Goal: Task Accomplishment & Management: Use online tool/utility

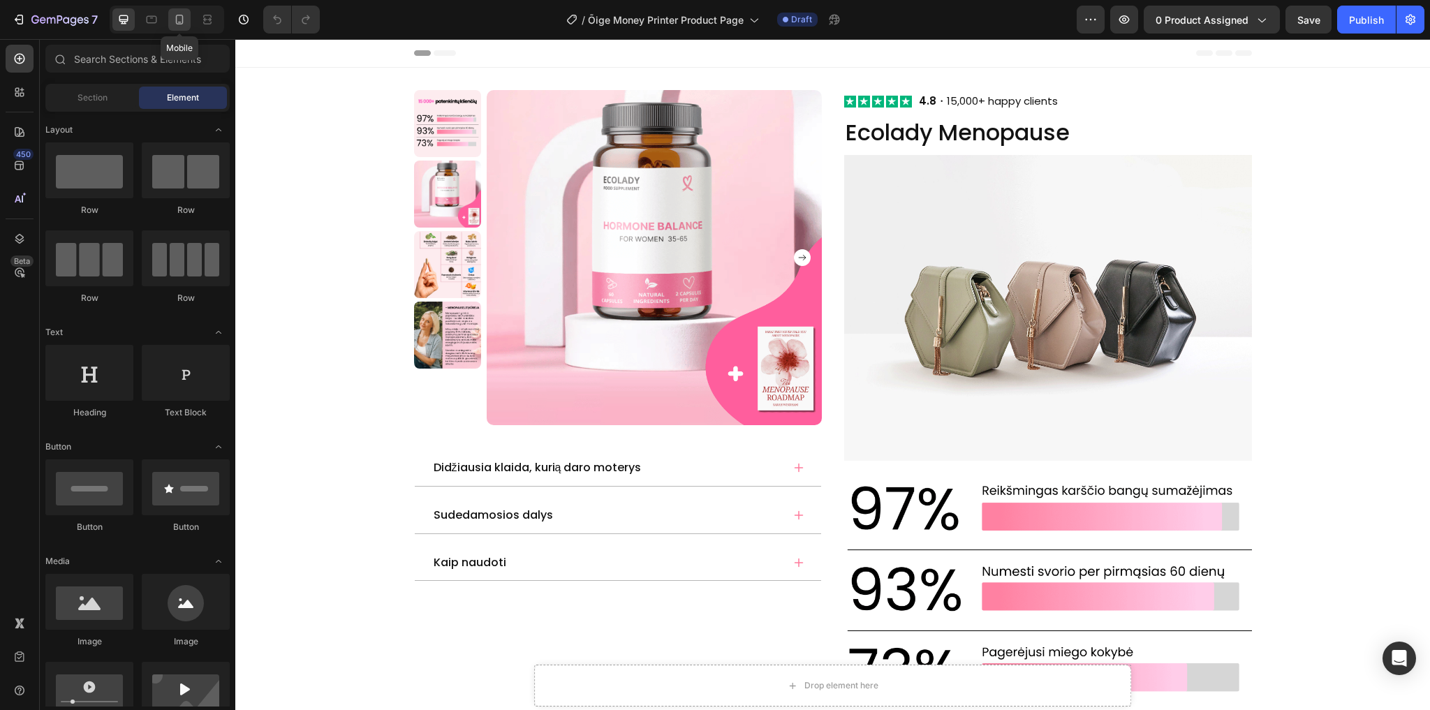
click at [175, 20] on icon at bounding box center [180, 20] width 14 height 14
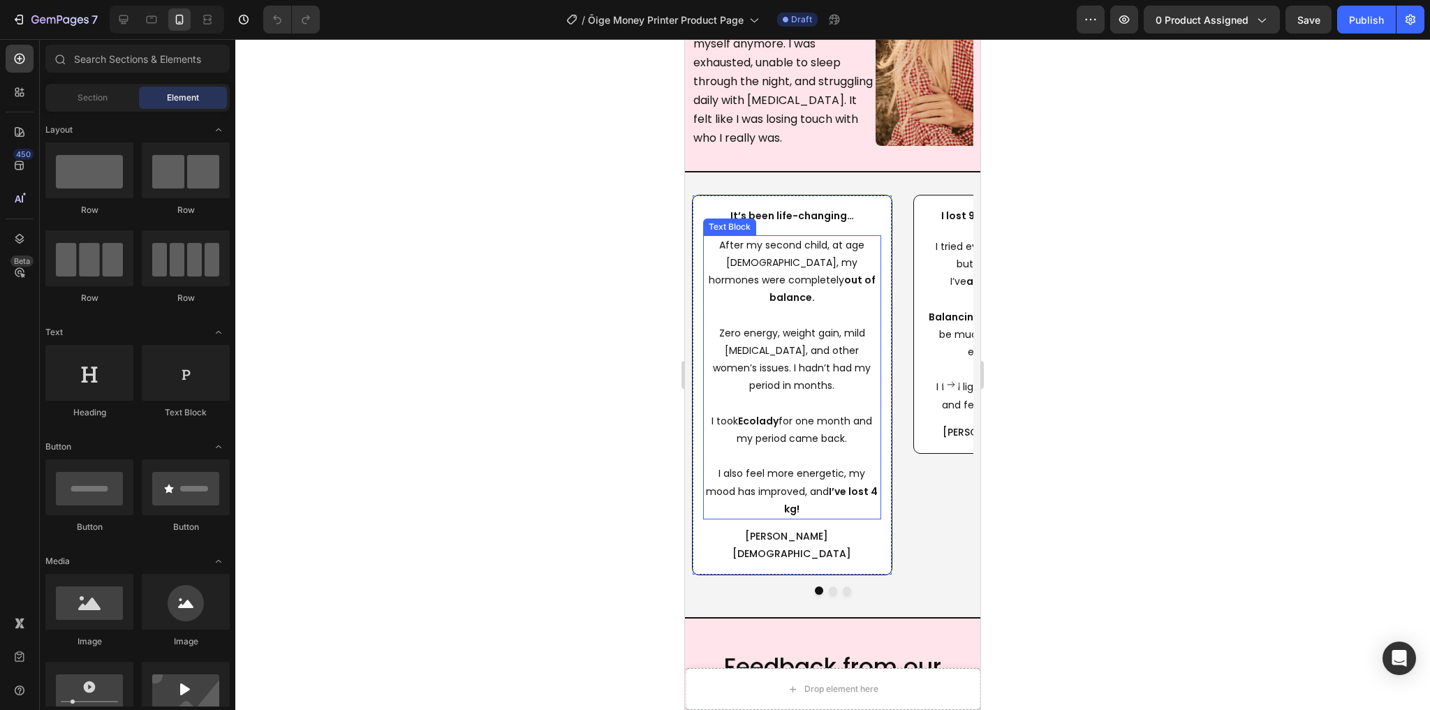
scroll to position [3855, 0]
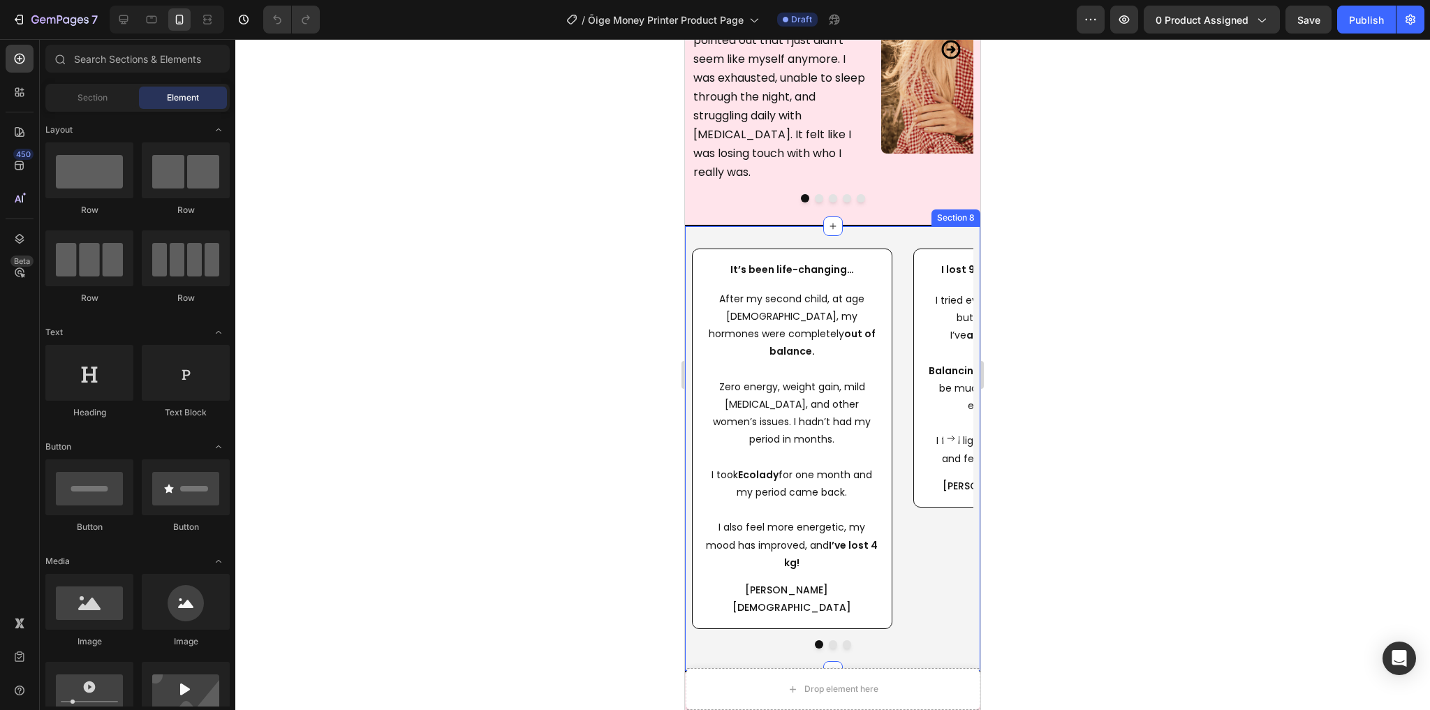
click at [754, 225] on div "It’s been life-changing… Text Block After my second child, at age 35, my hormon…" at bounding box center [832, 449] width 295 height 448
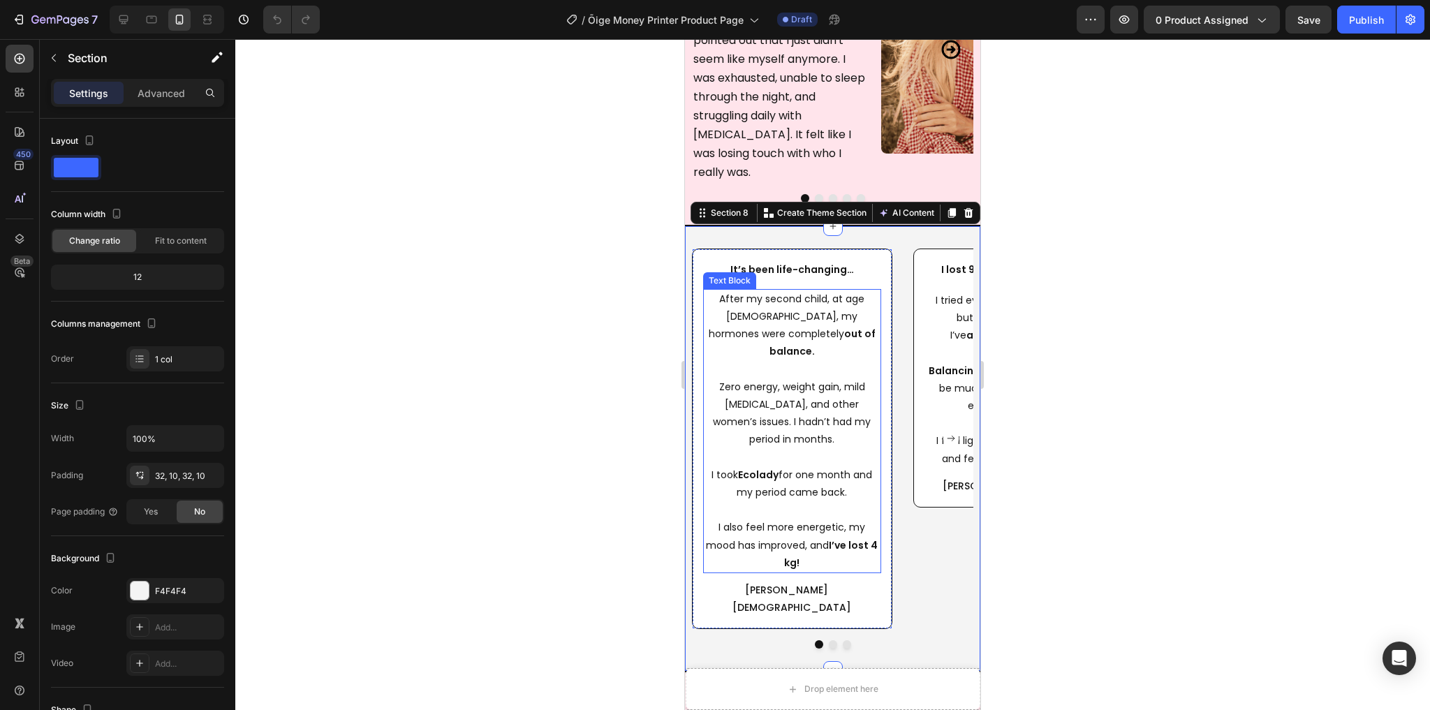
click at [879, 361] on p "Zero energy, weight gain, mild depression, and other women’s issues. I hadn’t h…" at bounding box center [792, 405] width 175 height 88
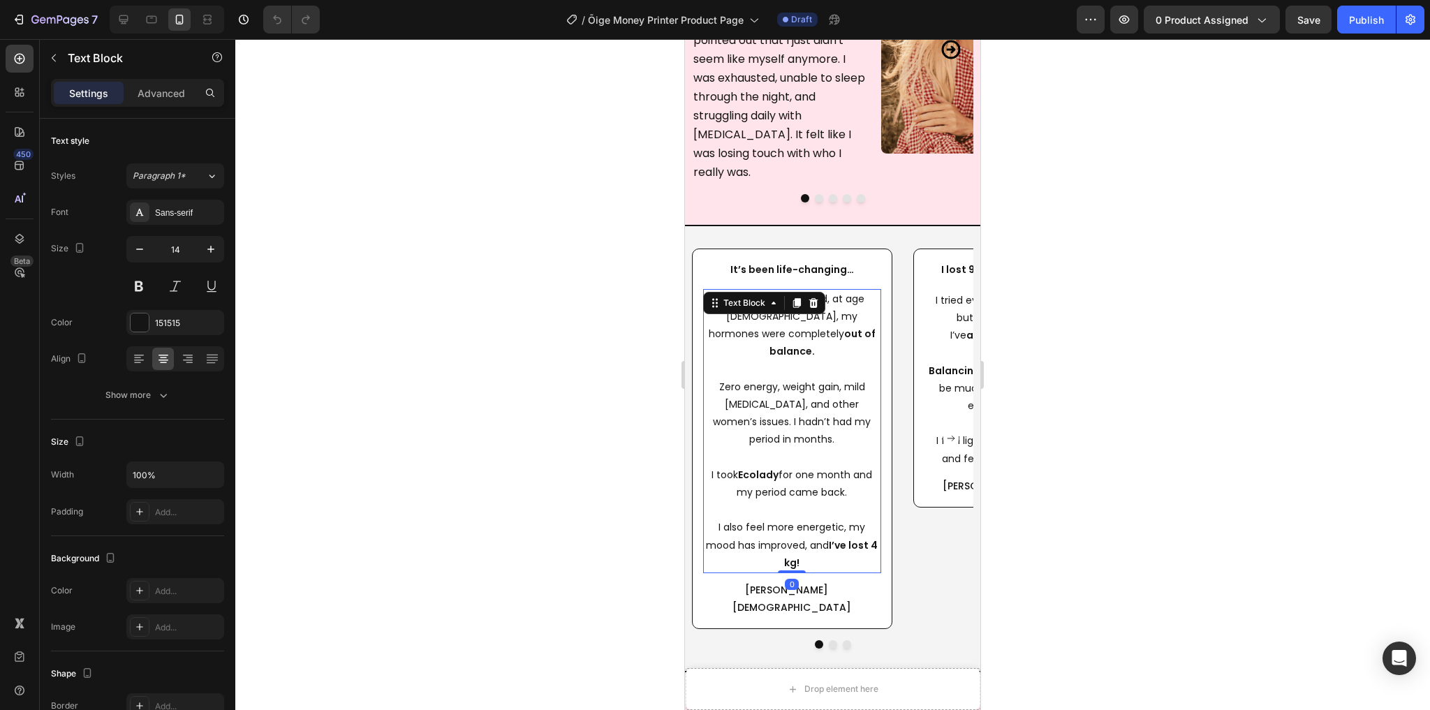
click at [888, 305] on div "It’s been life-changing… Text Block After my second child, at age 35, my hormon…" at bounding box center [792, 439] width 200 height 381
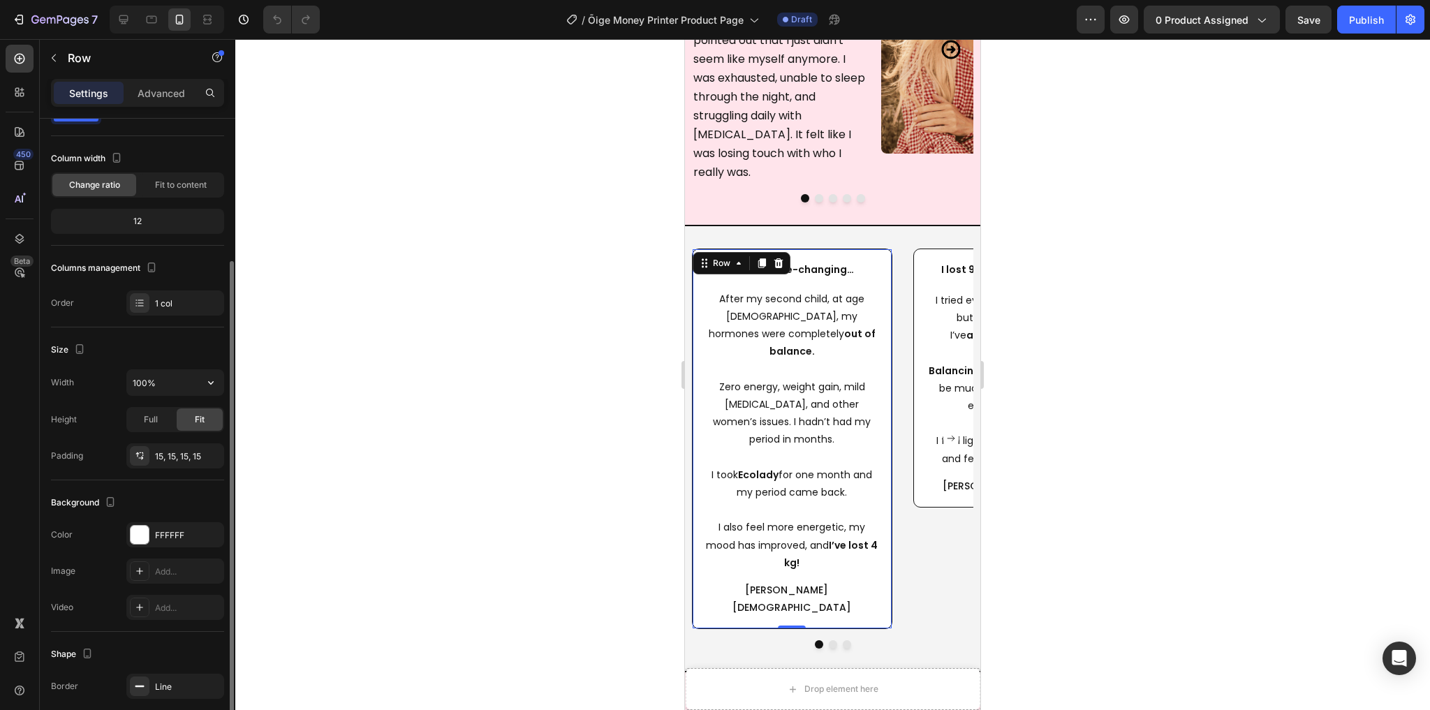
scroll to position [112, 0]
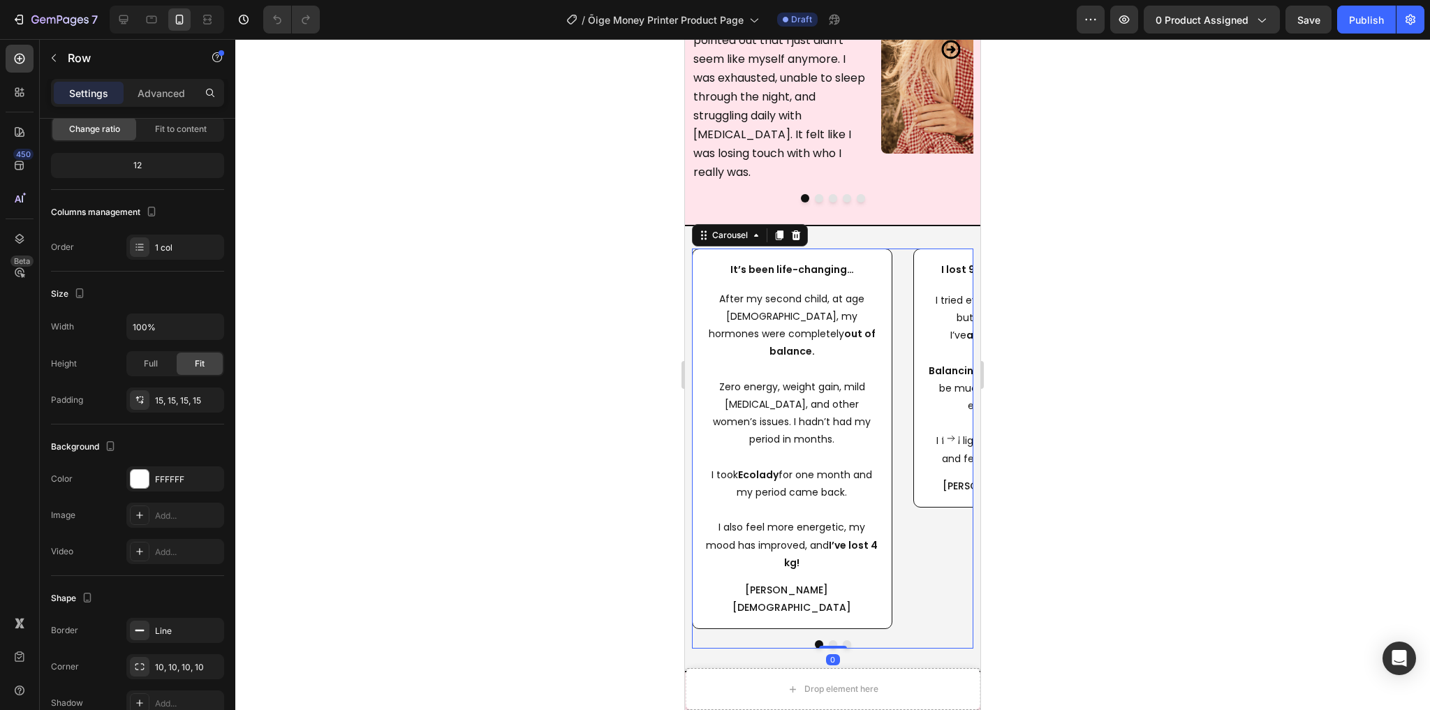
click at [901, 424] on div "It’s been life-changing… Text Block After my second child, at age 35, my hormon…" at bounding box center [832, 439] width 281 height 381
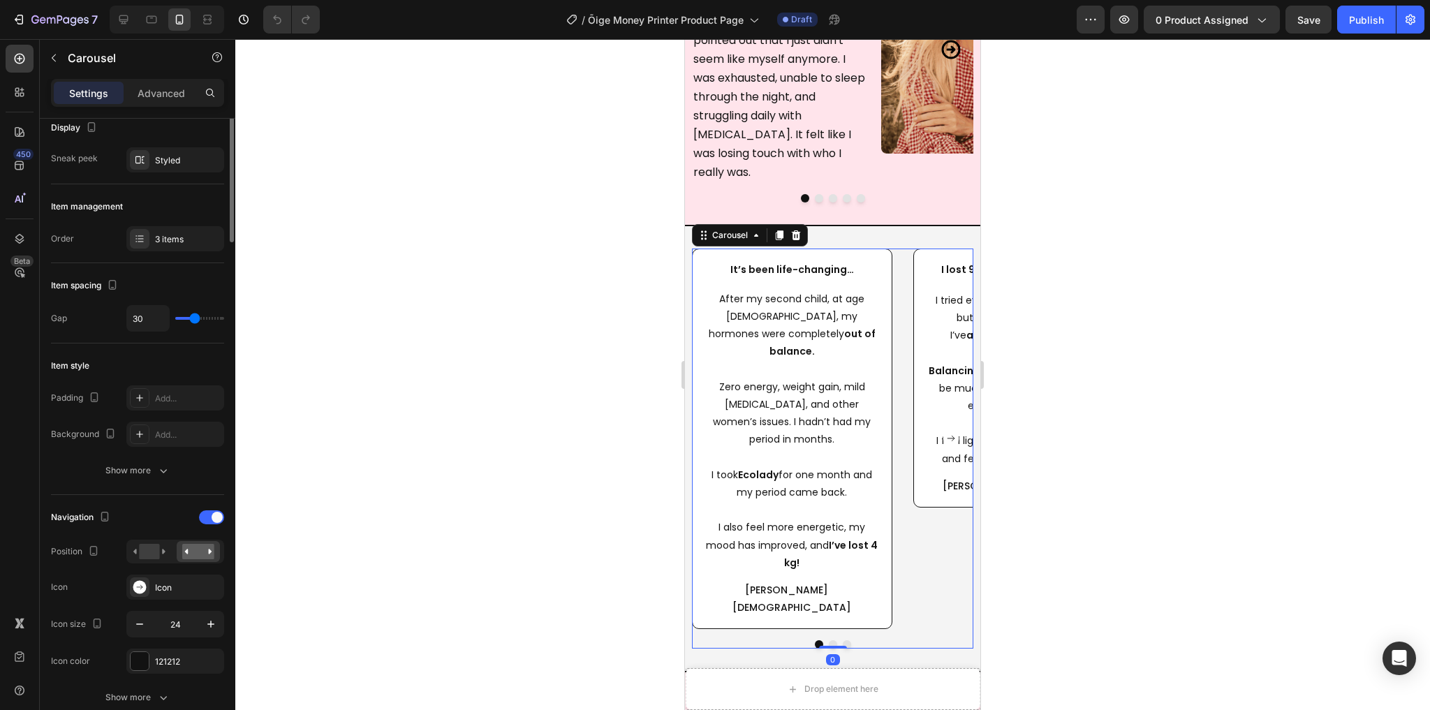
scroll to position [0, 0]
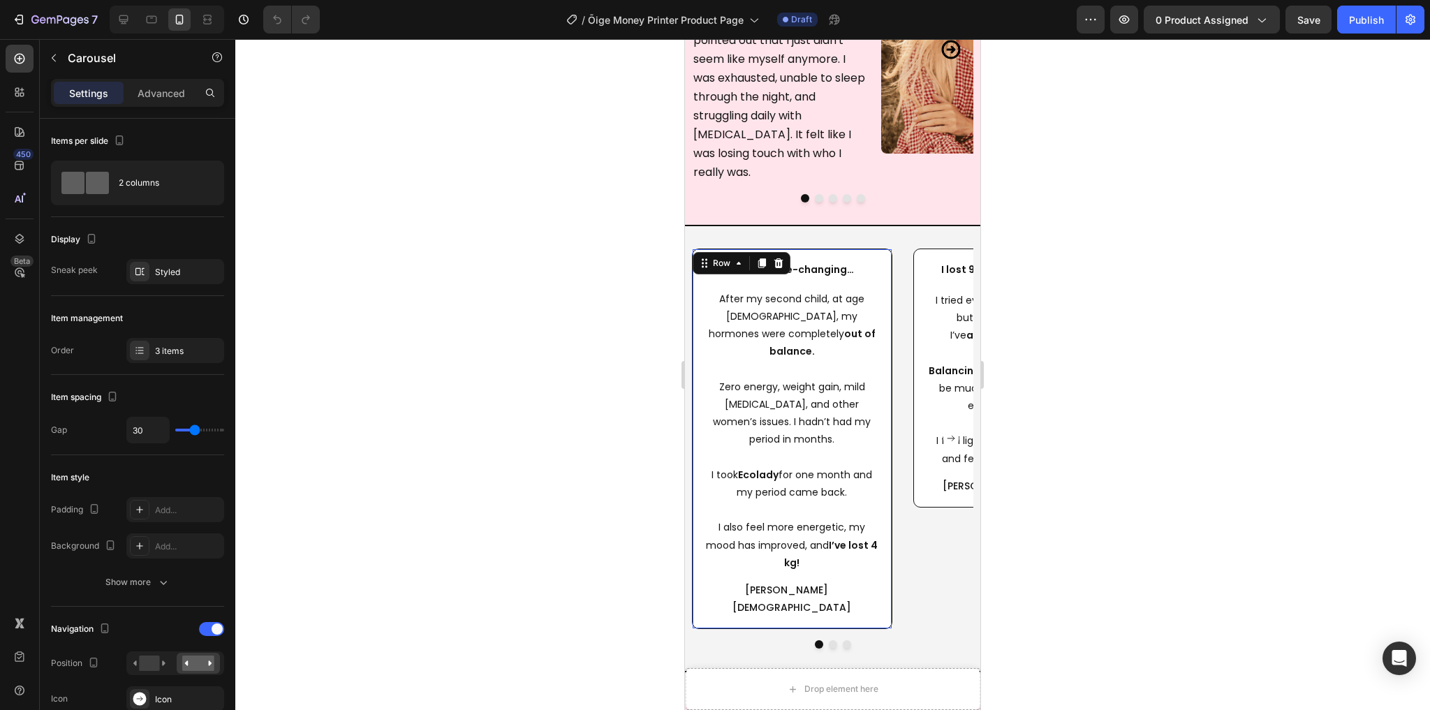
click at [885, 397] on div "It’s been life-changing… Text Block After my second child, at age 35, my hormon…" at bounding box center [792, 439] width 200 height 381
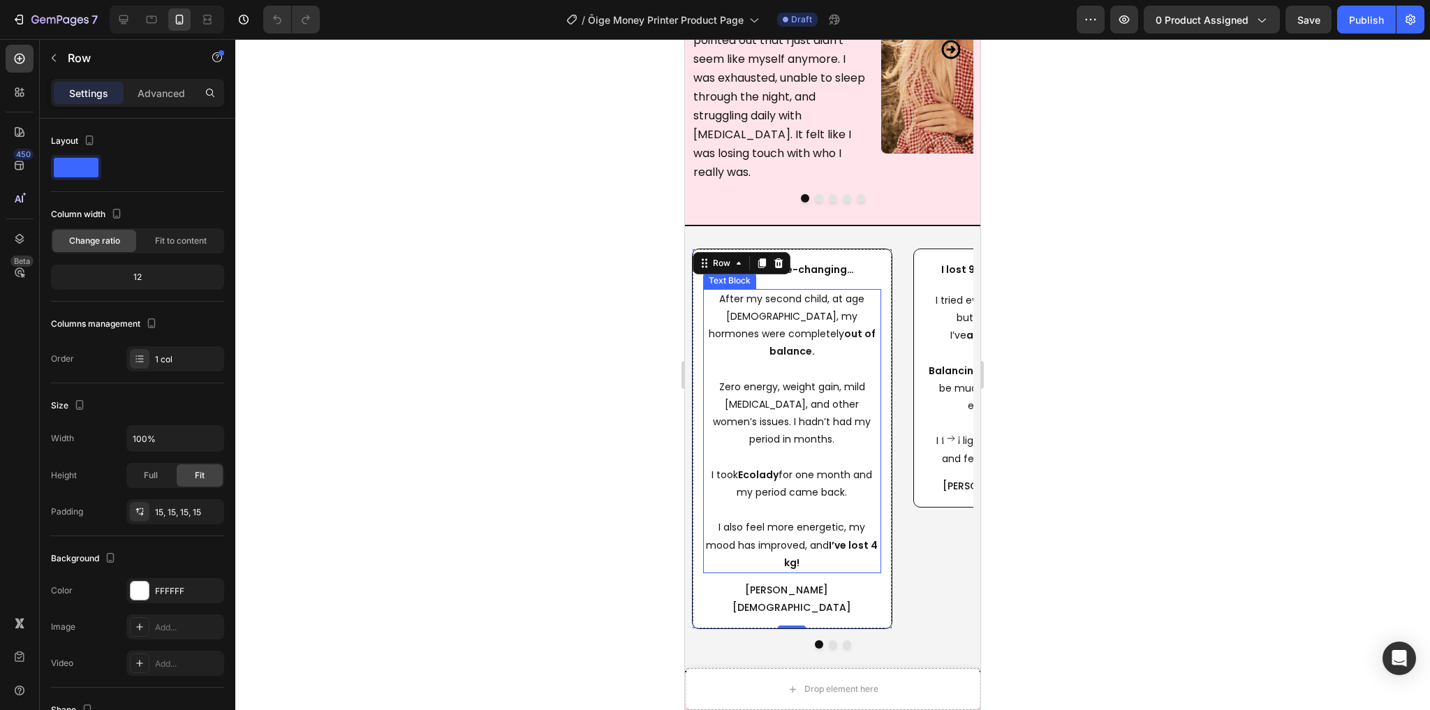
click at [764, 369] on p "Zero energy, weight gain, mild depression, and other women’s issues. I hadn’t h…" at bounding box center [792, 405] width 175 height 88
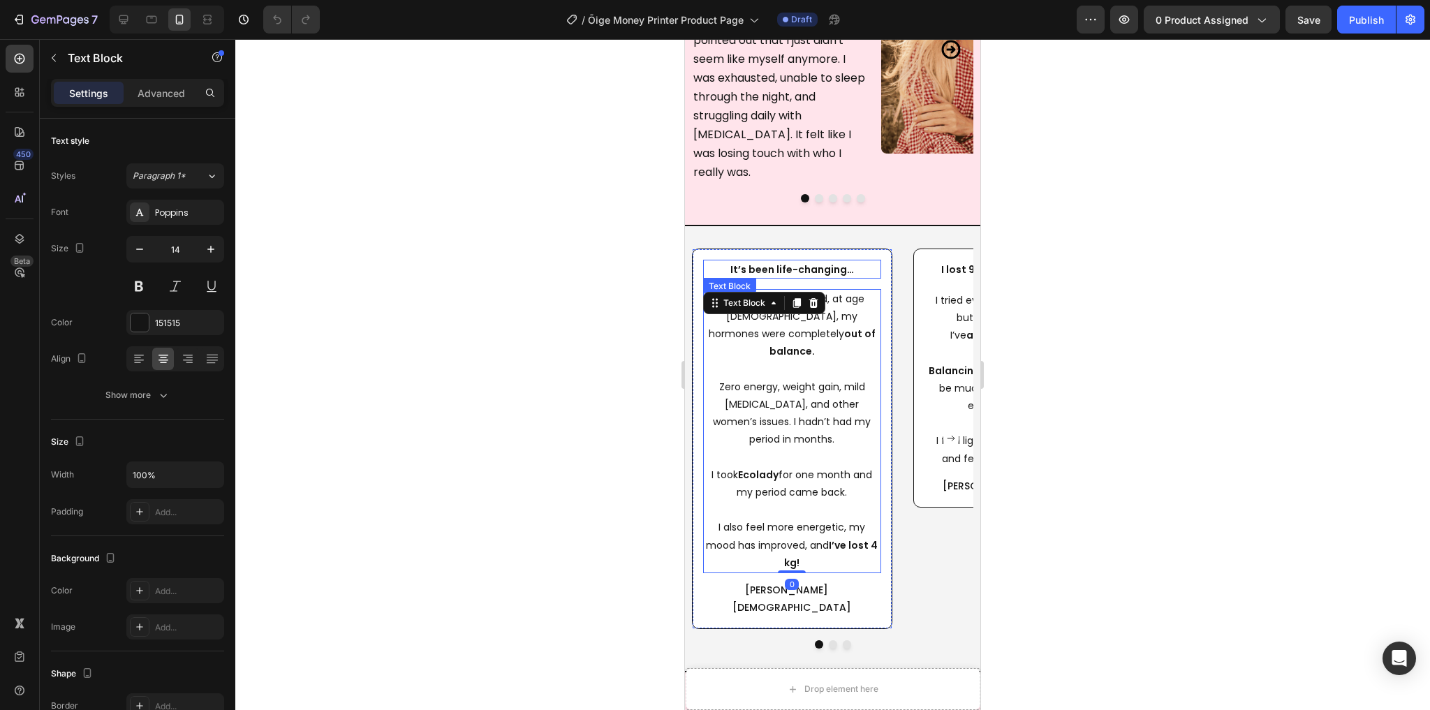
click at [788, 263] on strong "It’s been life-changing…" at bounding box center [793, 270] width 124 height 14
click at [886, 249] on div "It’s been life-changing… Text Block 15 After my second child, at age 35, my hor…" at bounding box center [792, 439] width 200 height 381
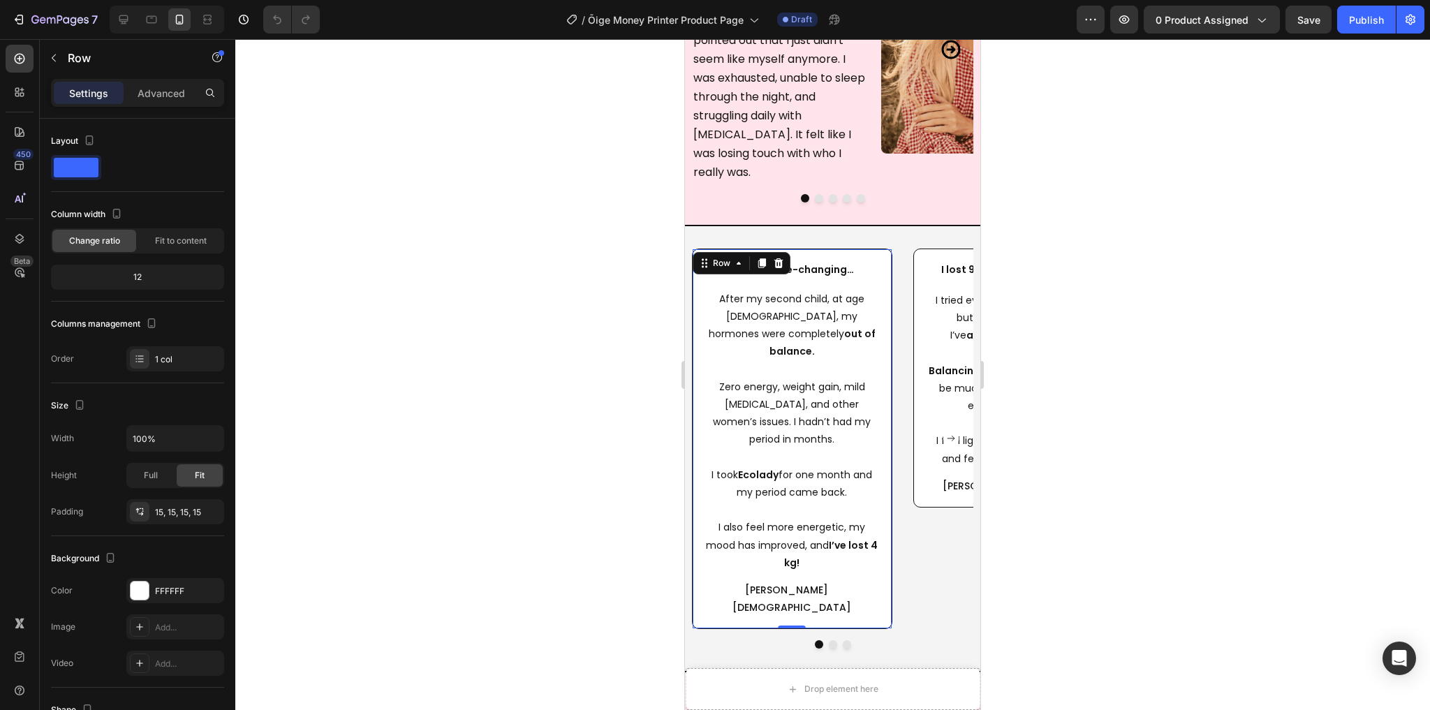
click at [852, 260] on div "It’s been life-changing… Text Block After my second child, at age 35, my hormon…" at bounding box center [792, 439] width 178 height 359
click at [184, 506] on div "15, 15, 15, 15" at bounding box center [175, 512] width 41 height 13
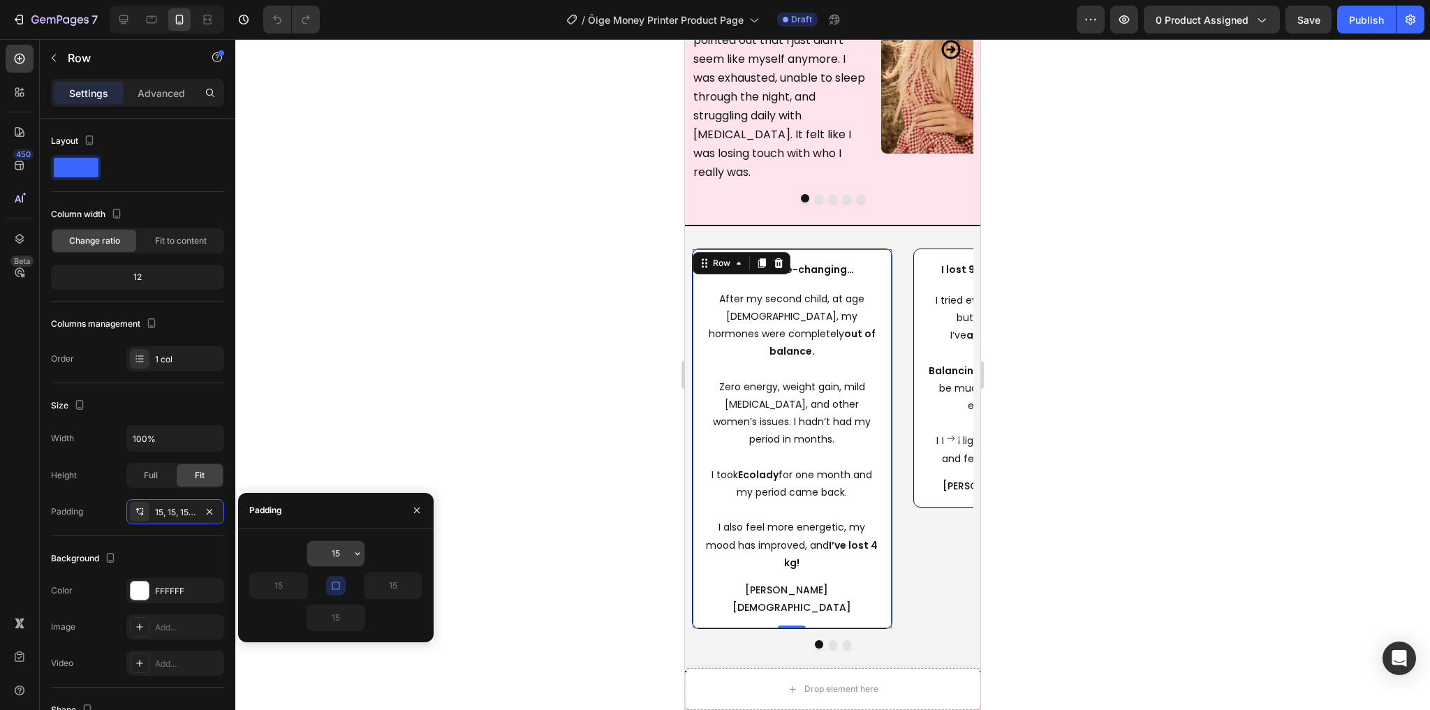
click at [335, 550] on input "15" at bounding box center [335, 553] width 57 height 25
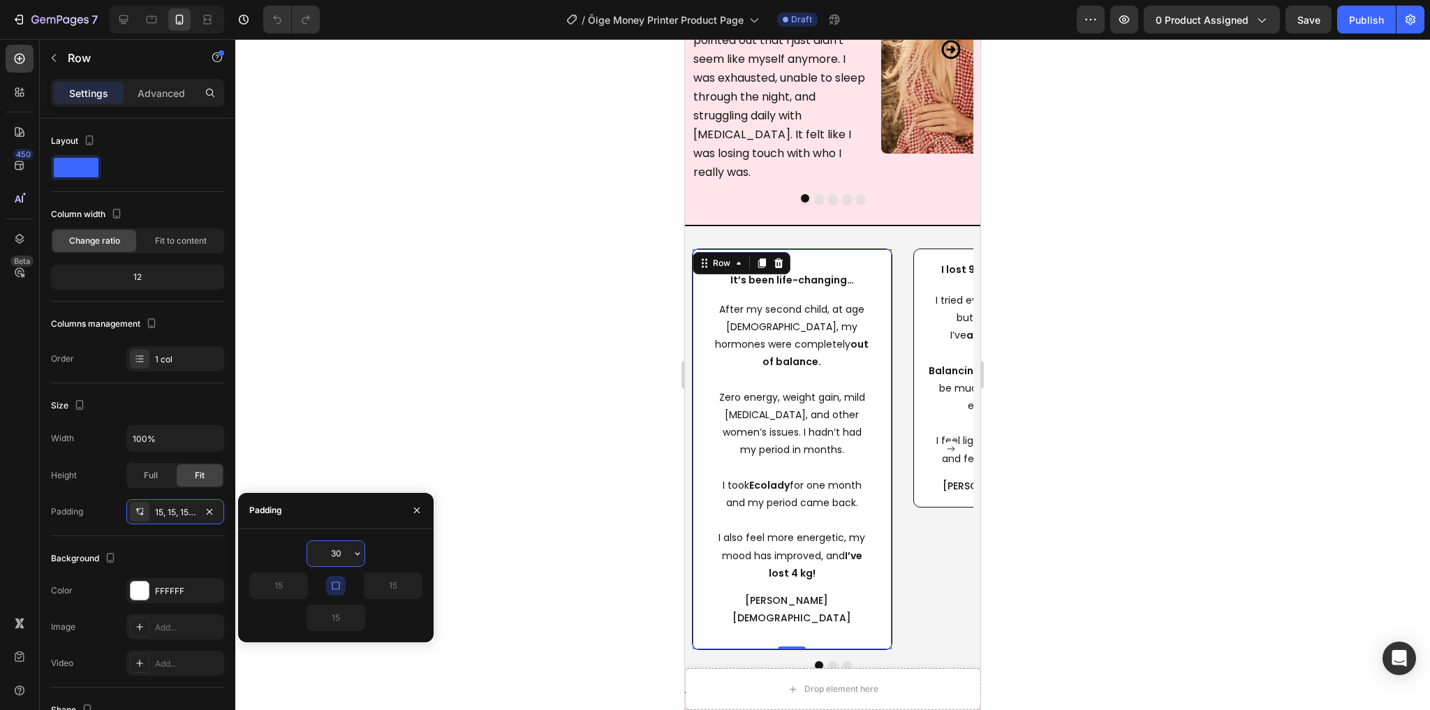
type input "3"
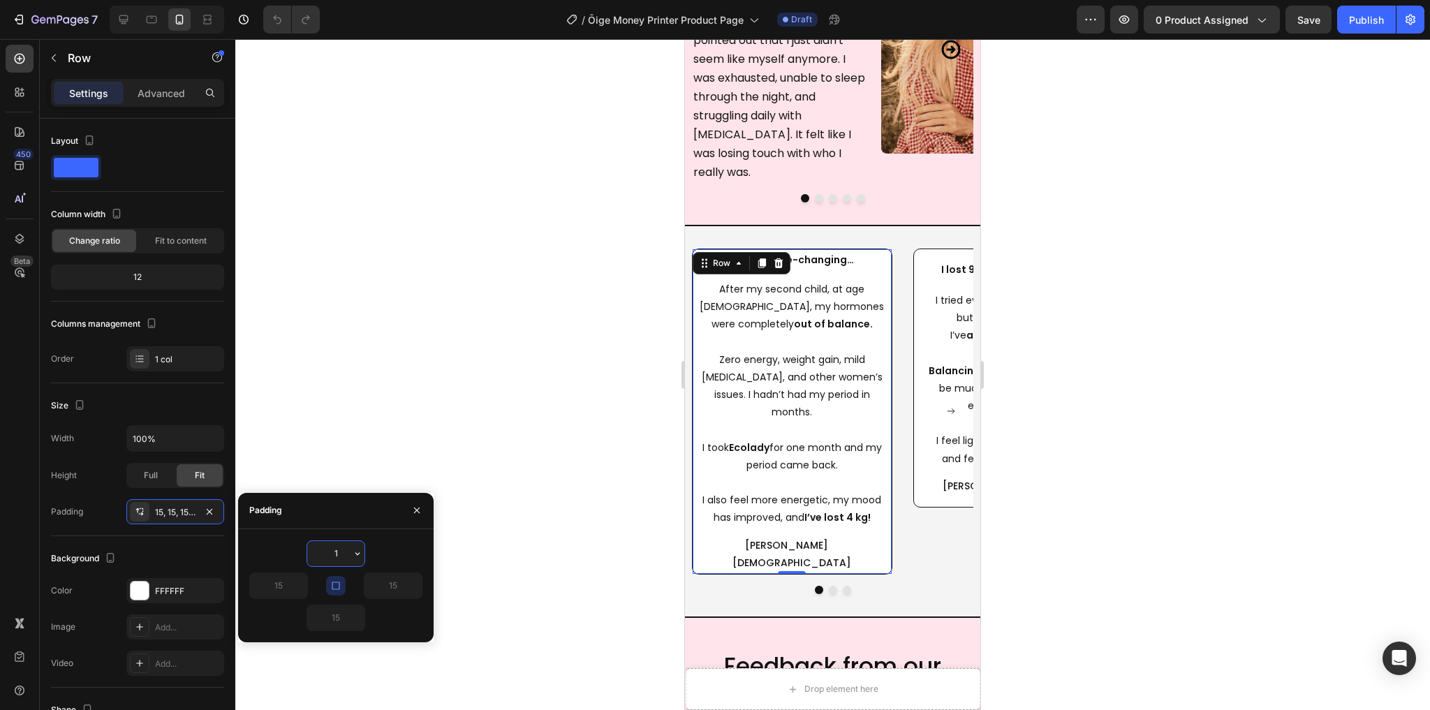
type input "15"
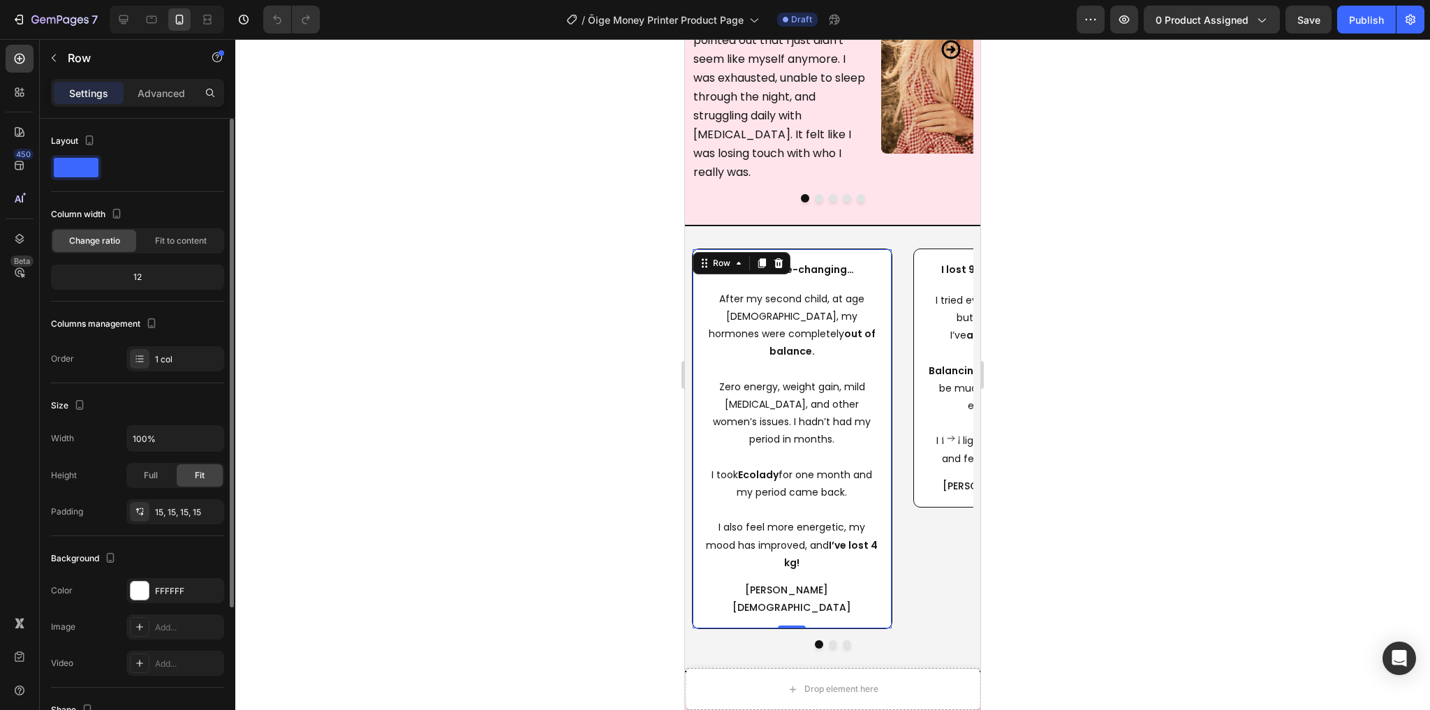
click at [159, 416] on div "Size Width 100% Height Full Fit Padding 15, 15, 15, 15" at bounding box center [137, 459] width 173 height 153
click at [926, 534] on div "I lost 9 kg in about 4 months Text Block I tried everything to lose weight, but…" at bounding box center [1014, 439] width 200 height 381
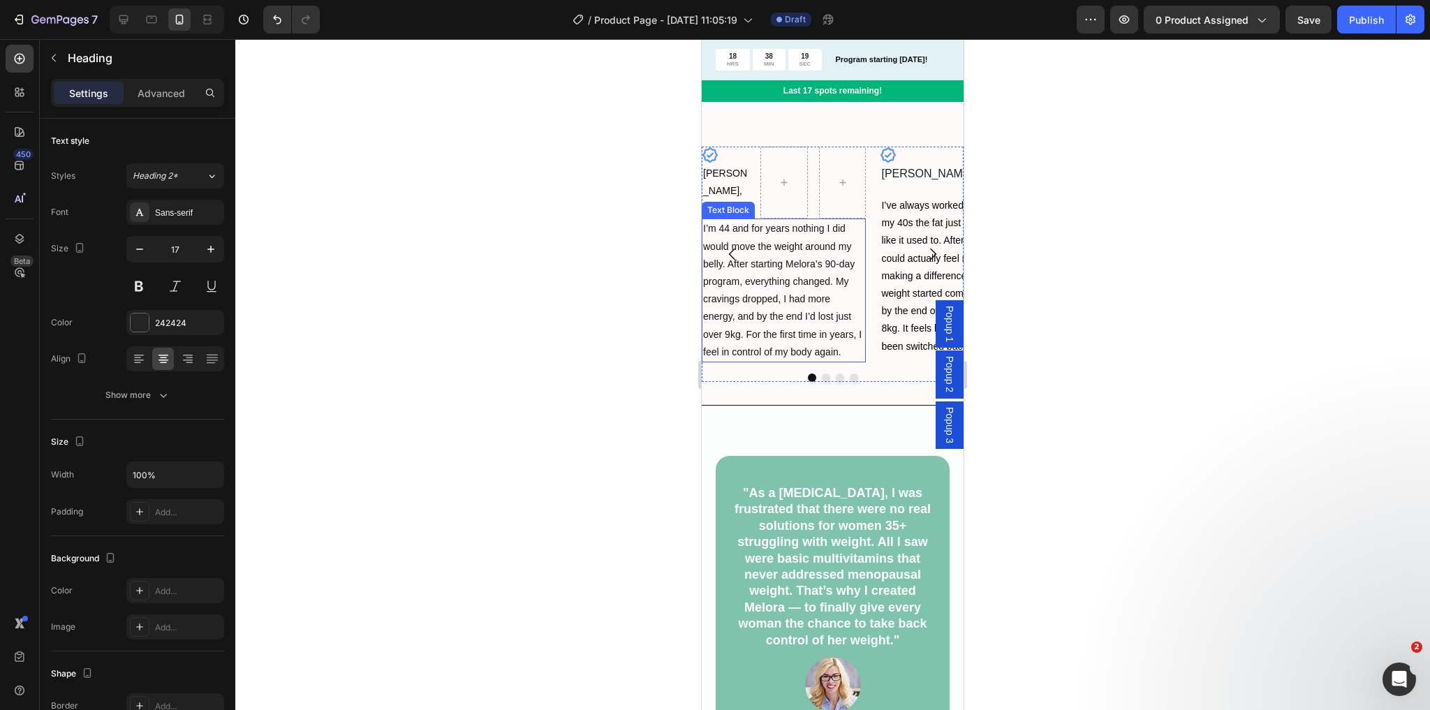
scroll to position [1710, 0]
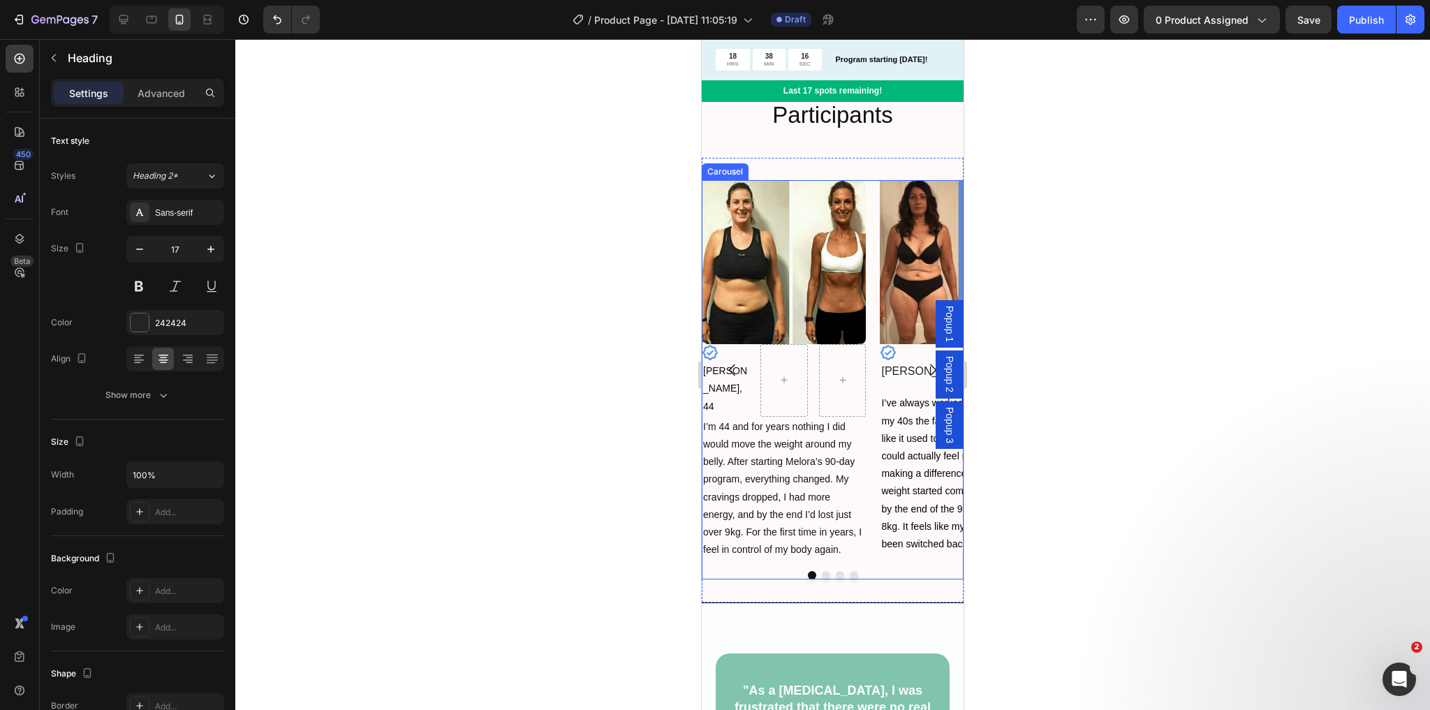
click at [925, 369] on icon "Carousel Next Arrow" at bounding box center [933, 370] width 17 height 17
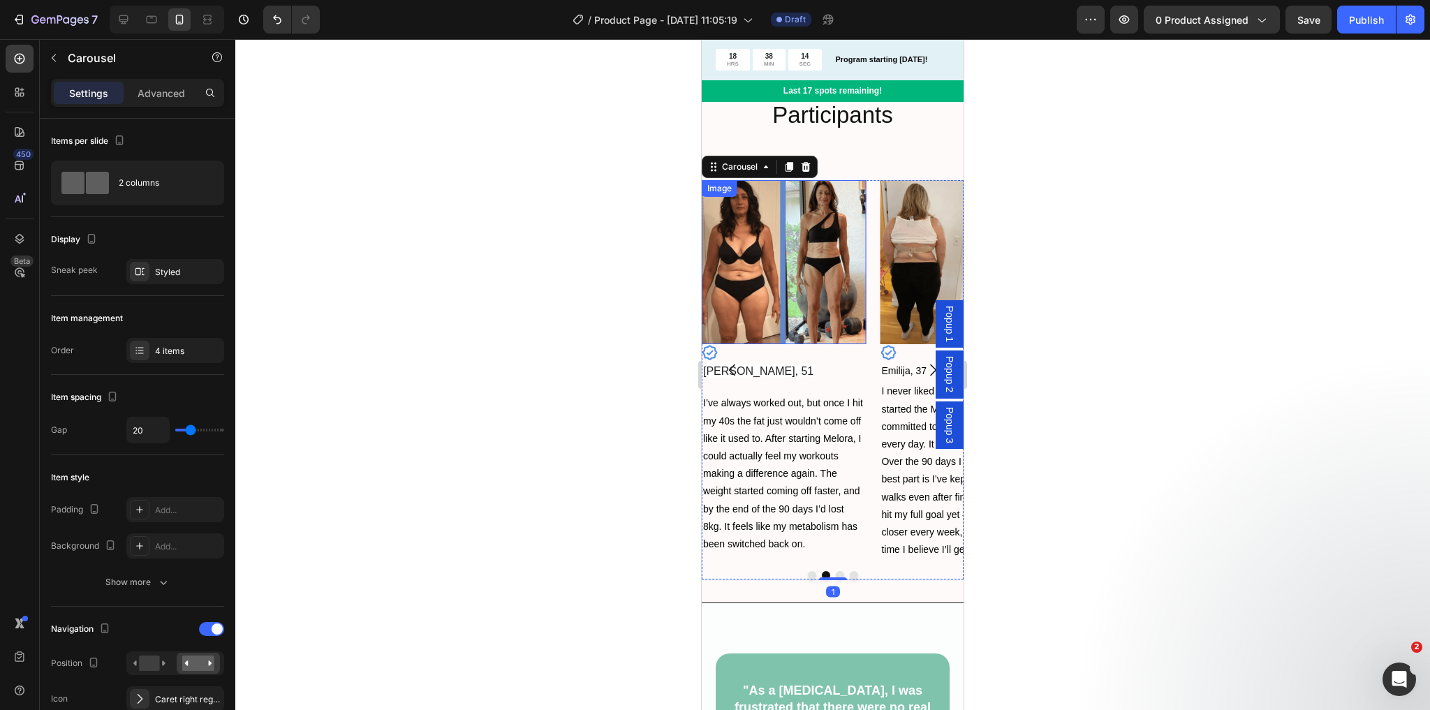
click at [851, 307] on img at bounding box center [784, 262] width 164 height 164
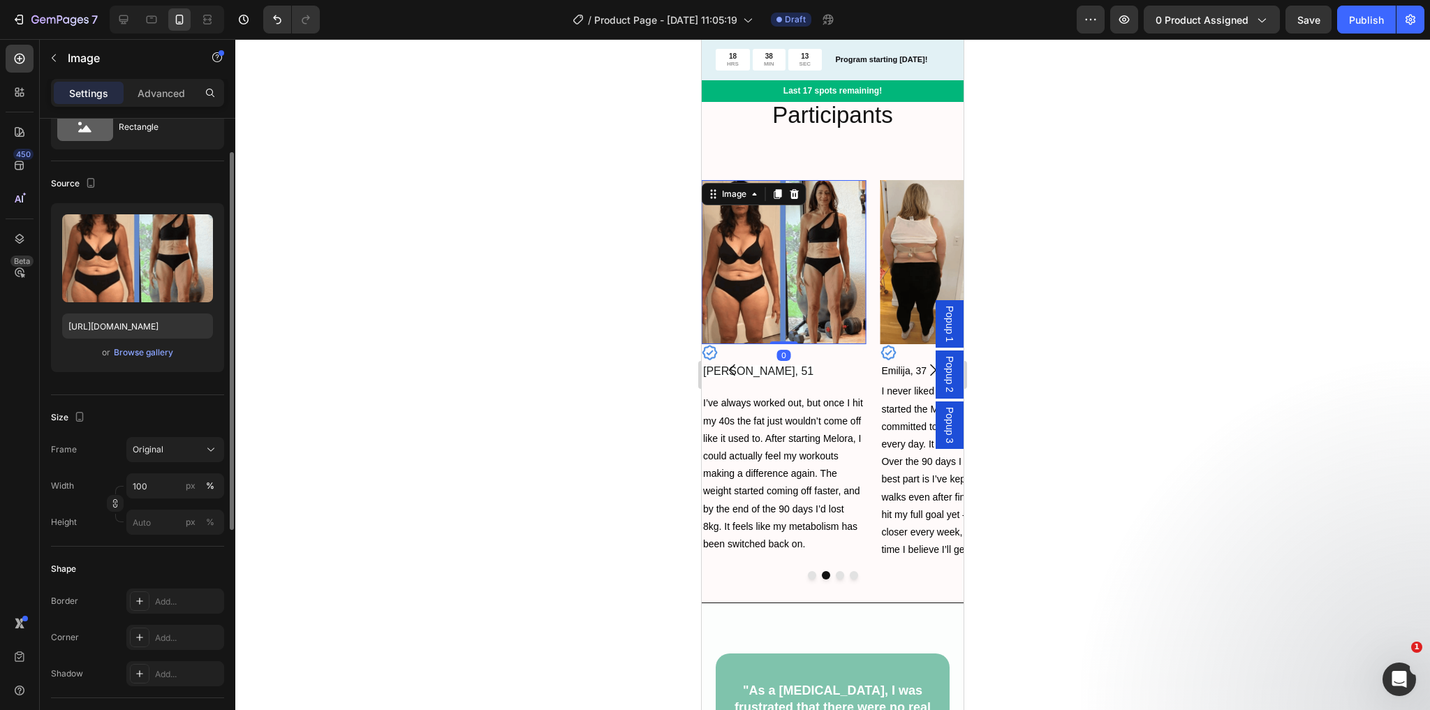
scroll to position [112, 0]
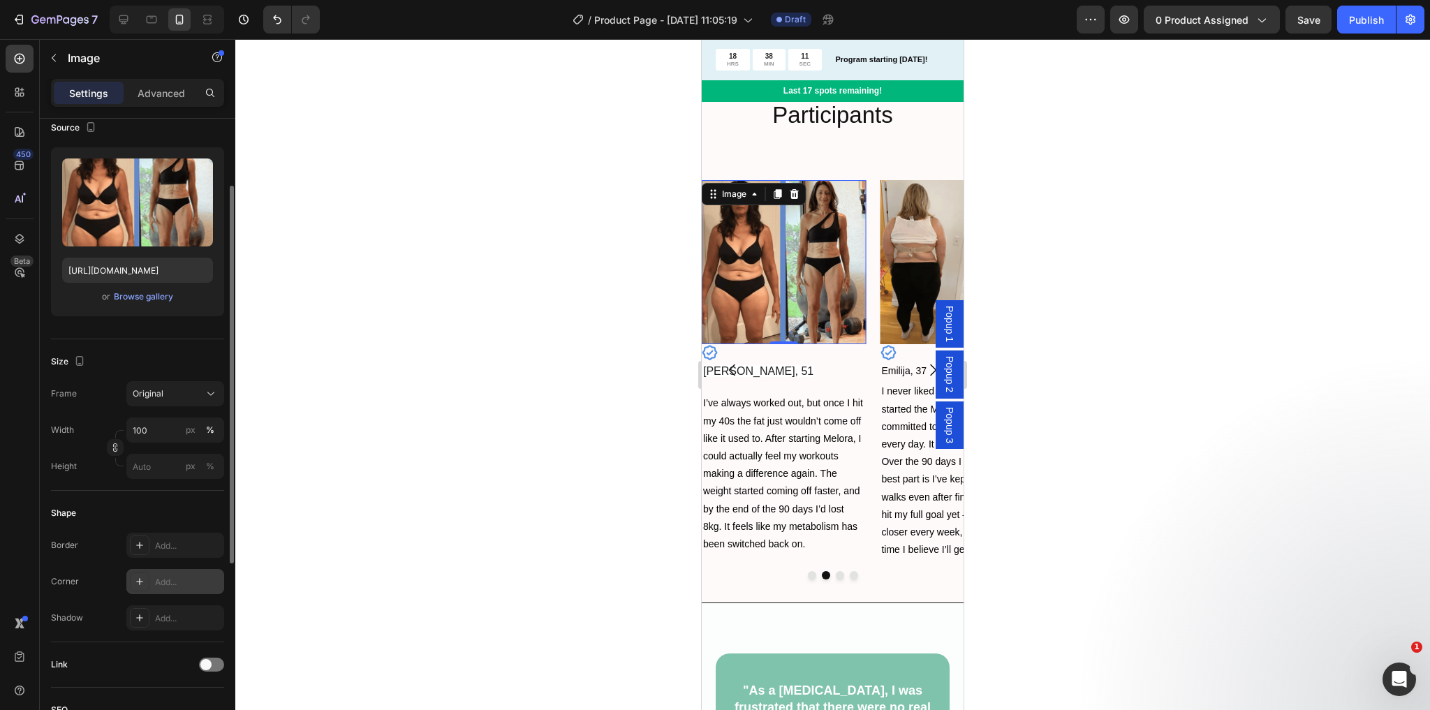
click at [140, 578] on icon at bounding box center [139, 581] width 11 height 11
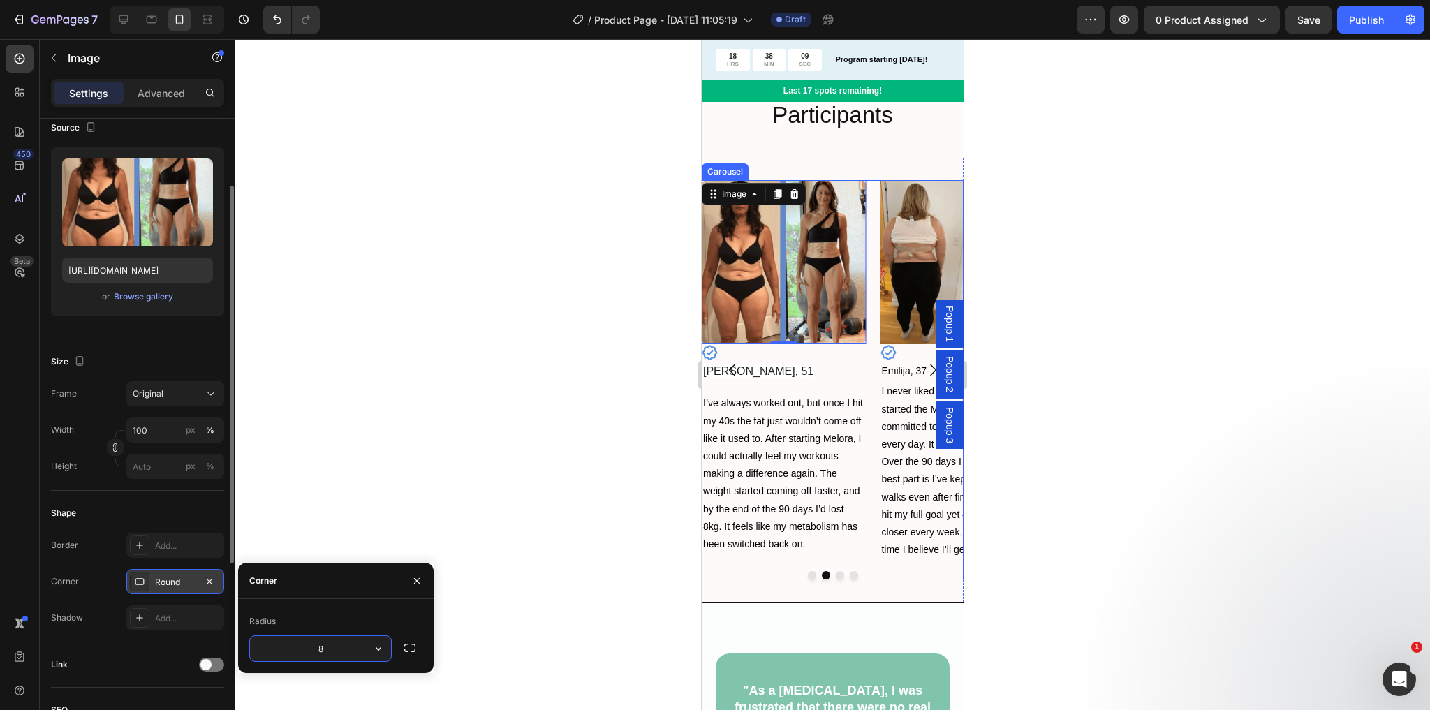
click at [925, 370] on icon "Carousel Next Arrow" at bounding box center [933, 370] width 17 height 17
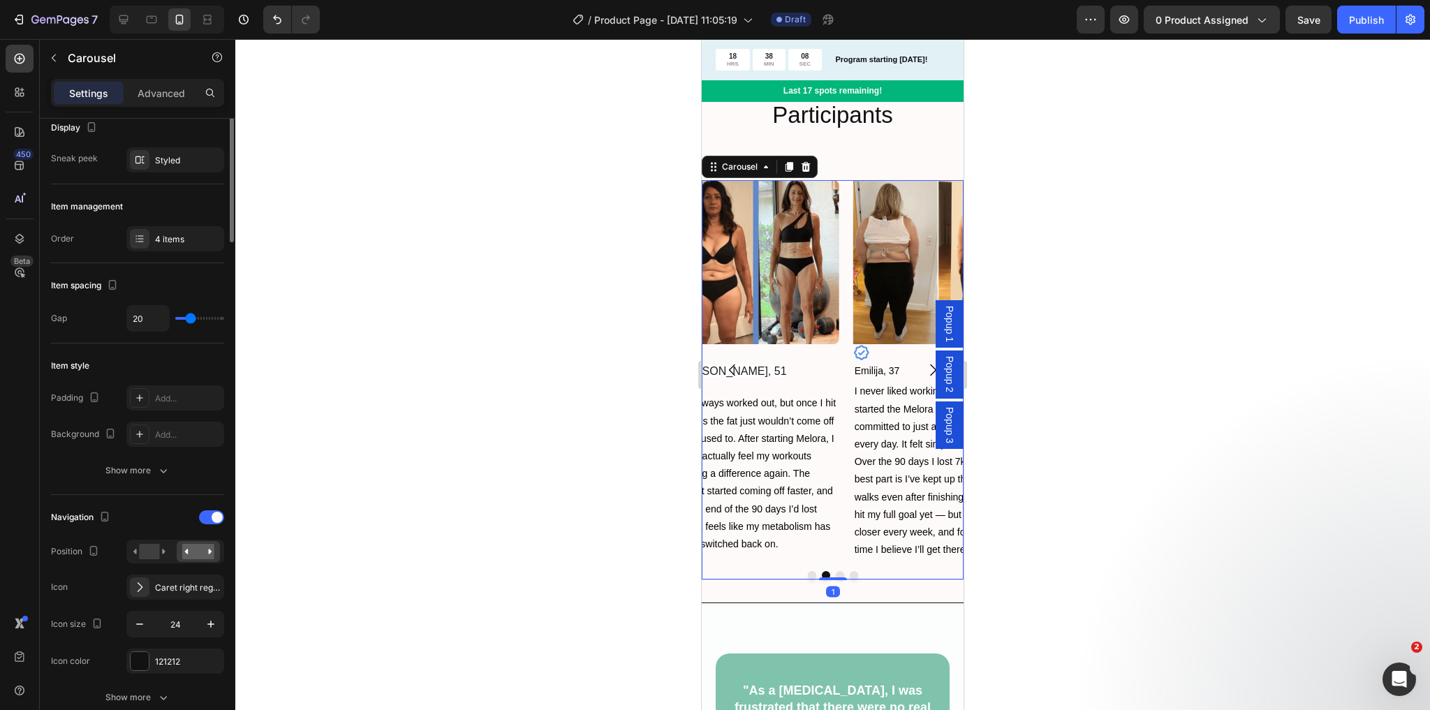
scroll to position [0, 0]
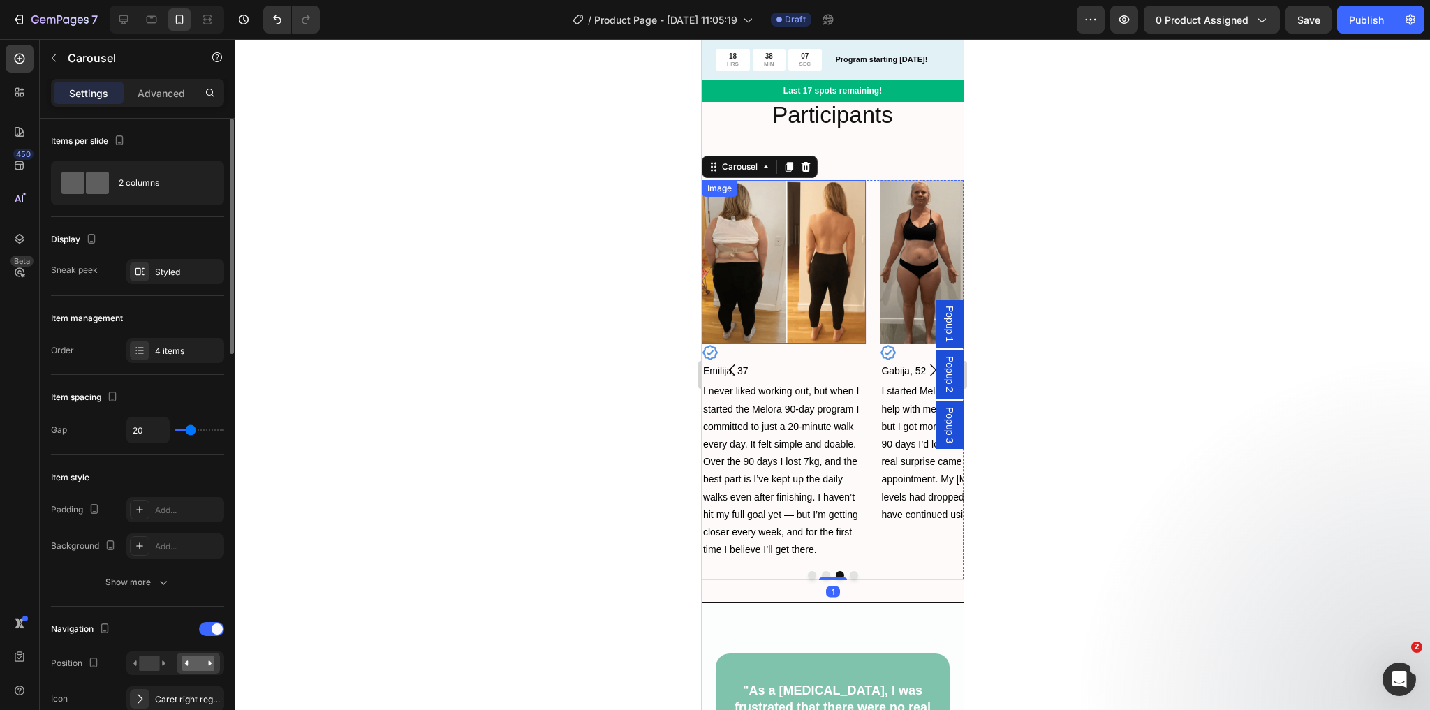
click at [847, 324] on img at bounding box center [784, 262] width 164 height 164
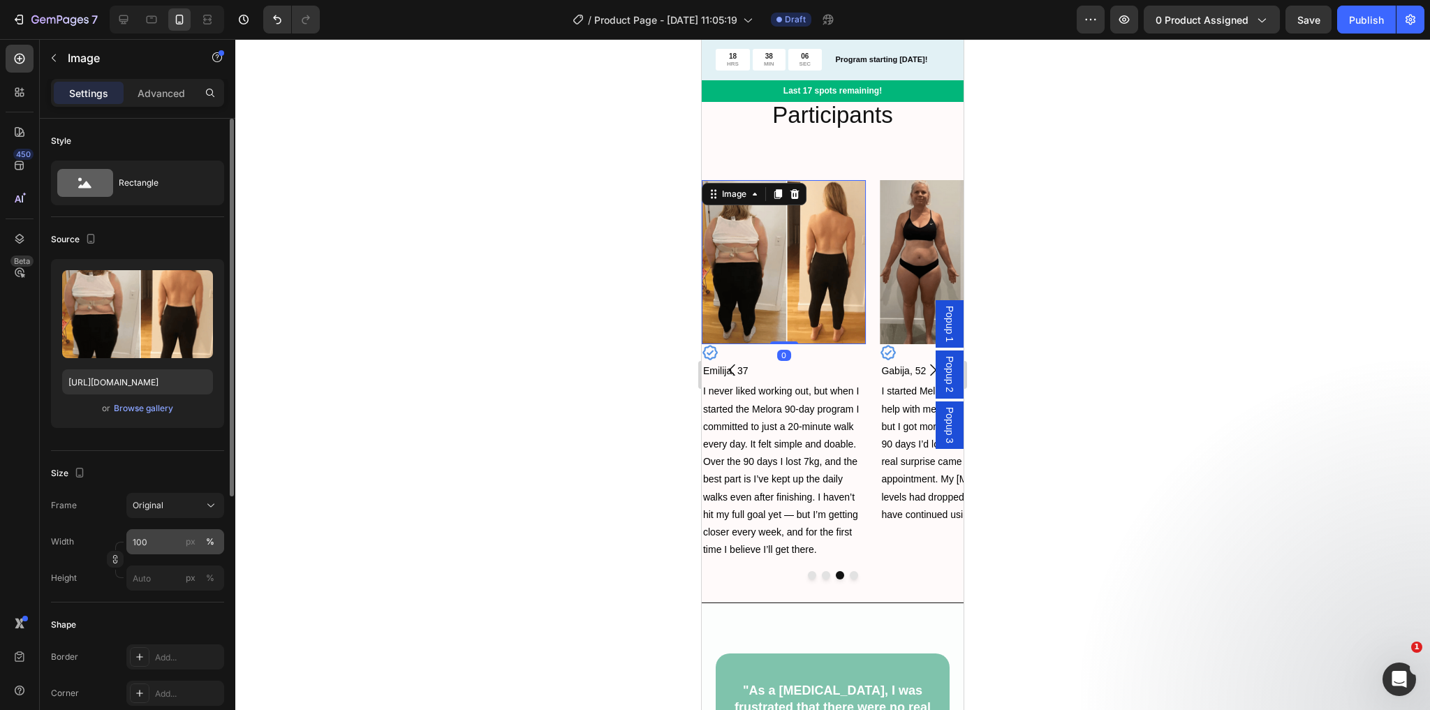
scroll to position [112, 0]
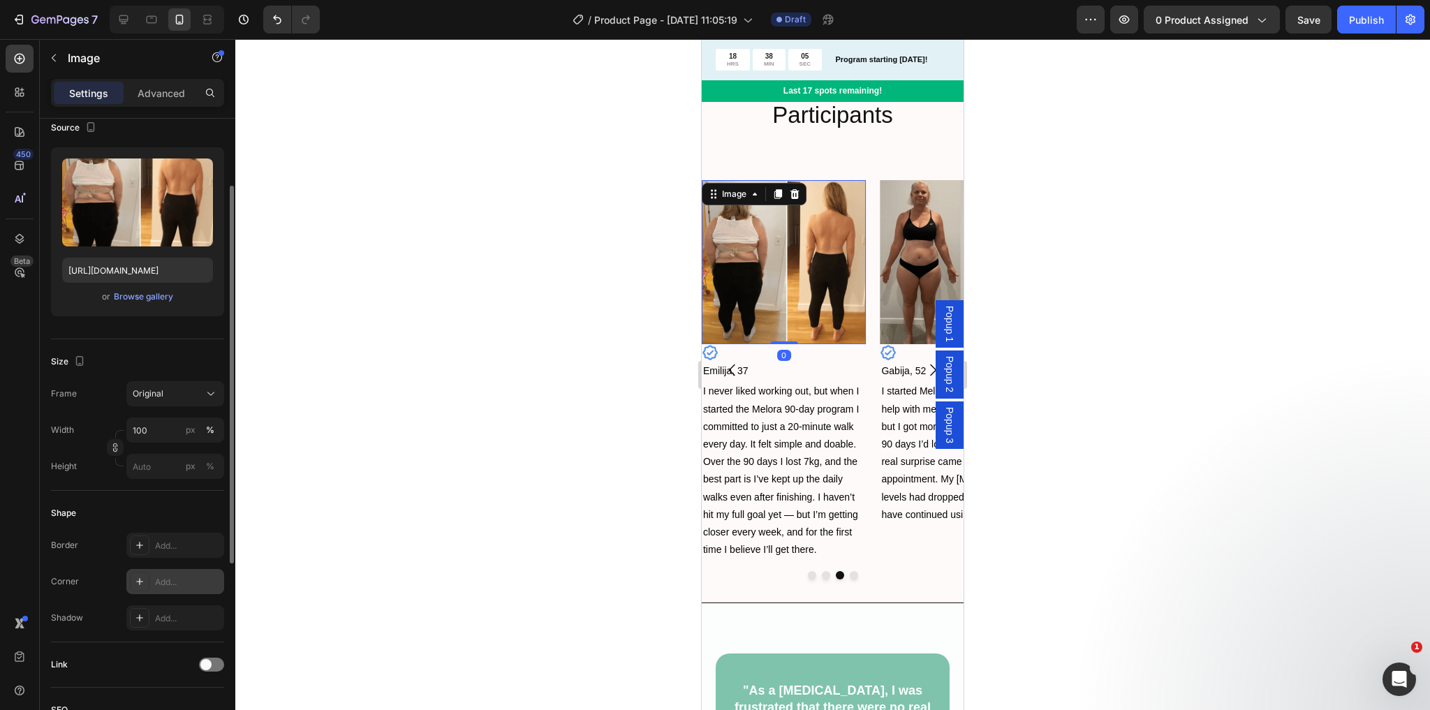
click at [135, 579] on icon at bounding box center [139, 581] width 11 height 11
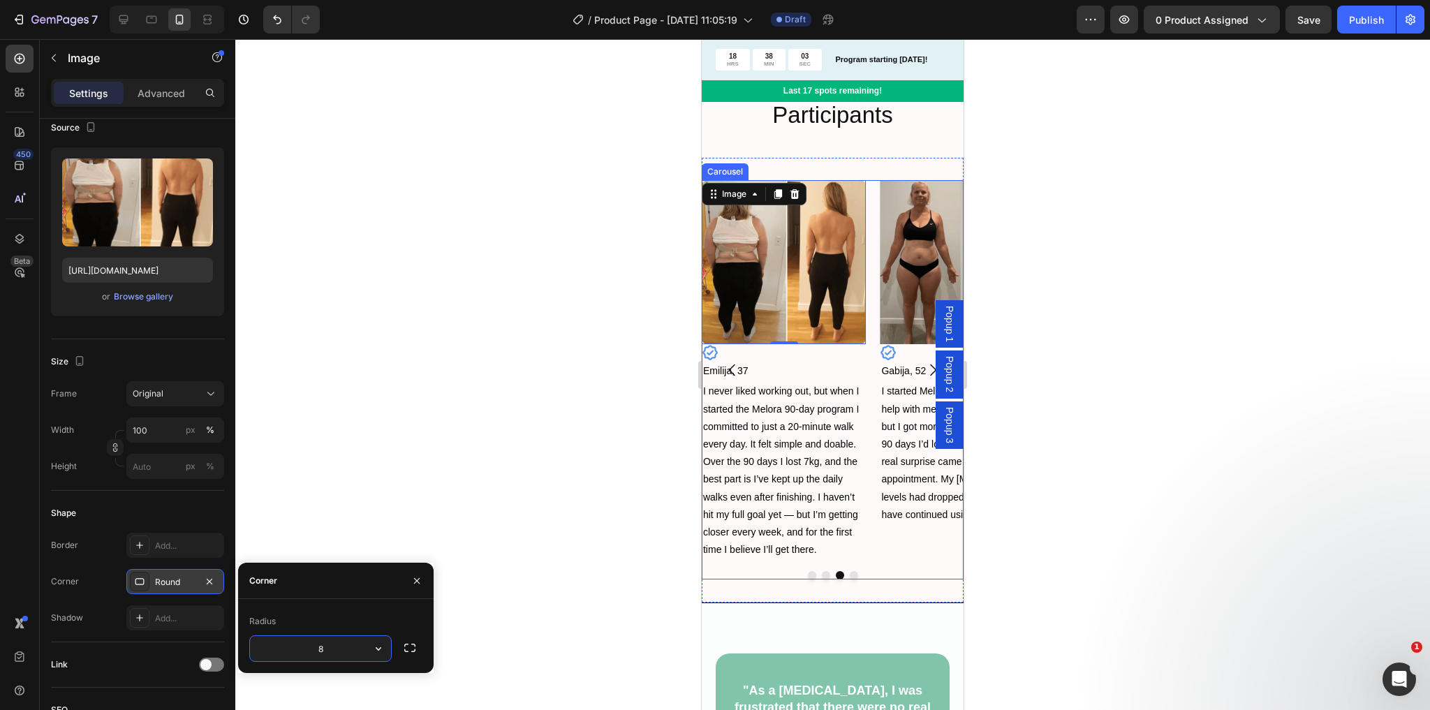
click at [925, 369] on icon "Carousel Next Arrow" at bounding box center [933, 370] width 17 height 17
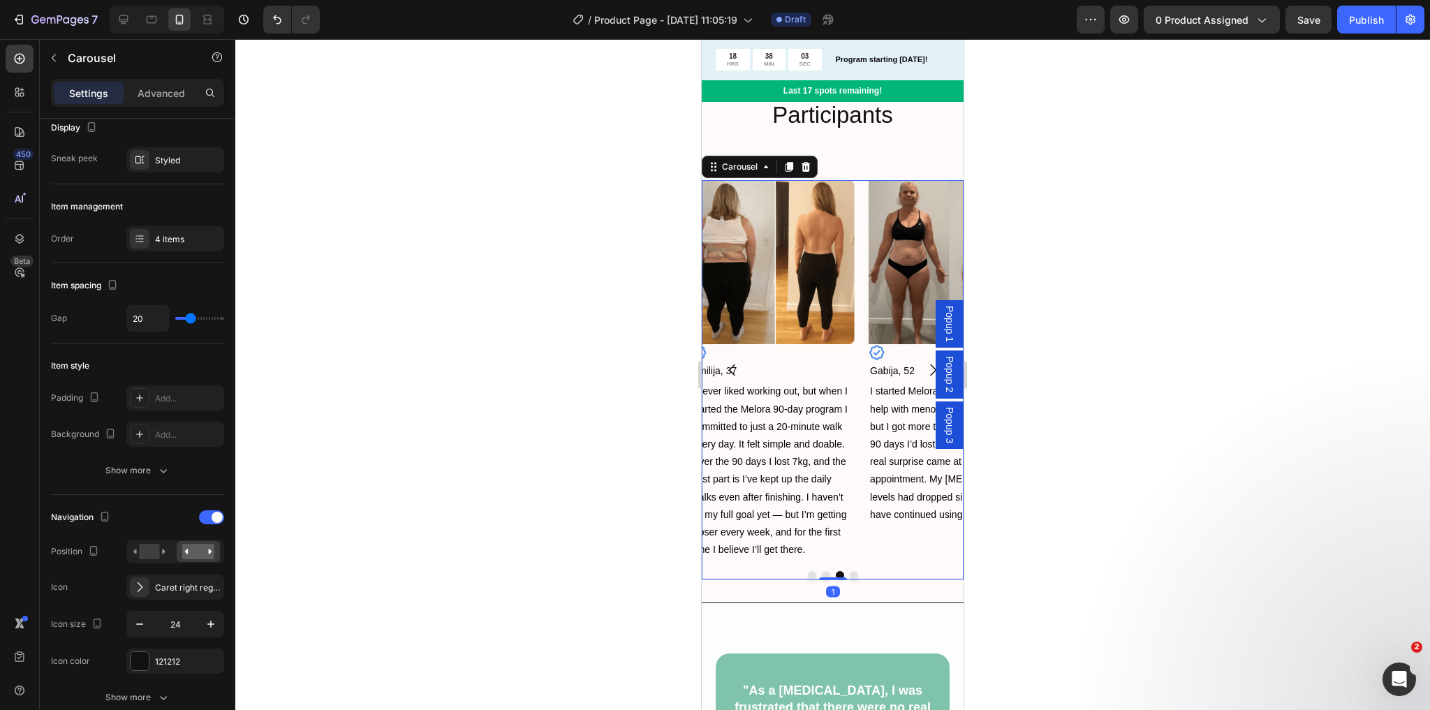
scroll to position [0, 0]
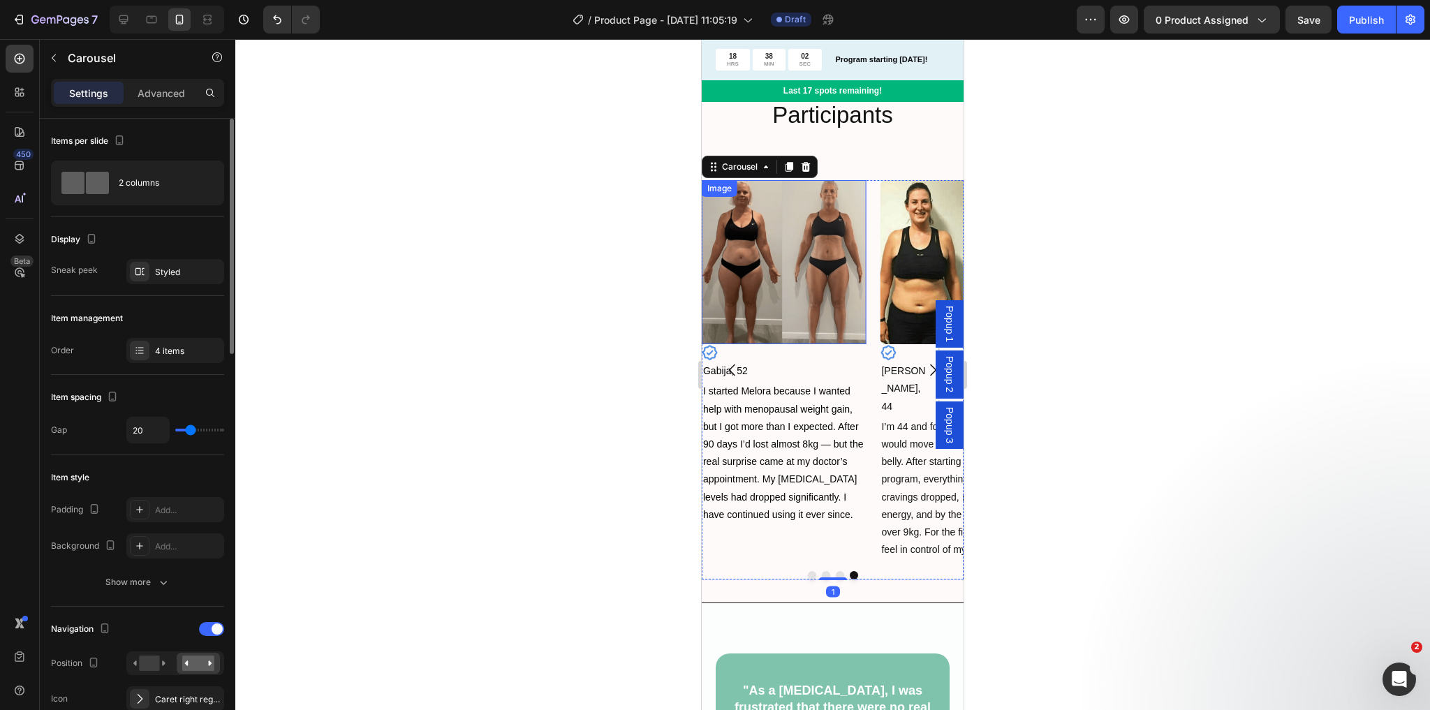
click at [847, 335] on img at bounding box center [784, 262] width 164 height 164
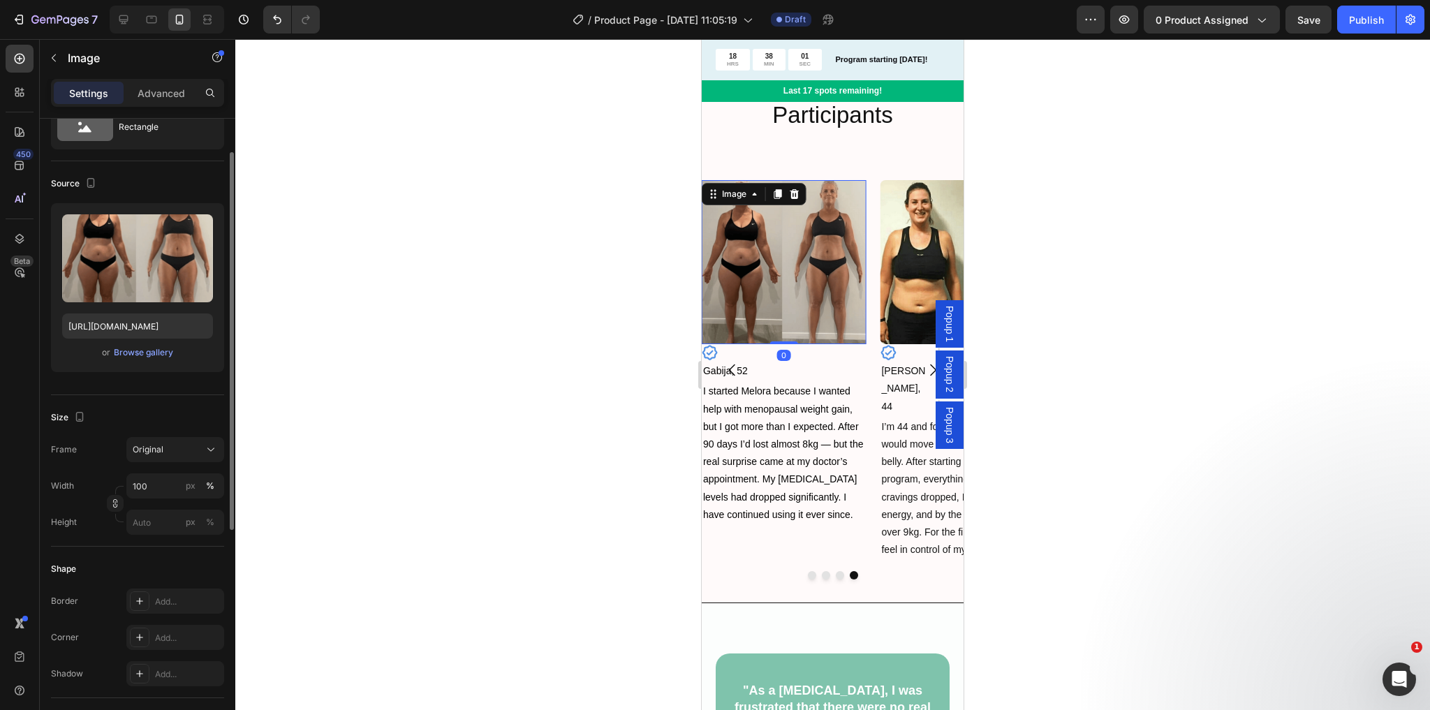
scroll to position [168, 0]
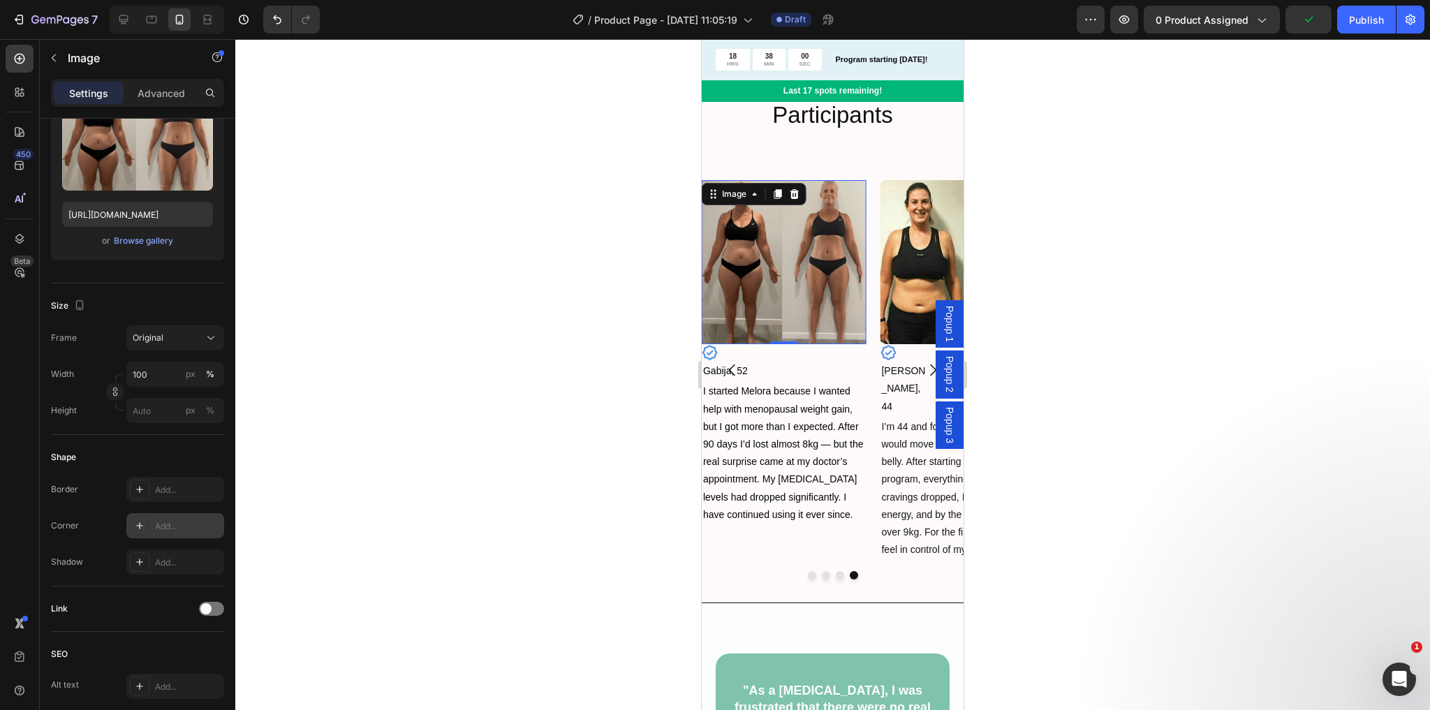
click at [141, 522] on icon at bounding box center [139, 525] width 11 height 11
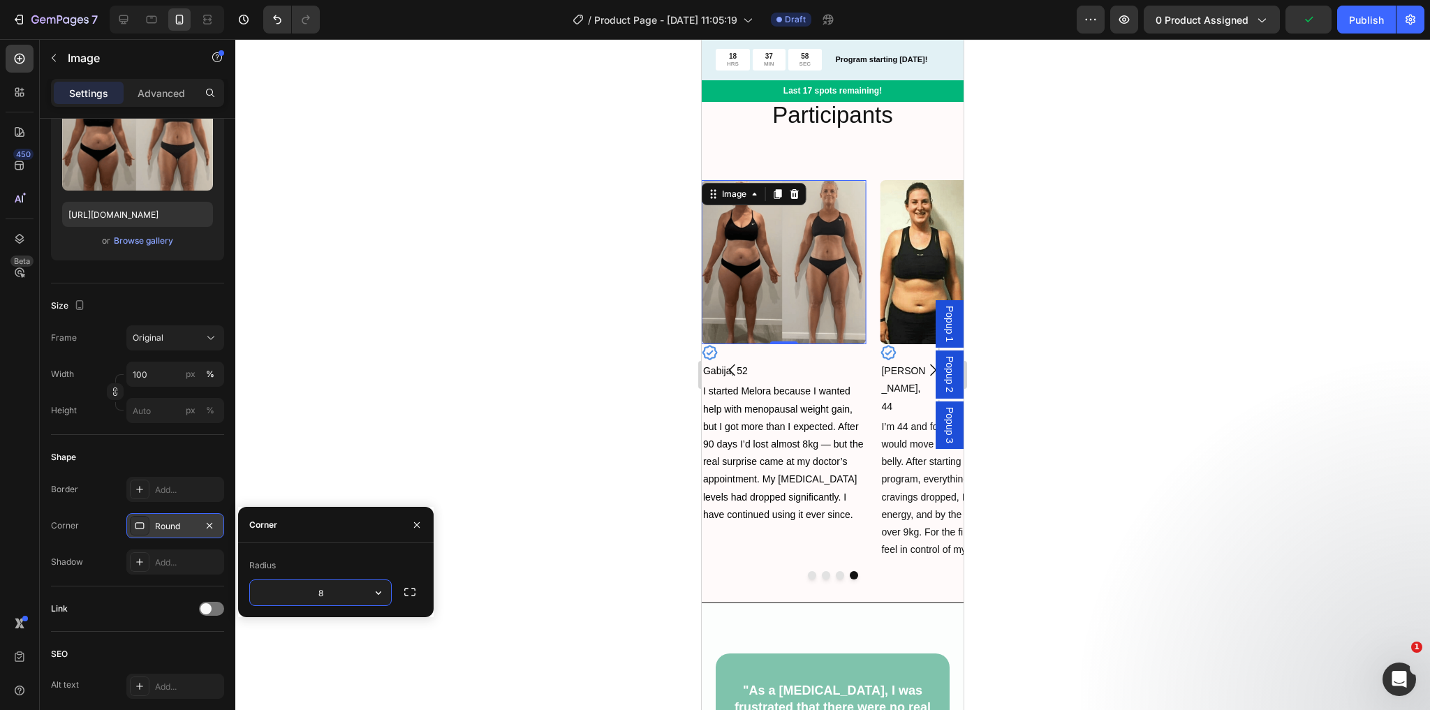
click at [936, 366] on div "Popup 2" at bounding box center [950, 374] width 28 height 47
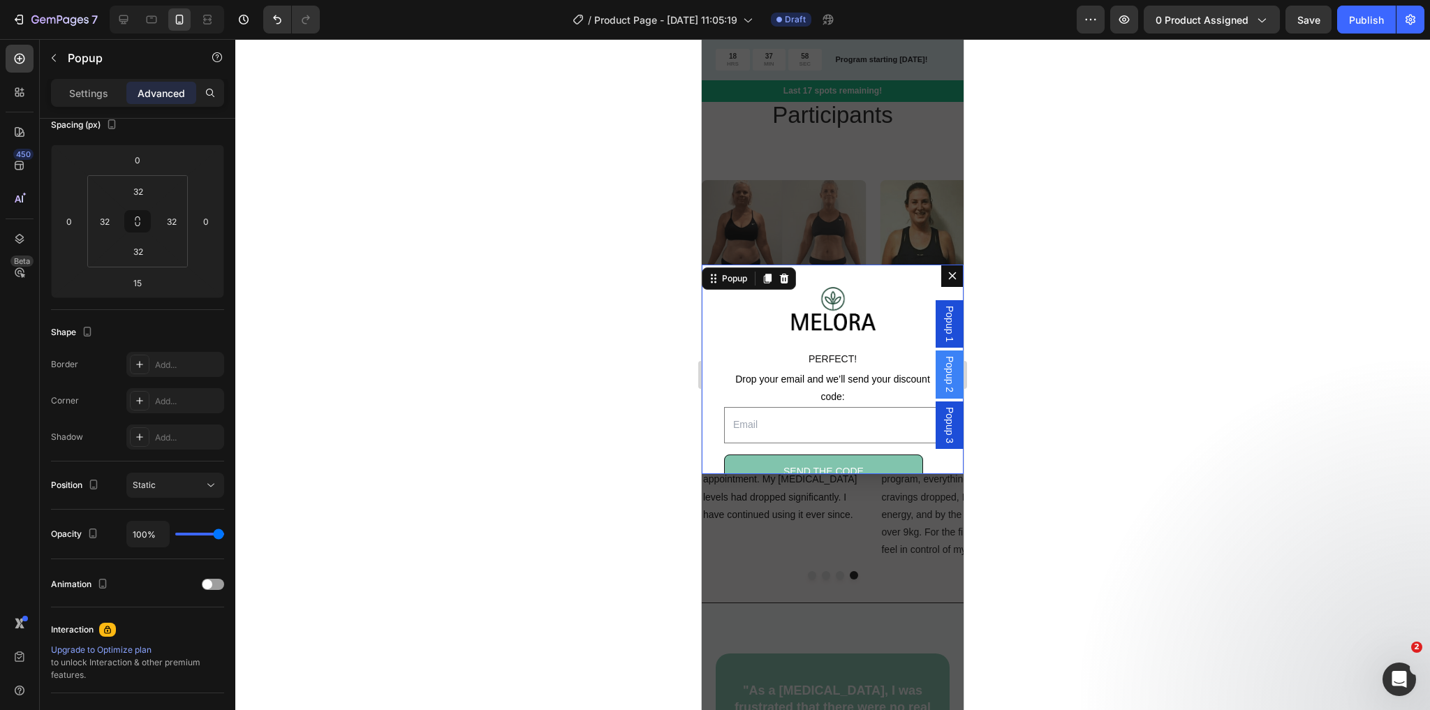
scroll to position [0, 0]
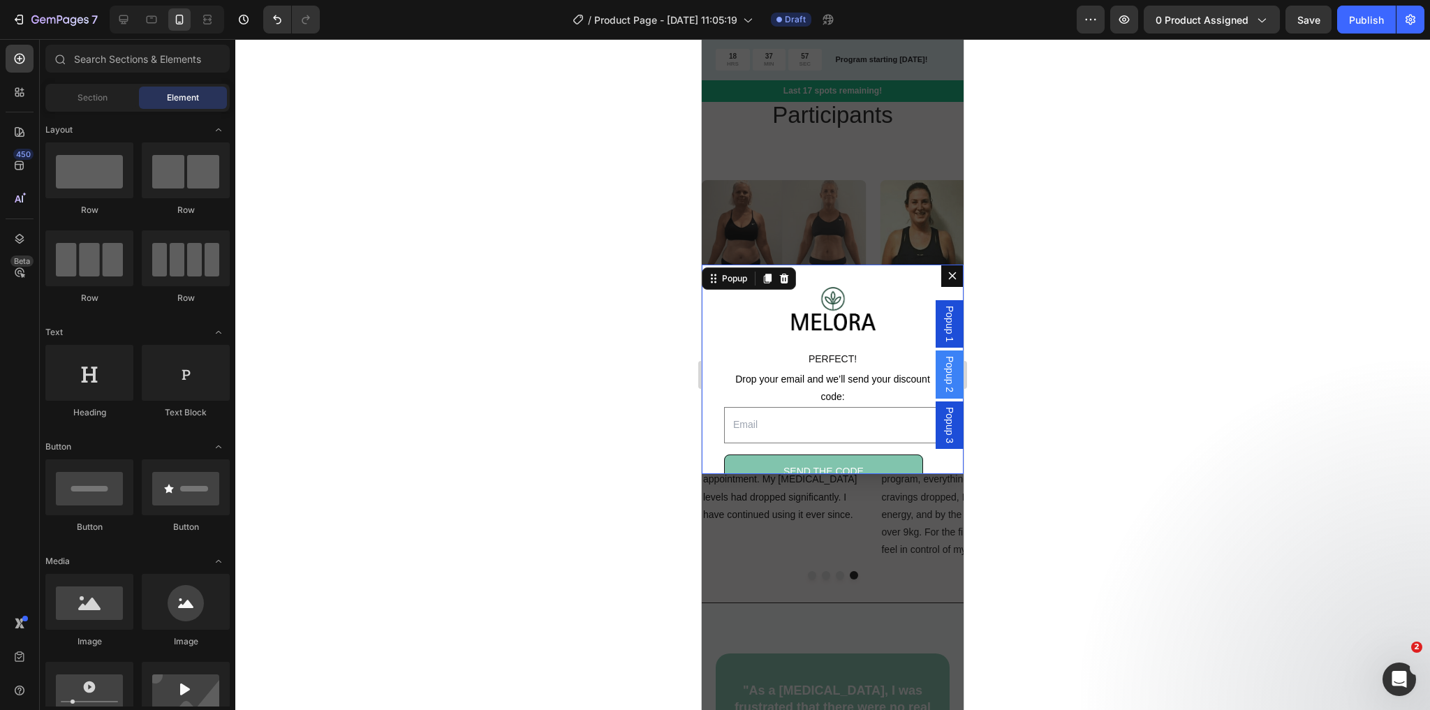
click at [884, 234] on div "Backdrop" at bounding box center [833, 374] width 262 height 671
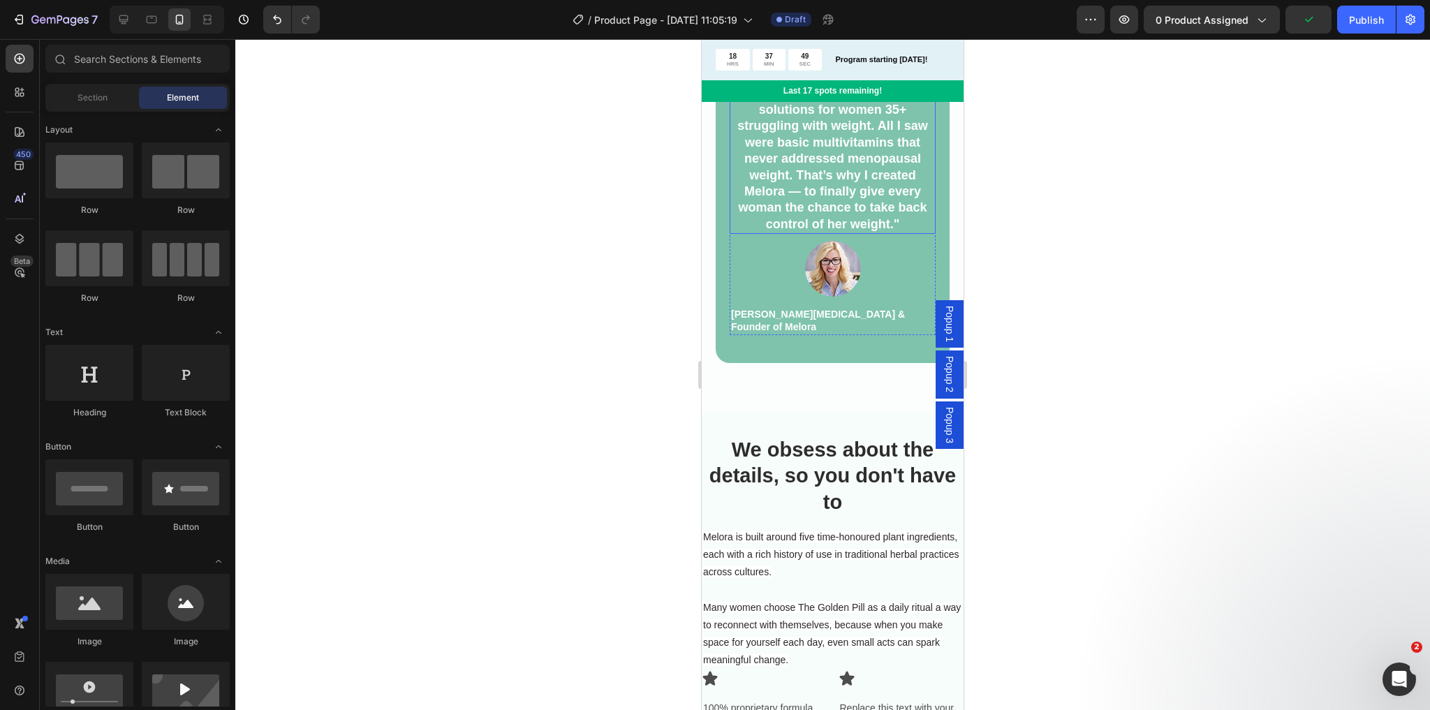
scroll to position [2382, 0]
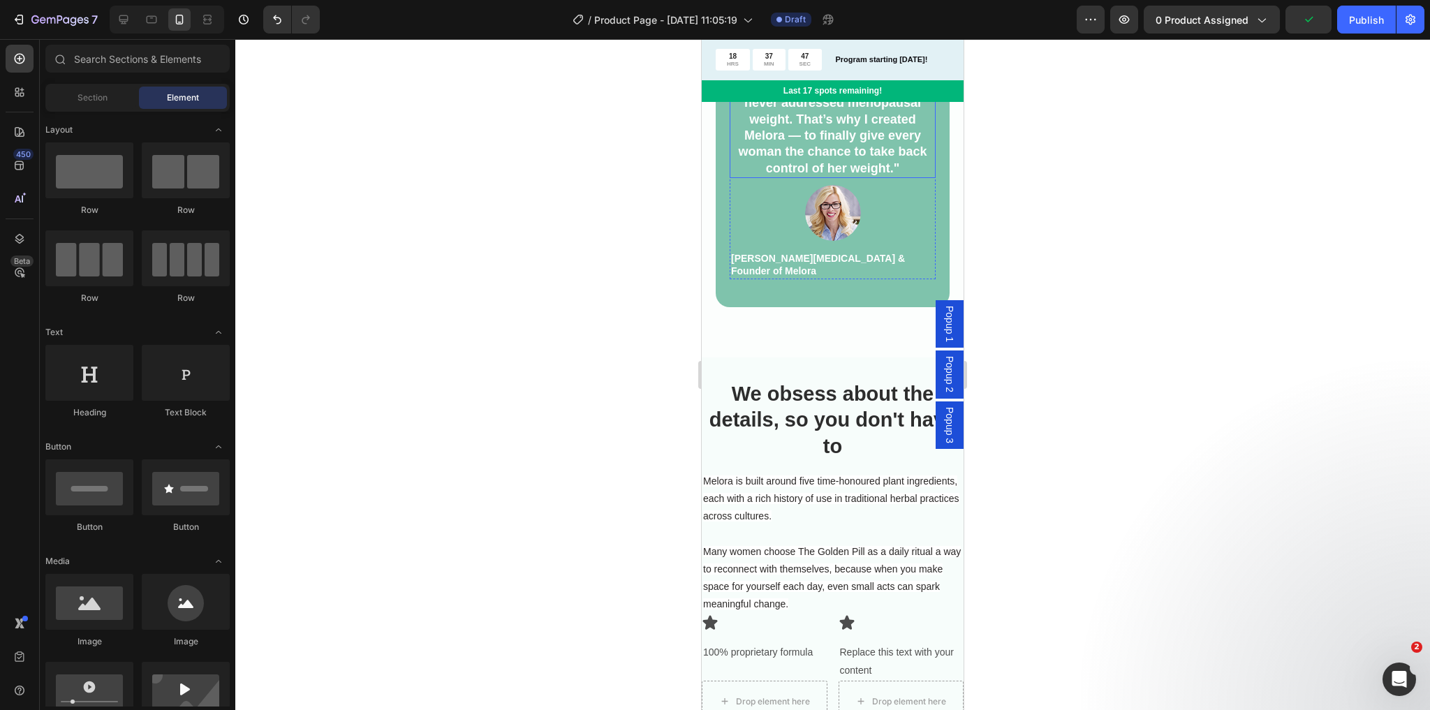
click at [805, 170] on p ""As a [MEDICAL_DATA], I was frustrated that there were no real solutions for wo…" at bounding box center [832, 94] width 203 height 163
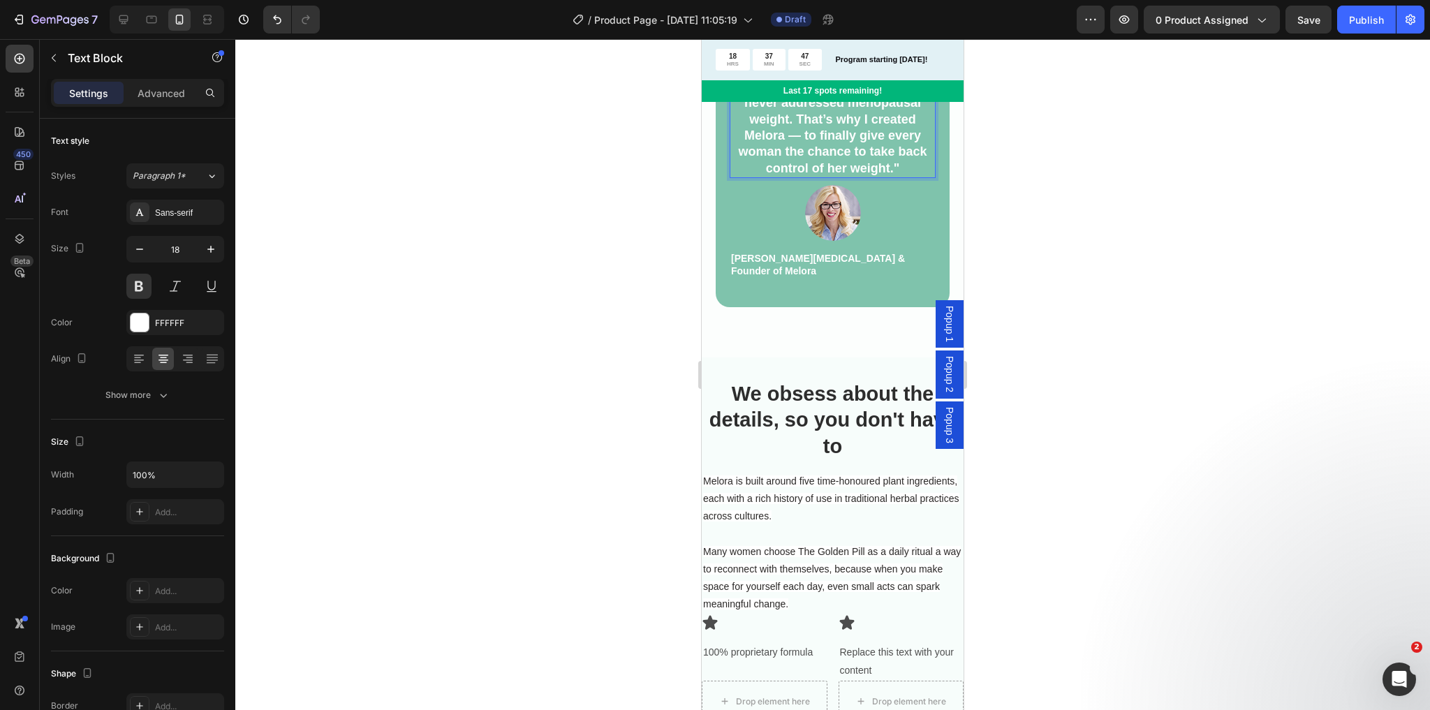
click at [816, 172] on p ""As a [MEDICAL_DATA], I was frustrated that there were no real solutions for wo…" at bounding box center [832, 94] width 203 height 163
click at [822, 171] on p ""As a [MEDICAL_DATA], I was frustrated that there were no real solutions for wo…" at bounding box center [832, 94] width 203 height 163
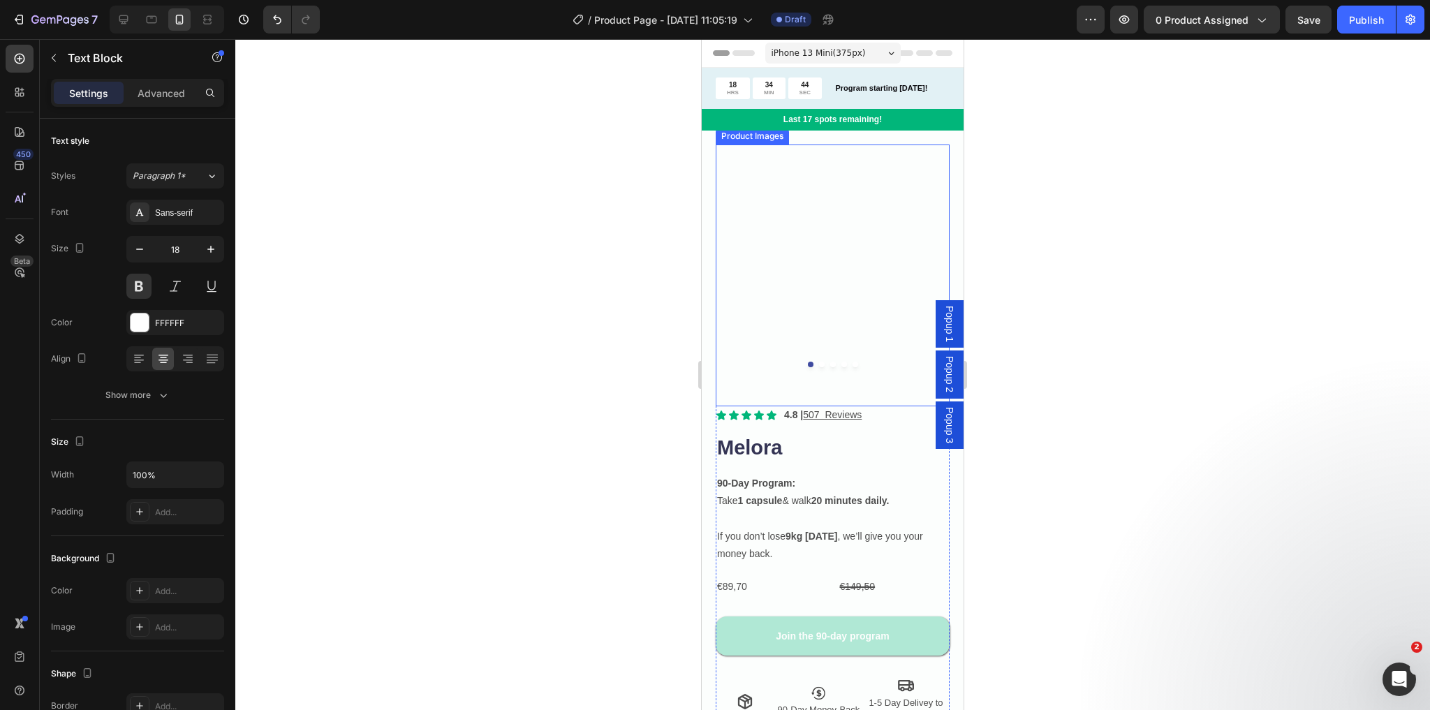
scroll to position [56, 0]
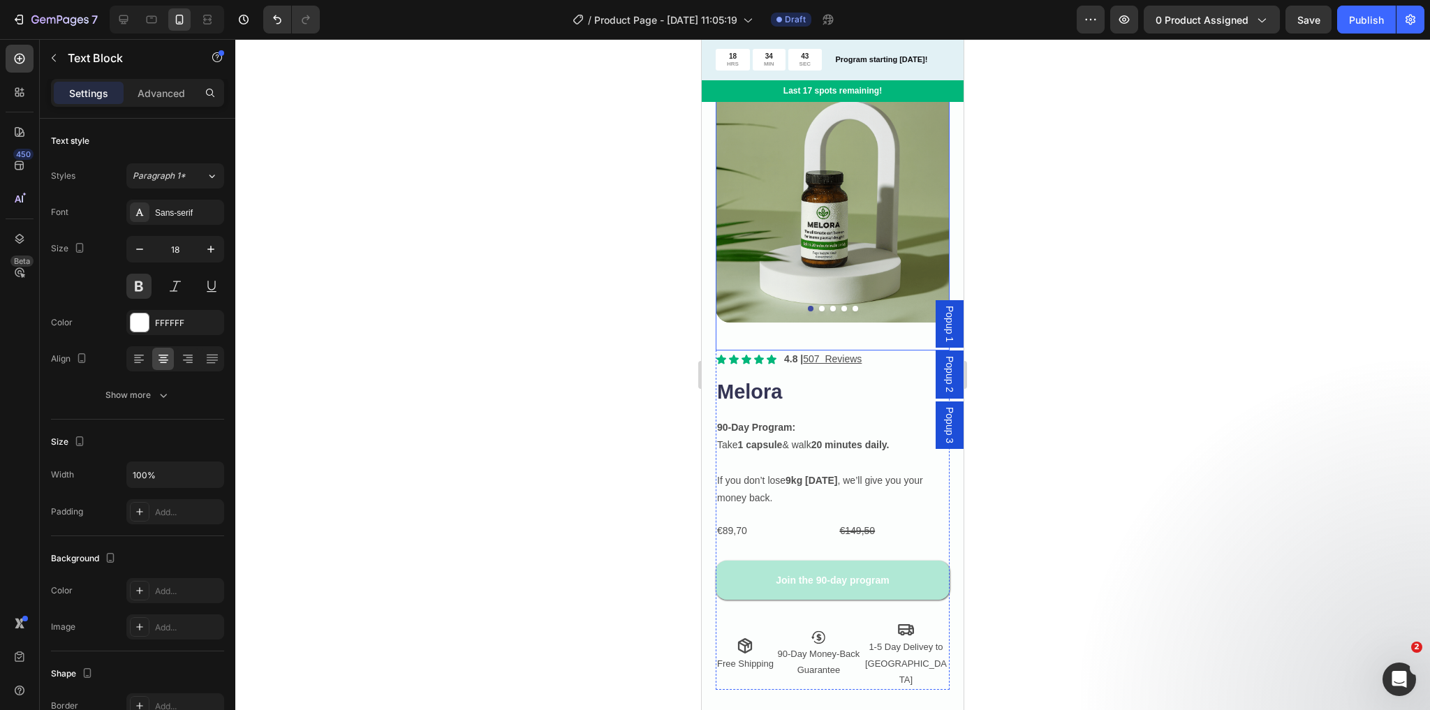
click at [814, 306] on div at bounding box center [833, 309] width 234 height 6
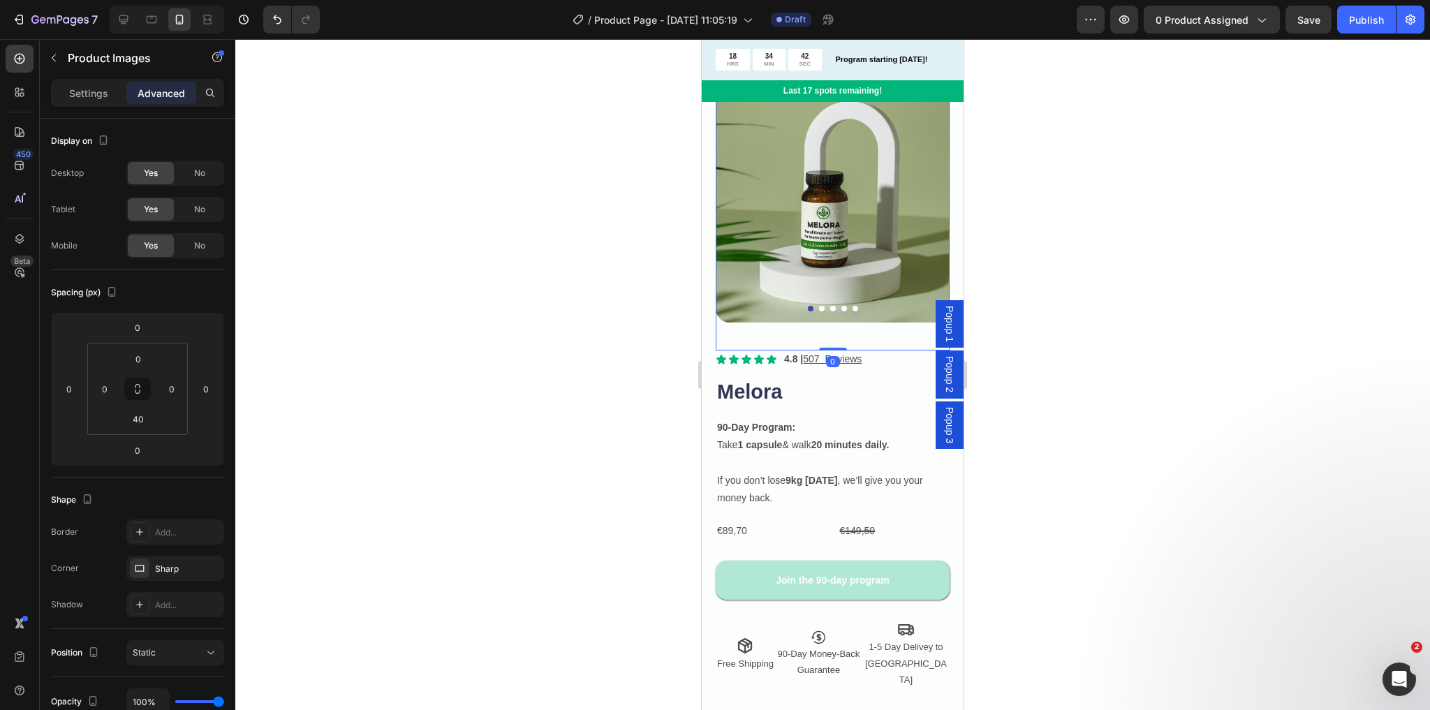
click at [819, 306] on button "Dot" at bounding box center [822, 309] width 6 height 6
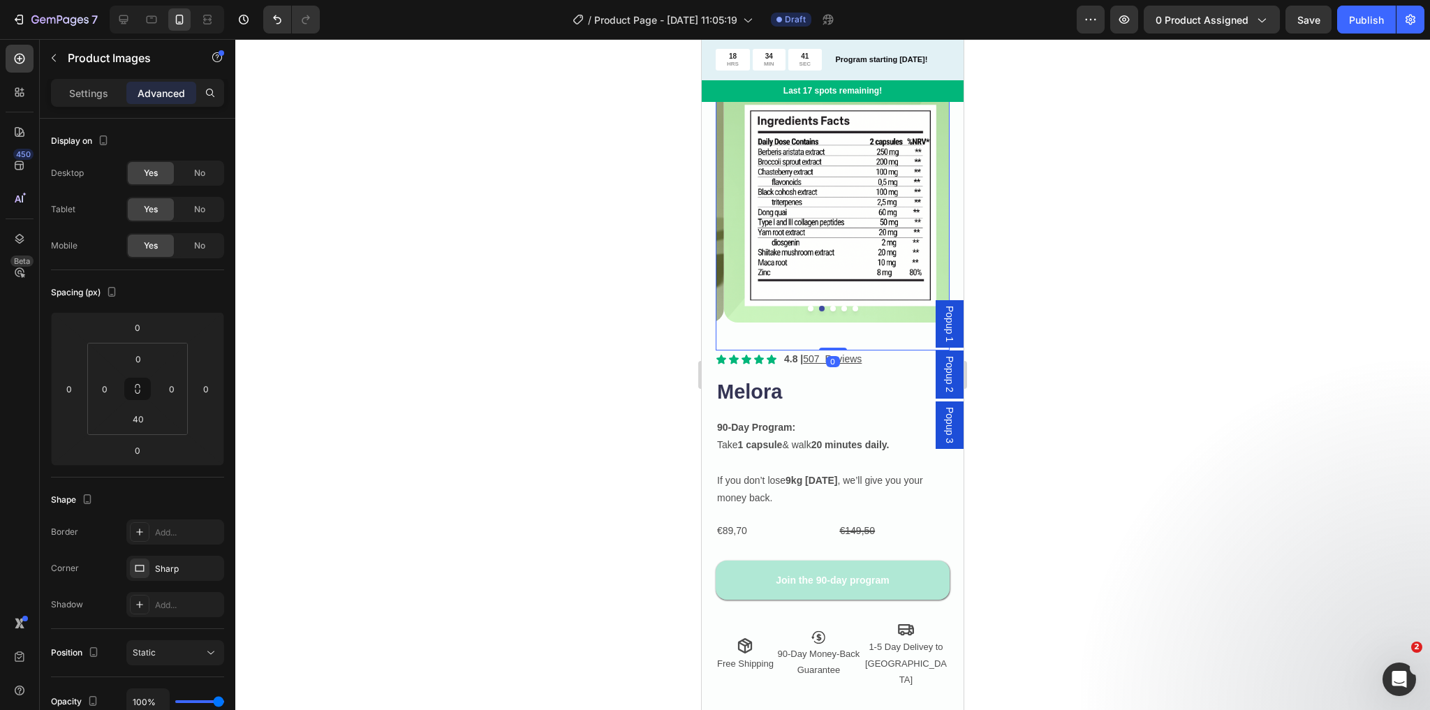
click at [830, 306] on button "Dot" at bounding box center [833, 309] width 6 height 6
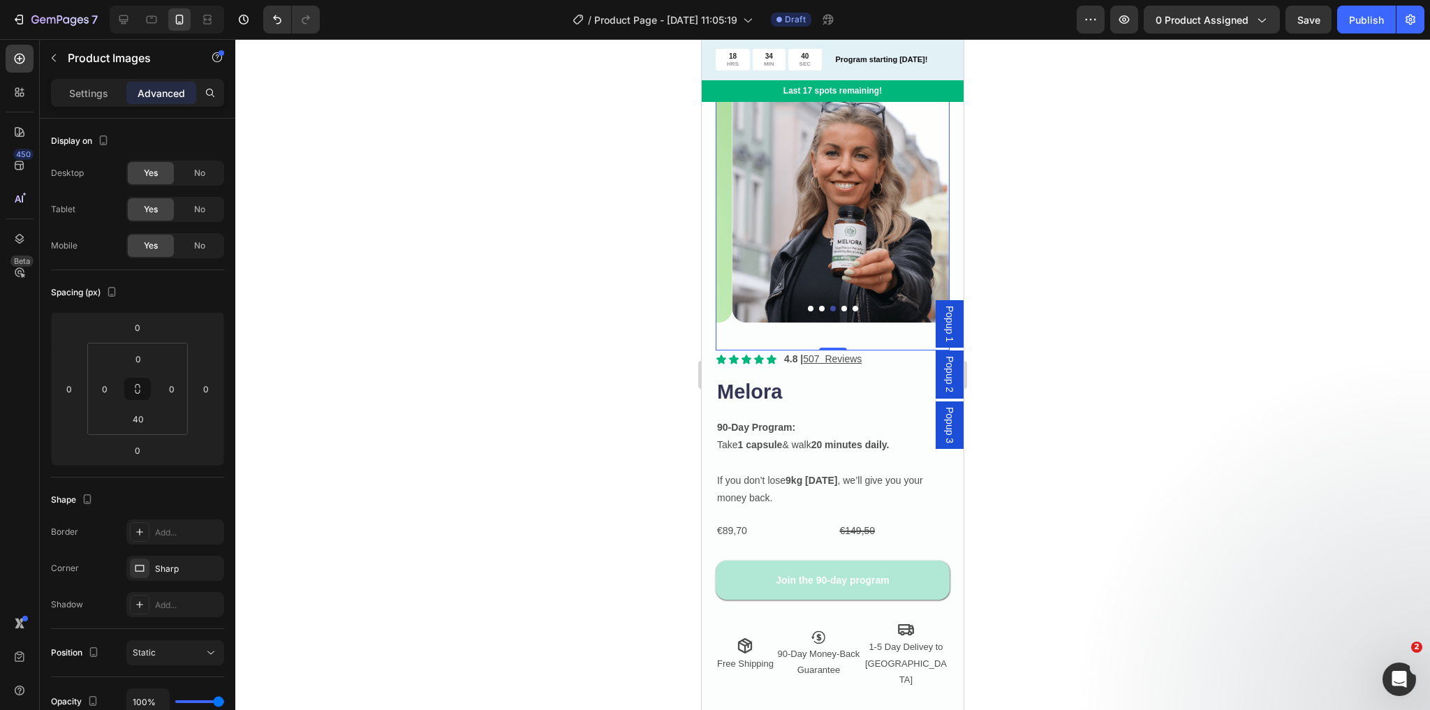
click at [842, 306] on button "Dot" at bounding box center [845, 309] width 6 height 6
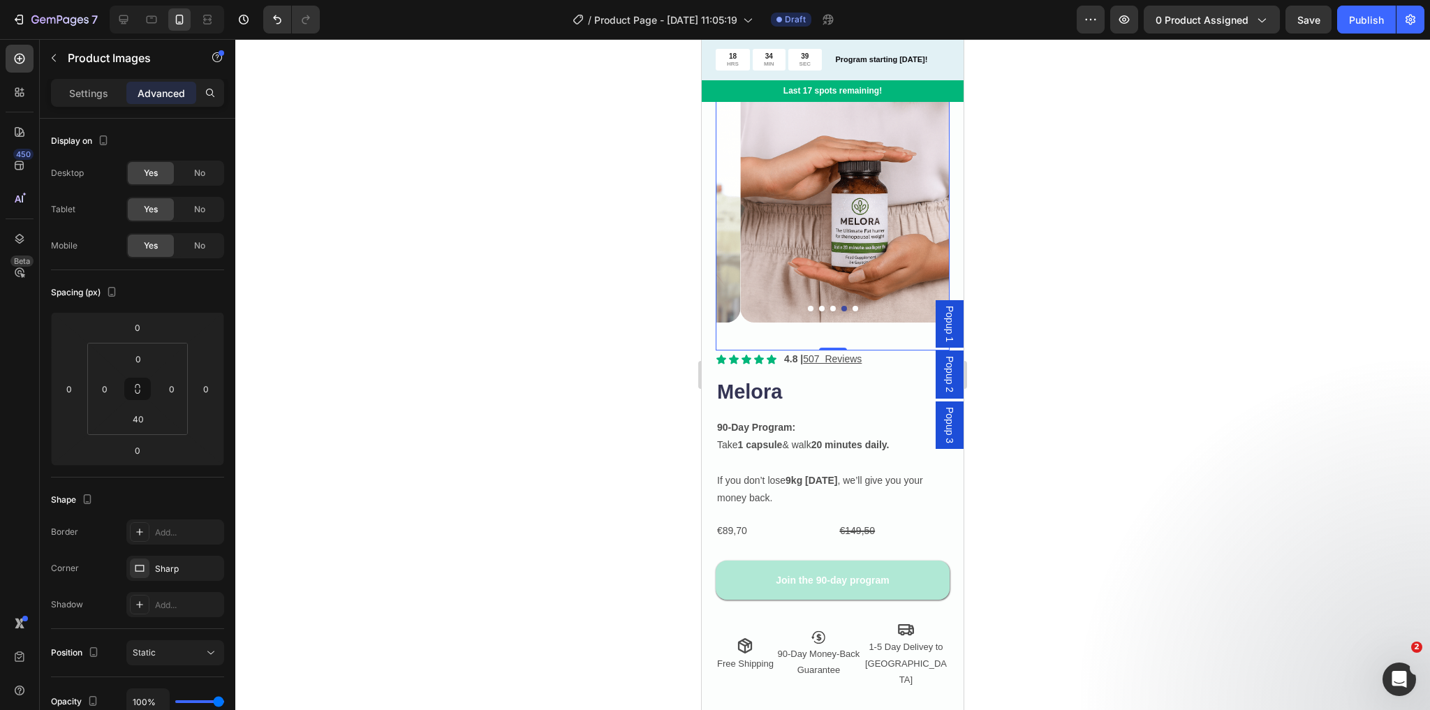
click at [853, 306] on button "Dot" at bounding box center [856, 309] width 6 height 6
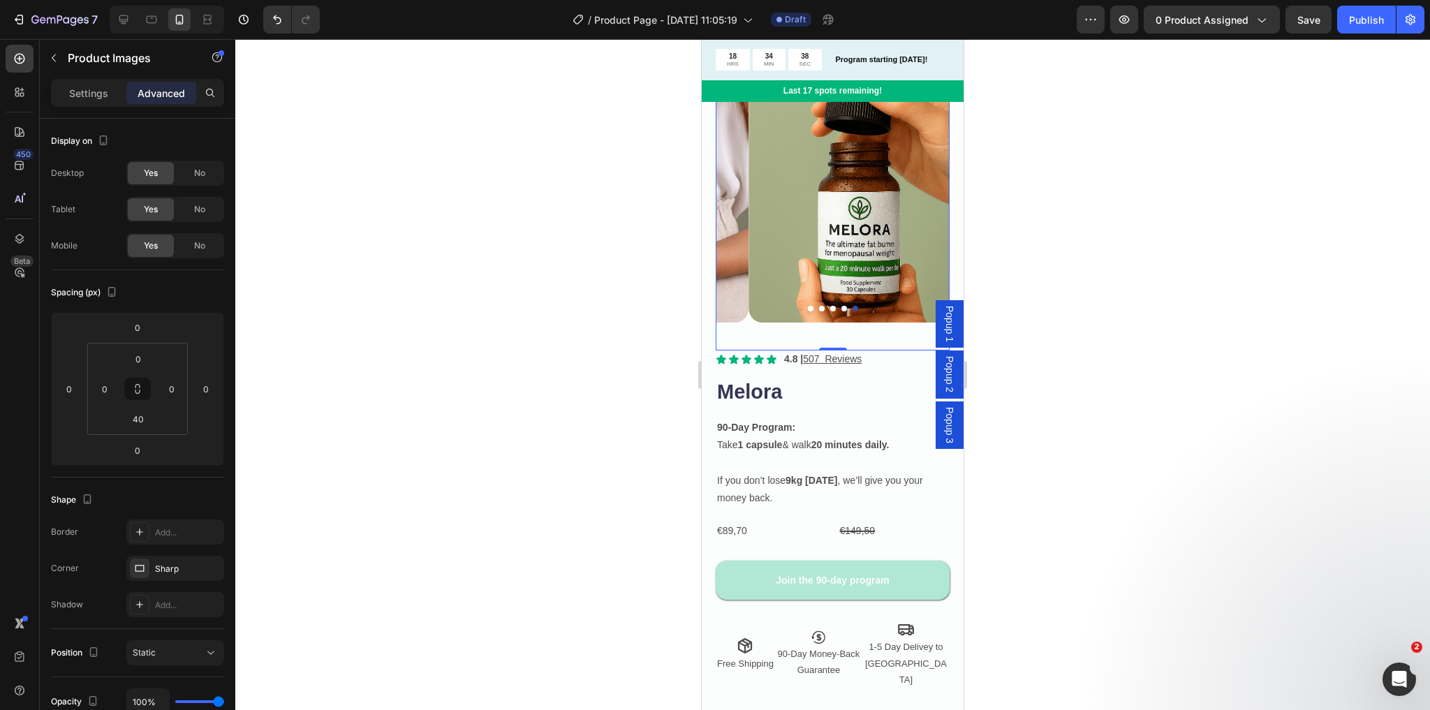
click at [808, 306] on button "Dot" at bounding box center [811, 309] width 6 height 6
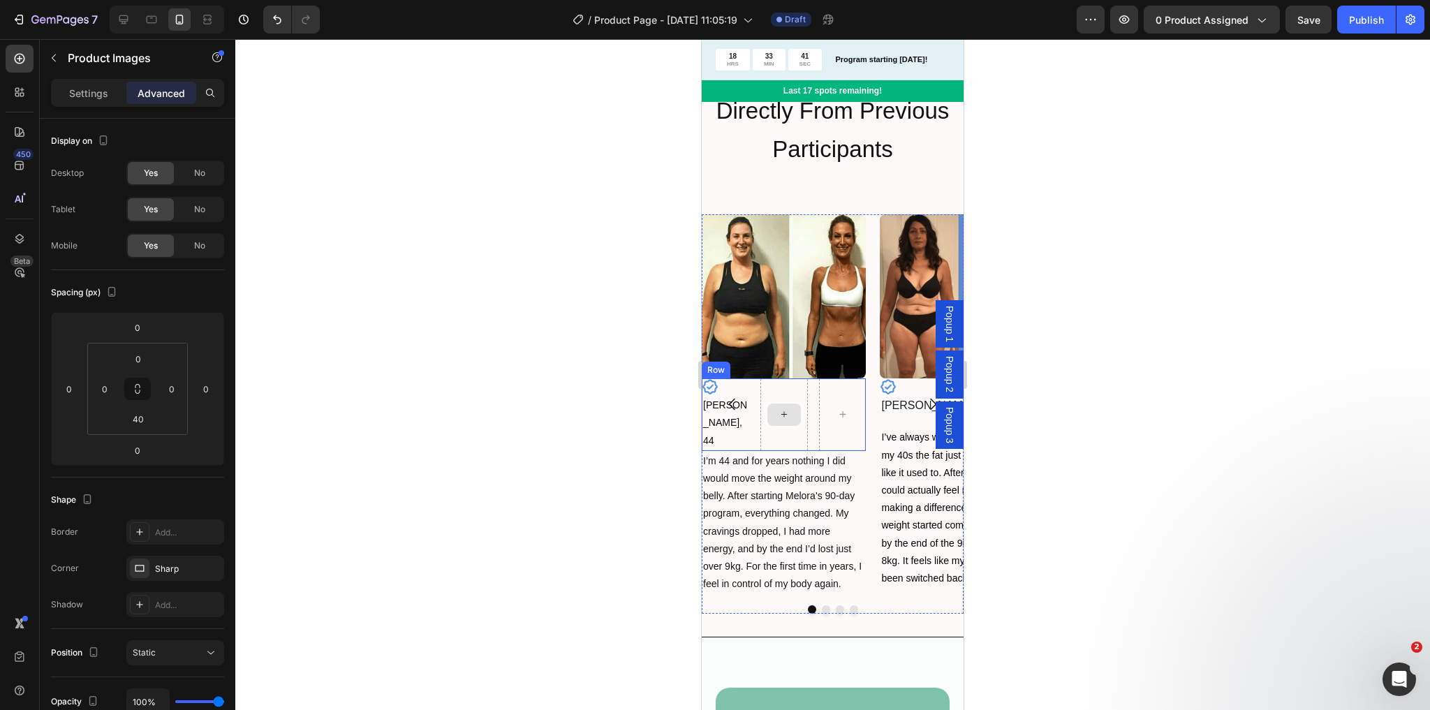
scroll to position [1676, 0]
click at [925, 405] on icon "Carousel Next Arrow" at bounding box center [933, 403] width 17 height 17
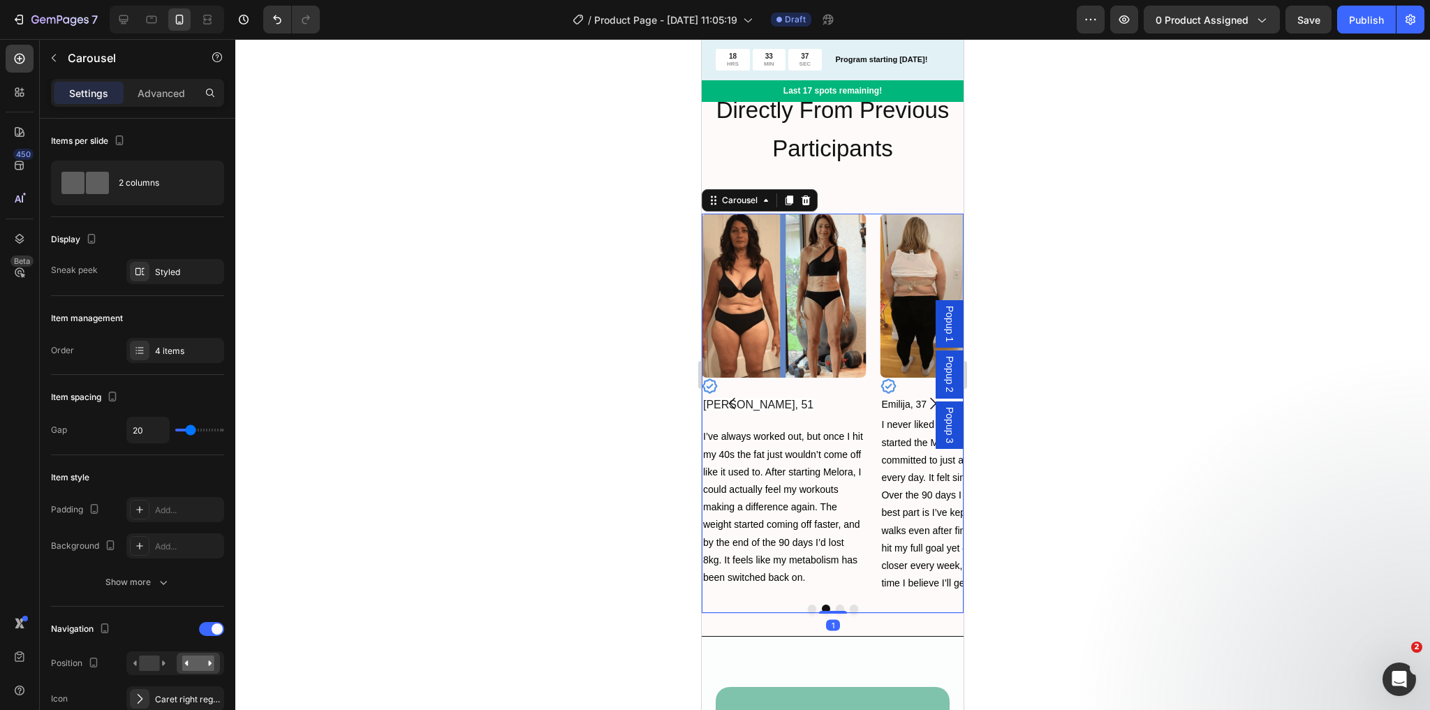
click at [925, 405] on icon "Carousel Next Arrow" at bounding box center [933, 403] width 17 height 17
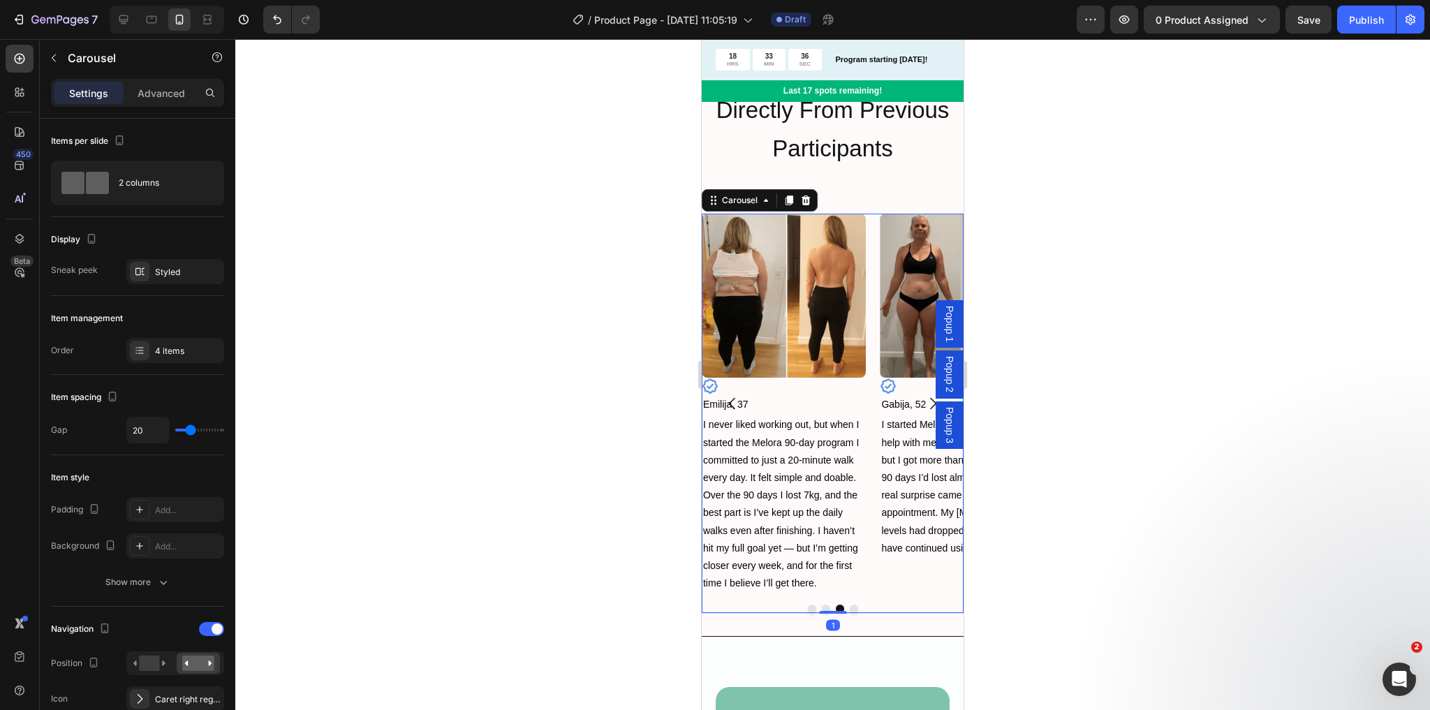
click at [925, 405] on icon "Carousel Next Arrow" at bounding box center [933, 403] width 17 height 17
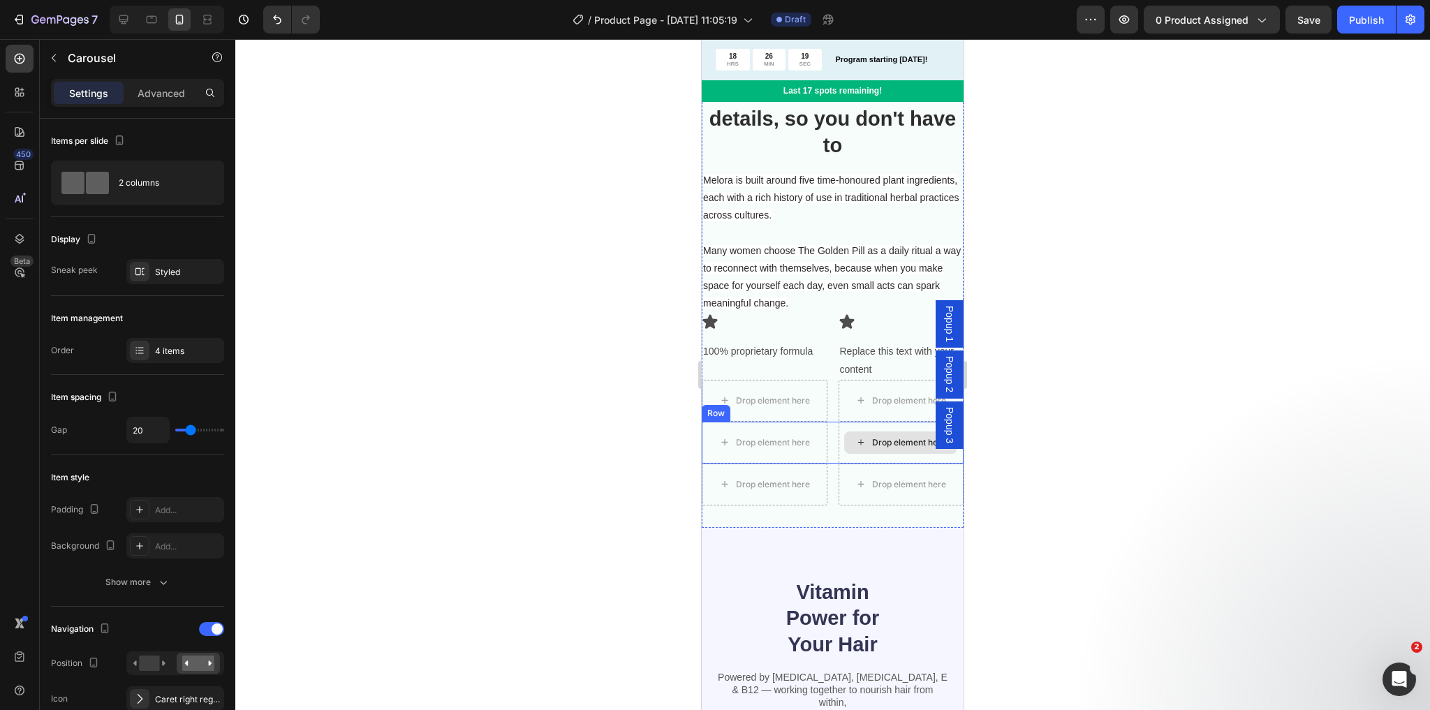
scroll to position [2683, 0]
click at [814, 242] on p "Many women choose The Golden Pill as a daily ritual a way to reconnect with the…" at bounding box center [832, 277] width 259 height 71
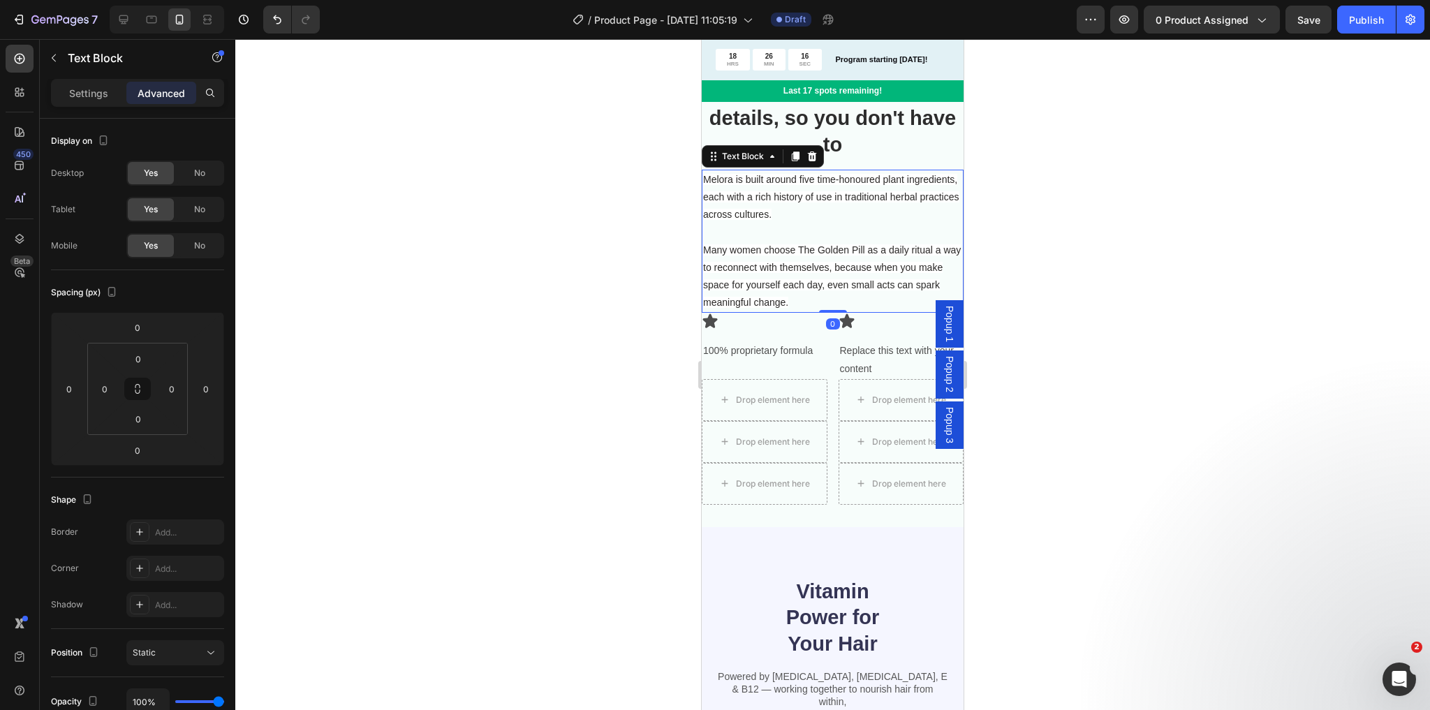
click at [805, 257] on p "Many women choose The Golden Pill as a daily ritual a way to reconnect with the…" at bounding box center [832, 277] width 259 height 71
drag, startPoint x: 798, startPoint y: 247, endPoint x: 865, endPoint y: 249, distance: 66.4
click at [865, 249] on span "Many women choose The Golden Pill as a daily ritual a way to reconnect with the…" at bounding box center [832, 276] width 258 height 64
click at [788, 265] on span "Many women choose Melora as a daily ritual a way to reconnect with themselves, …" at bounding box center [832, 276] width 258 height 64
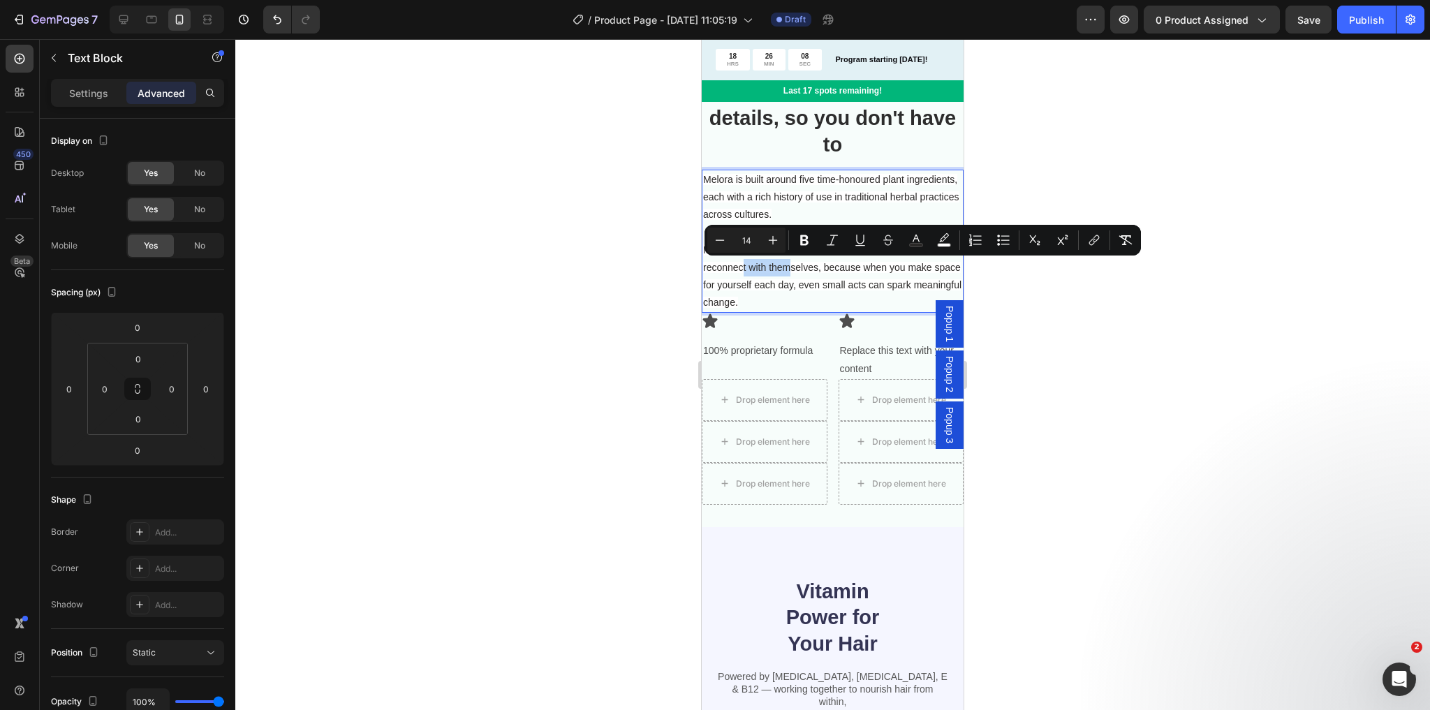
drag, startPoint x: 742, startPoint y: 263, endPoint x: 789, endPoint y: 271, distance: 47.5
click at [789, 271] on span "Many women choose Melora as a daily ritual a way to reconnect with themselves, …" at bounding box center [832, 276] width 258 height 64
click at [813, 288] on span "Many women choose Melora as a daily ritual a way to reconnect with themselves, …" at bounding box center [832, 276] width 258 height 64
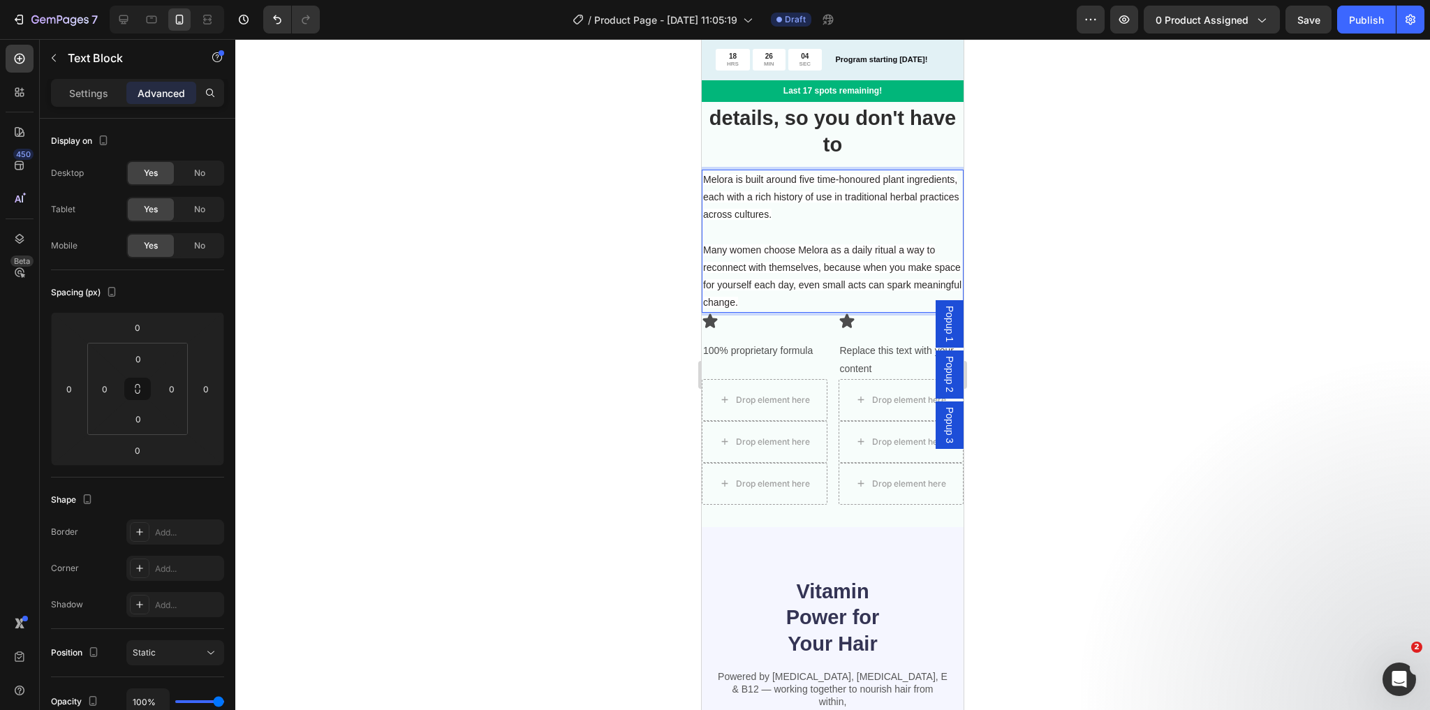
click at [814, 296] on p "Many women choose Melora as a daily ritual a way to reconnect with themselves, …" at bounding box center [832, 277] width 259 height 71
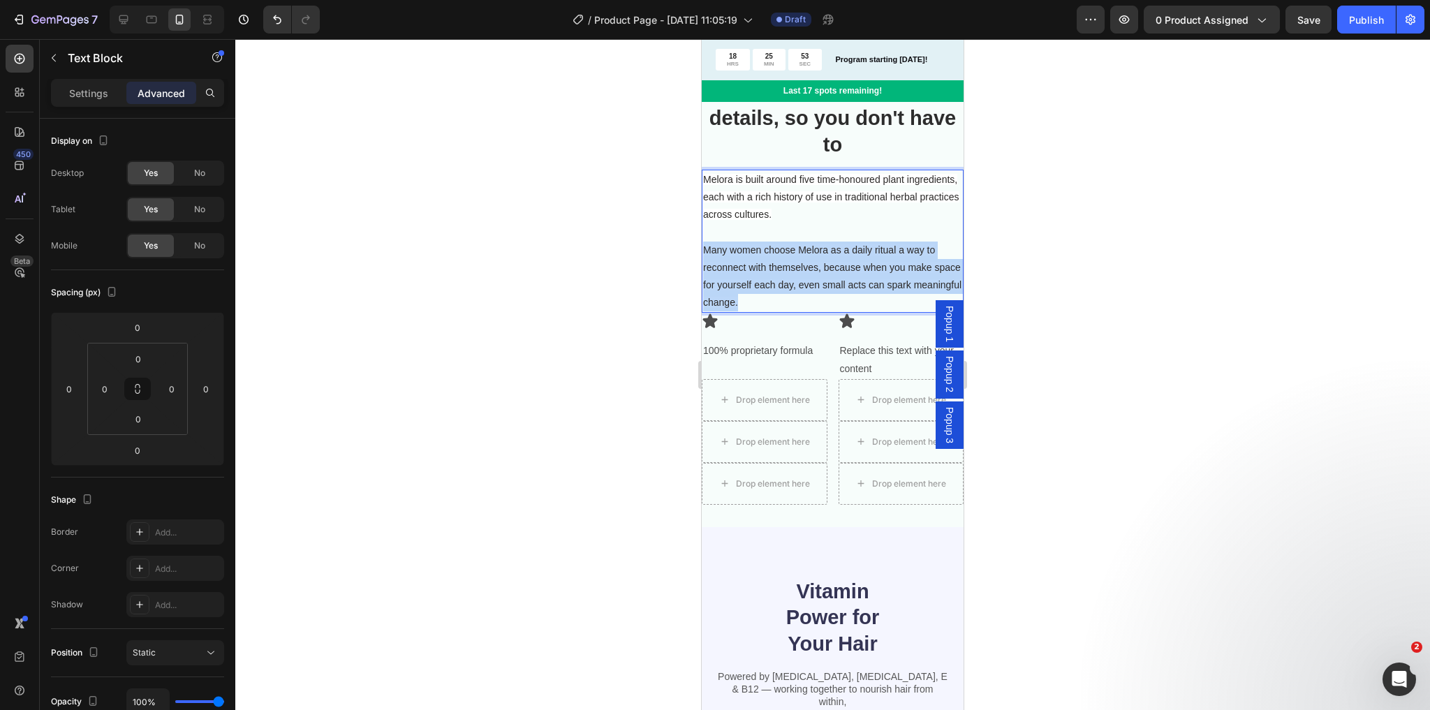
drag, startPoint x: 831, startPoint y: 299, endPoint x: 706, endPoint y: 249, distance: 134.8
click at [706, 249] on p "Many women choose Melora as a daily ritual a way to reconnect with themselves, …" at bounding box center [832, 277] width 259 height 71
copy span "Many women choose Melora as a daily ritual a way to reconnect with themselves, …"
click at [775, 305] on span "Many women choose Melora as a daily ritual a way to reconnect with themselves, …" at bounding box center [832, 276] width 258 height 64
drag, startPoint x: 806, startPoint y: 298, endPoint x: 707, endPoint y: 249, distance: 110.9
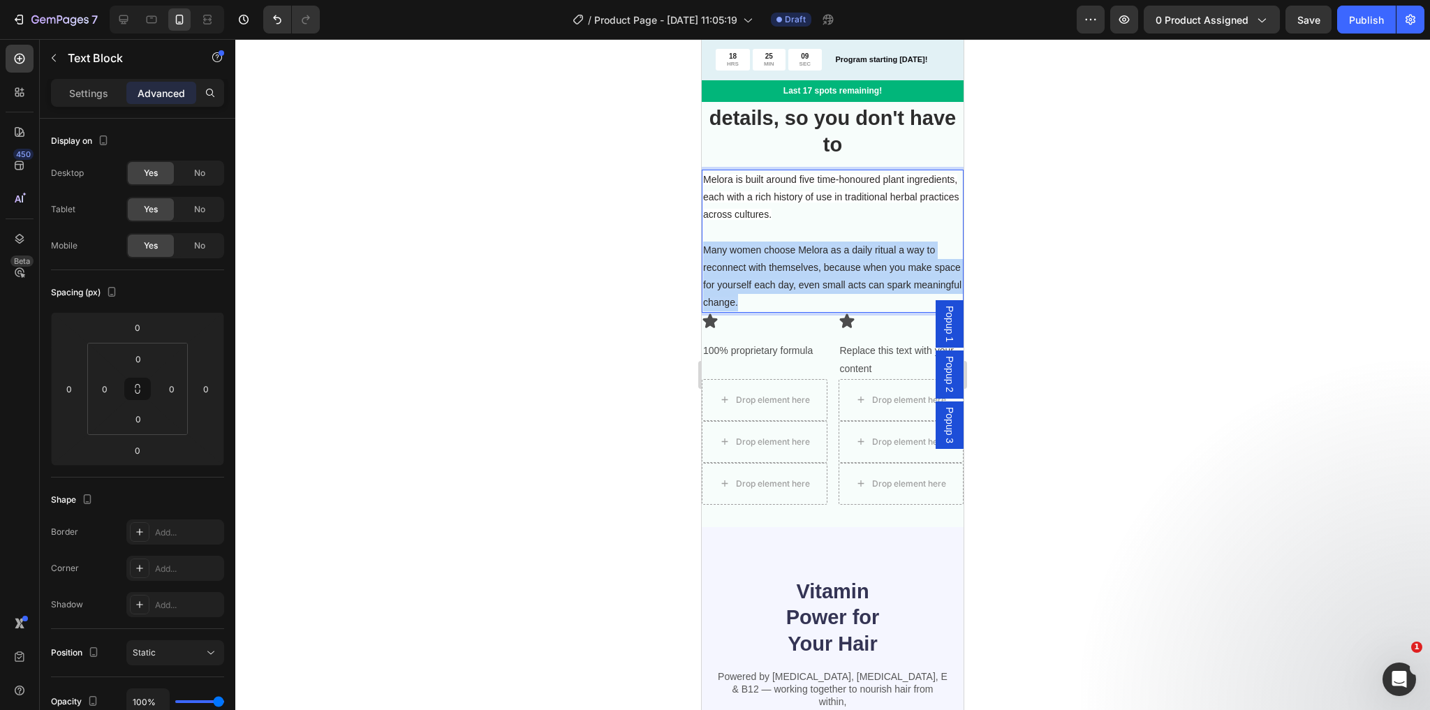
click at [707, 249] on p "Many women choose Melora as a daily ritual a way to reconnect with themselves, …" at bounding box center [832, 277] width 259 height 71
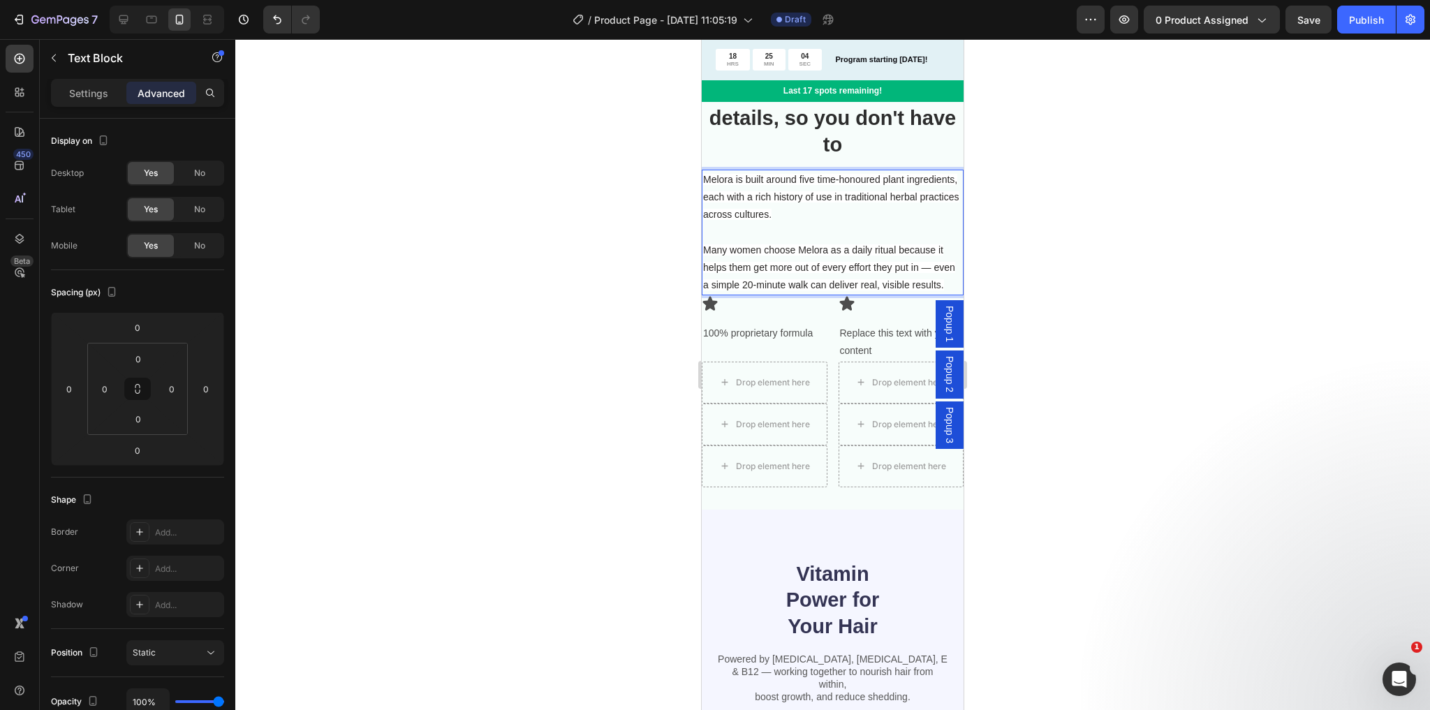
click at [936, 271] on p "Many women choose Melora as a daily ritual because it helps them get more out o…" at bounding box center [832, 268] width 259 height 53
click at [767, 295] on p "Many women choose Melora as a daily ritual because it helps them get more out o…" at bounding box center [832, 268] width 259 height 53
click at [650, 299] on div at bounding box center [832, 374] width 1195 height 671
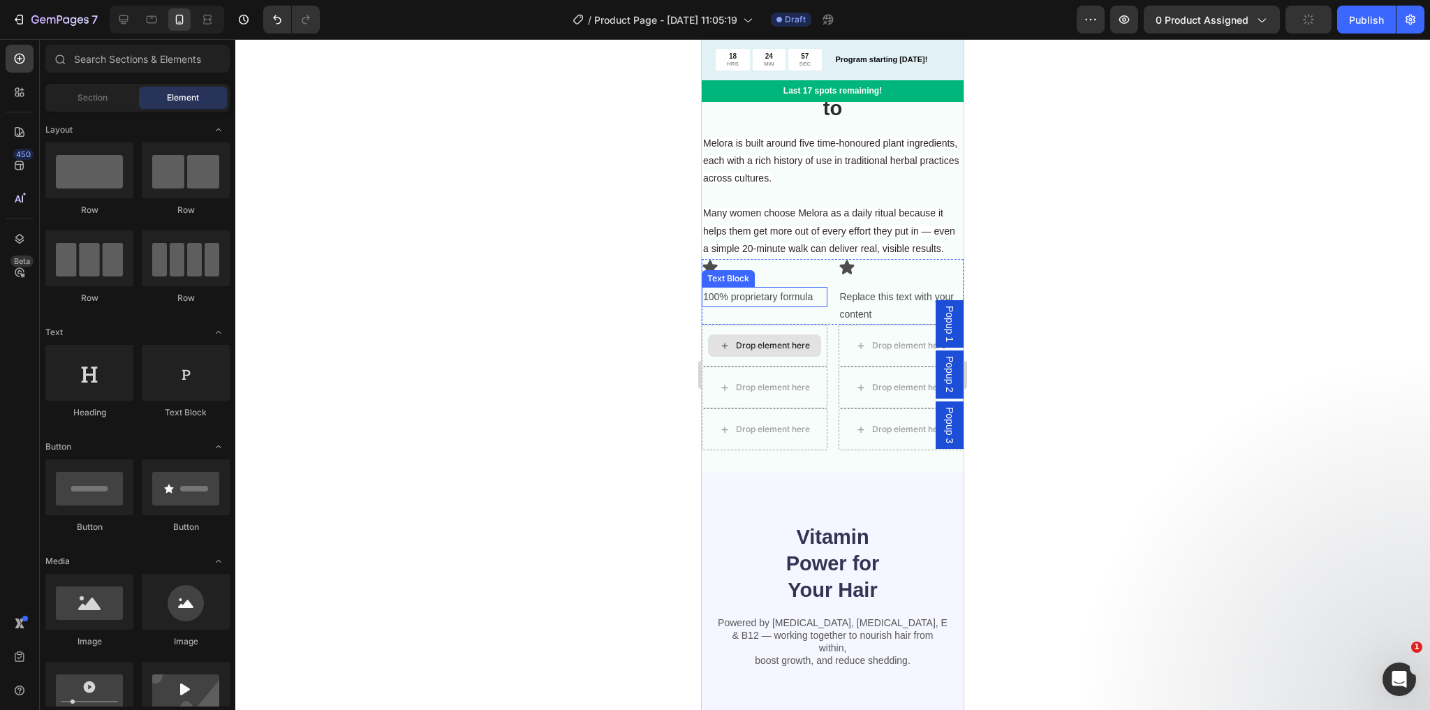
scroll to position [2739, 0]
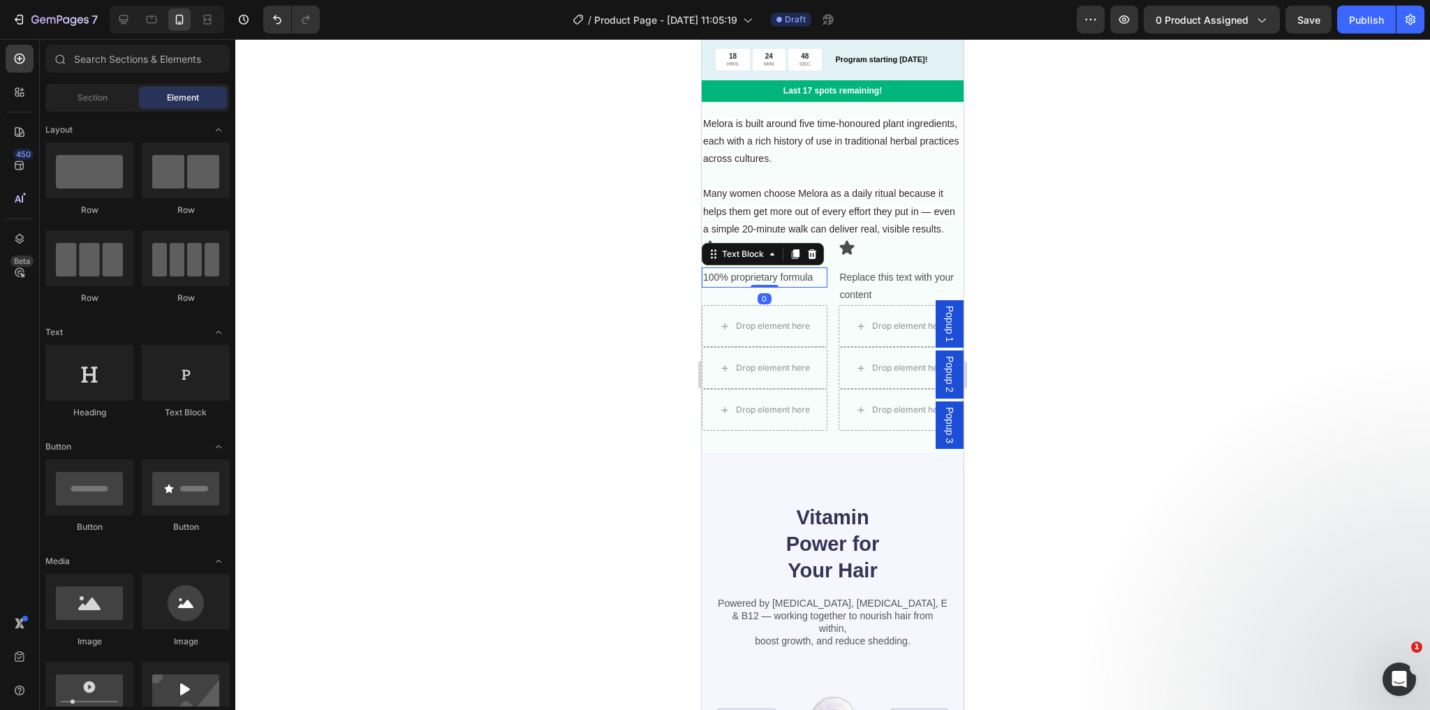
click at [791, 286] on p "100% proprietary formula" at bounding box center [764, 277] width 123 height 17
click at [816, 337] on div "Drop element here" at bounding box center [764, 326] width 113 height 22
click at [750, 284] on div "Icon 100% proprietary formula Text Block" at bounding box center [765, 273] width 126 height 66
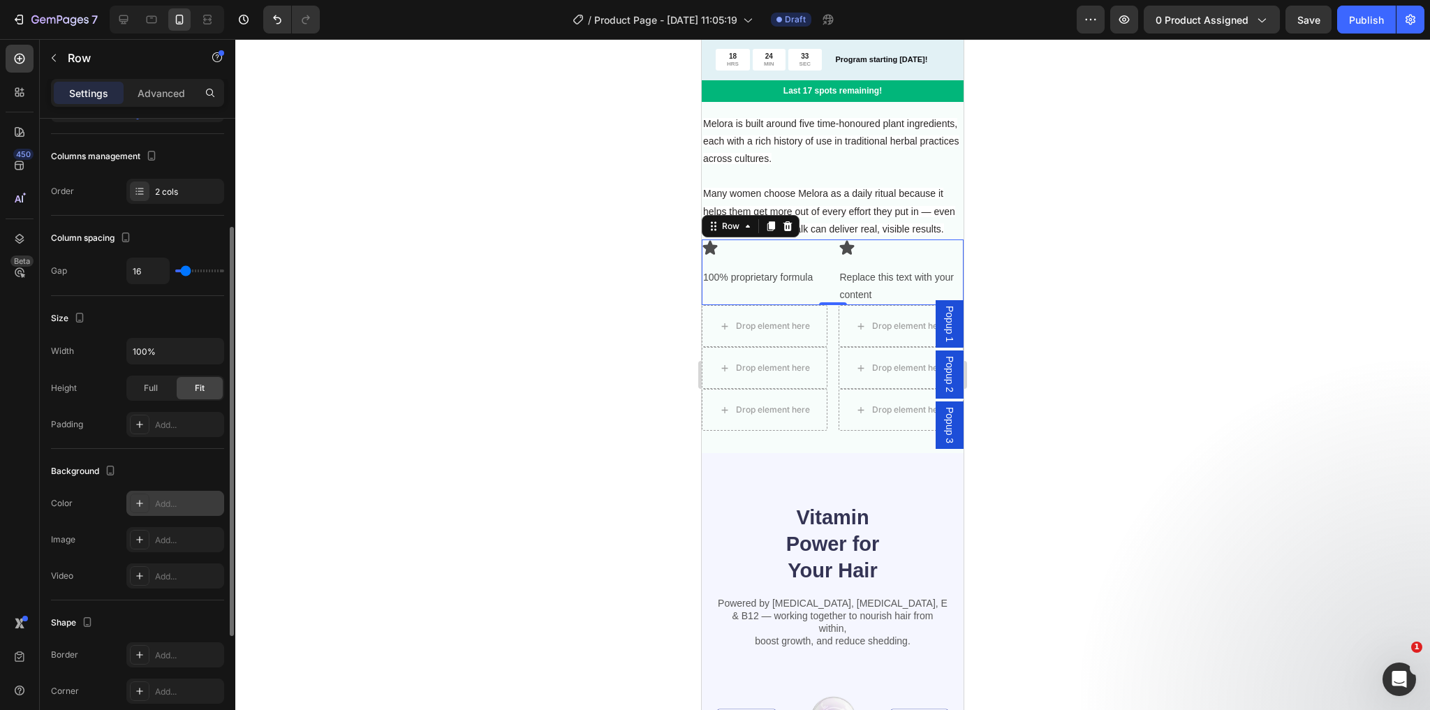
scroll to position [223, 0]
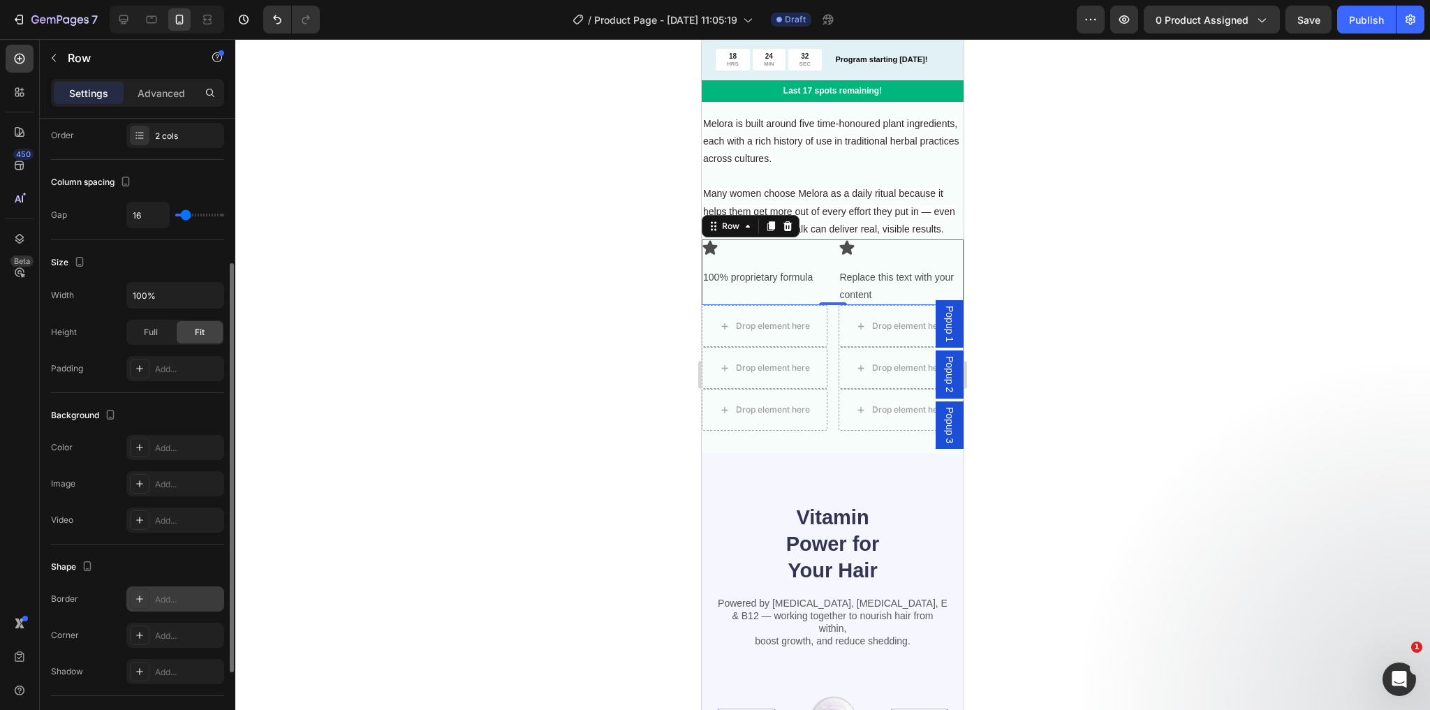
click at [141, 599] on icon at bounding box center [139, 599] width 11 height 11
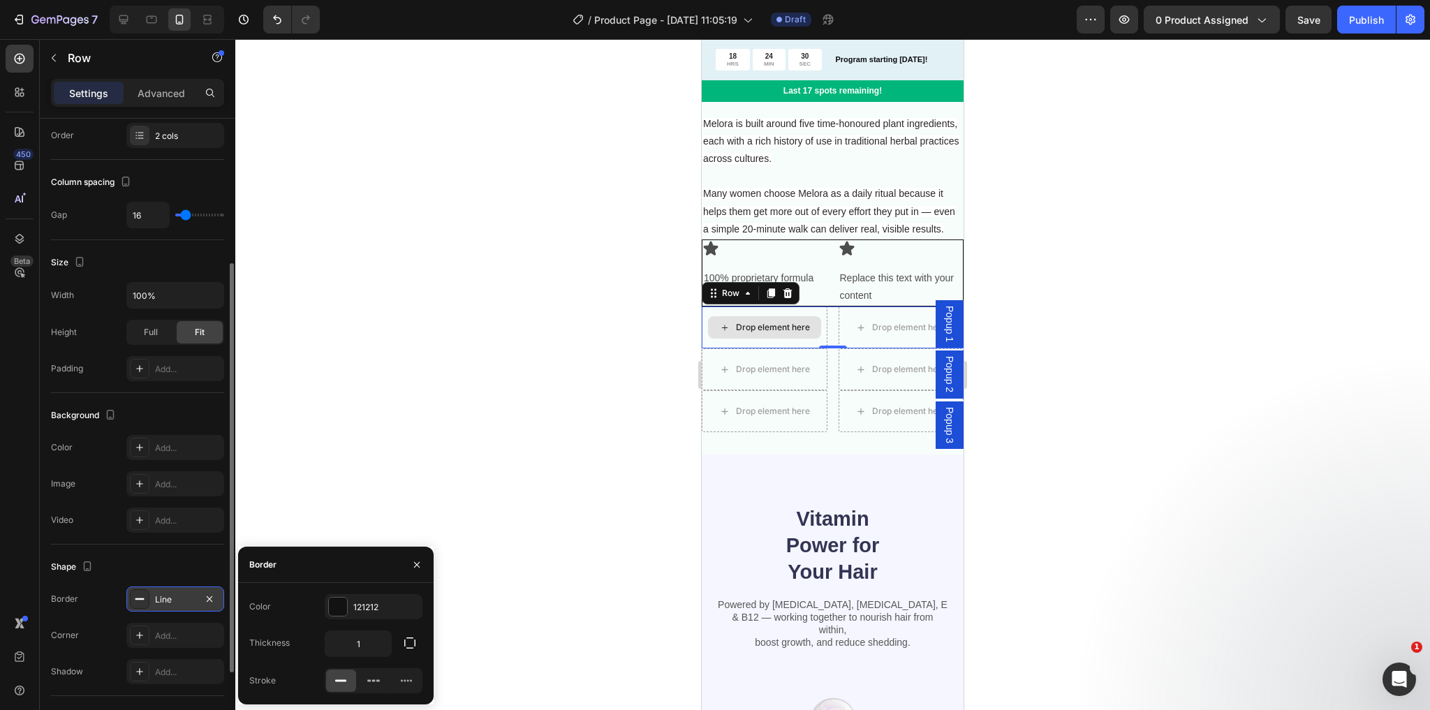
click at [823, 349] on div "Drop element here Drop element here Row 0" at bounding box center [833, 328] width 262 height 42
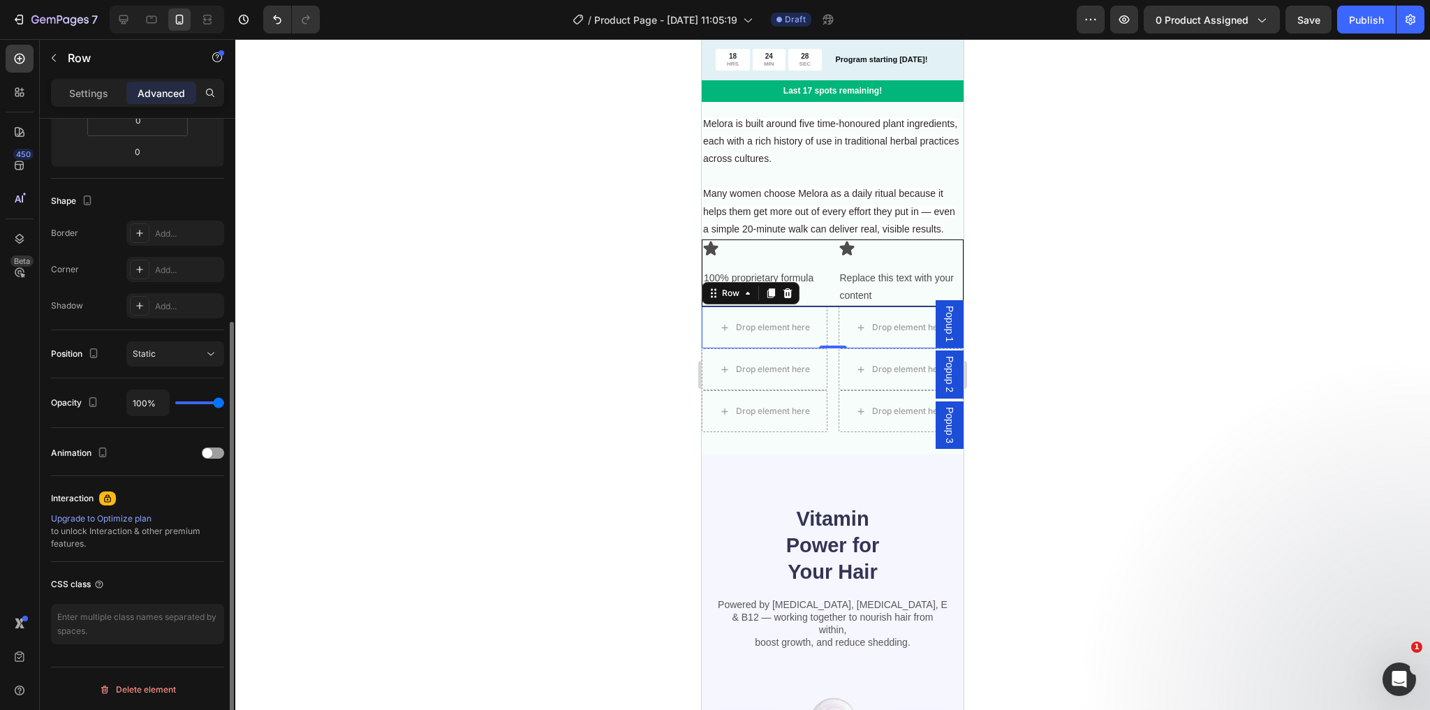
scroll to position [187, 0]
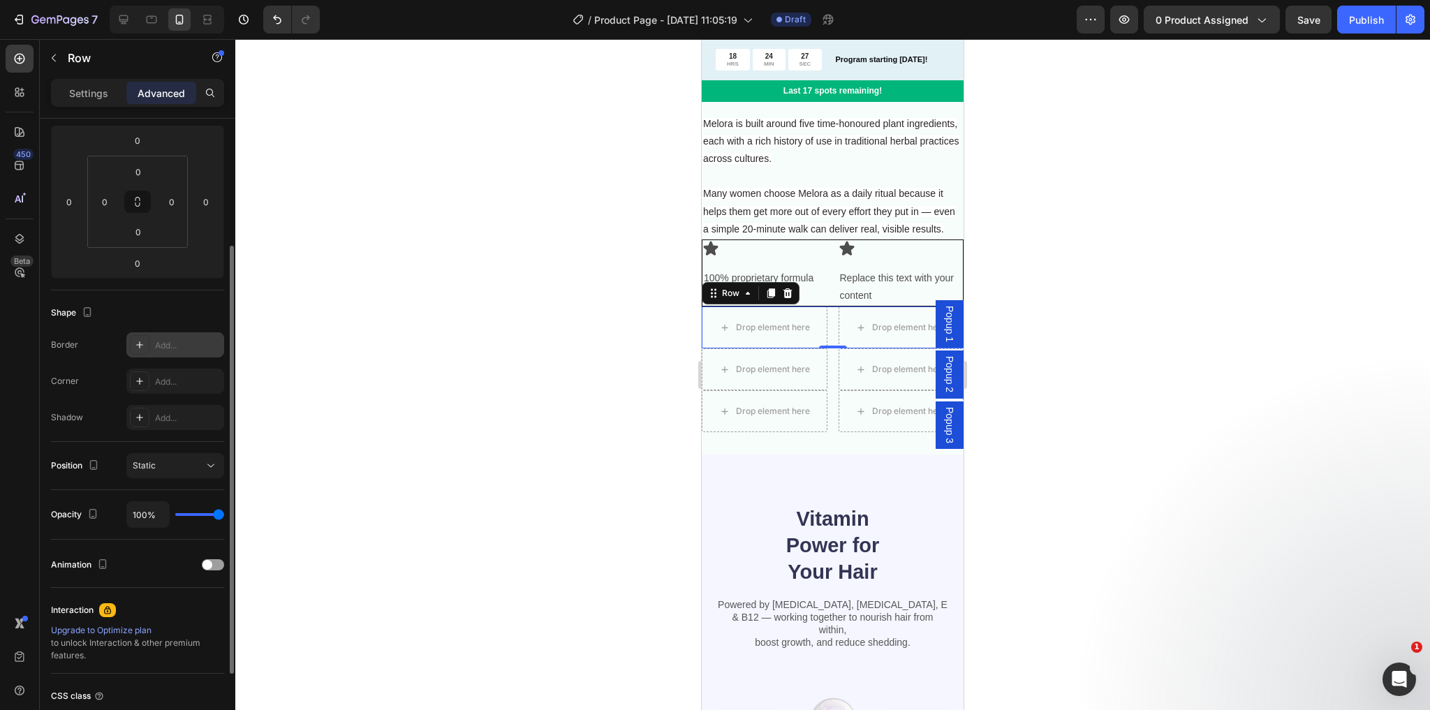
click at [141, 346] on icon at bounding box center [139, 344] width 11 height 11
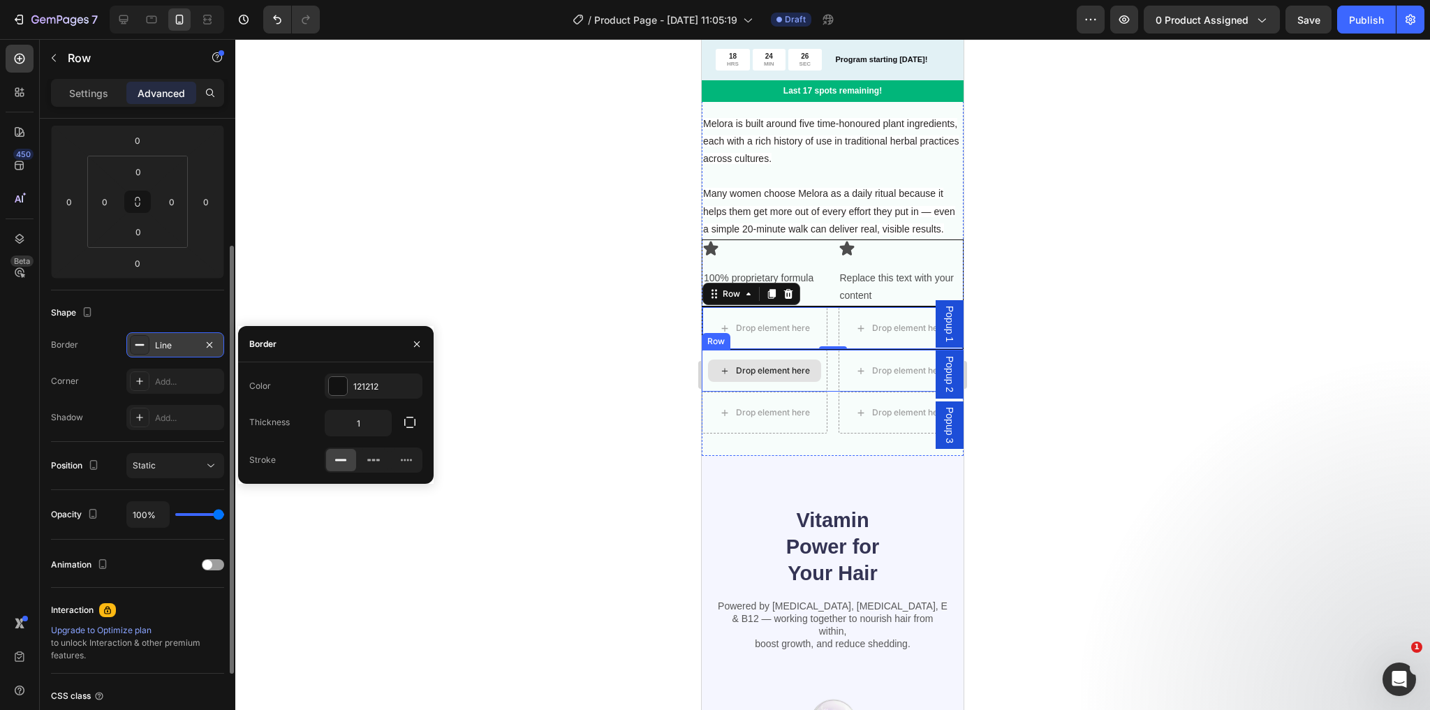
click at [791, 377] on div "Drop element here" at bounding box center [764, 371] width 113 height 22
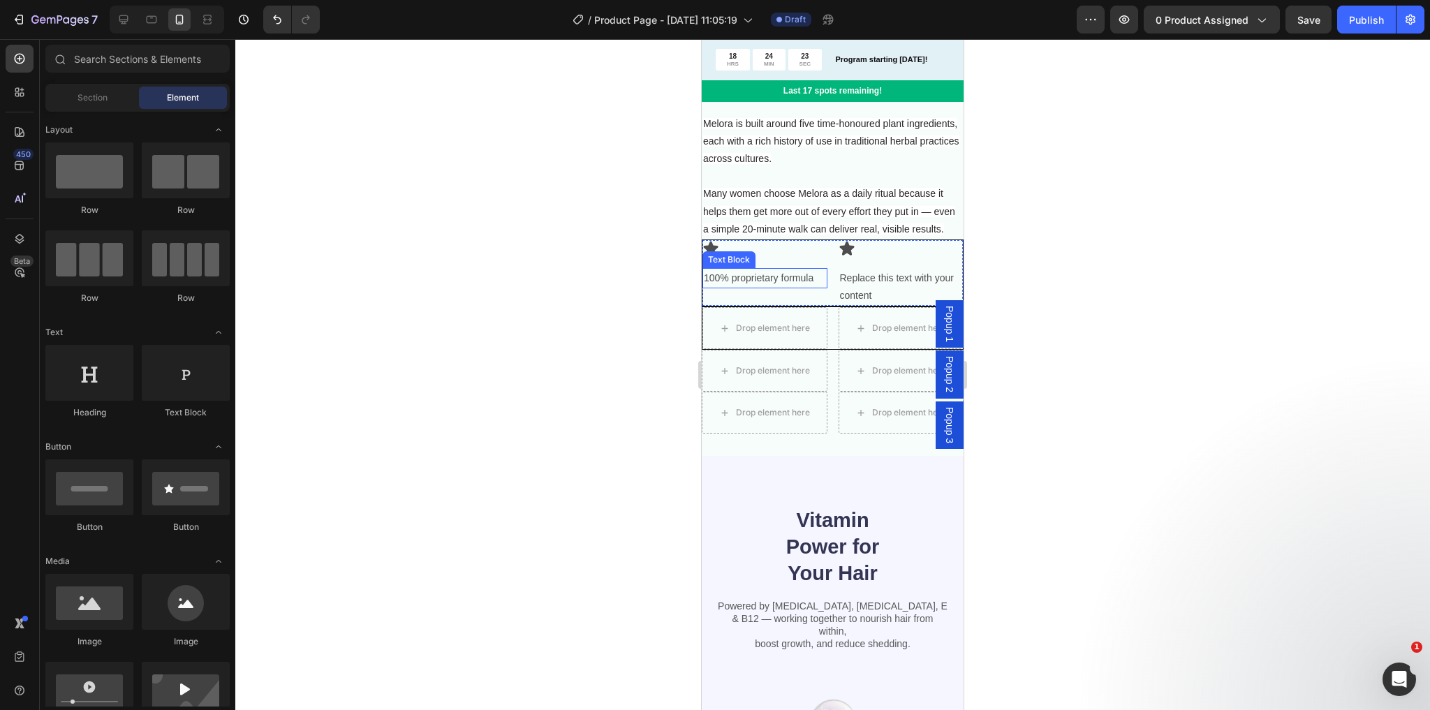
click at [821, 288] on div "100% proprietary formula" at bounding box center [765, 278] width 125 height 20
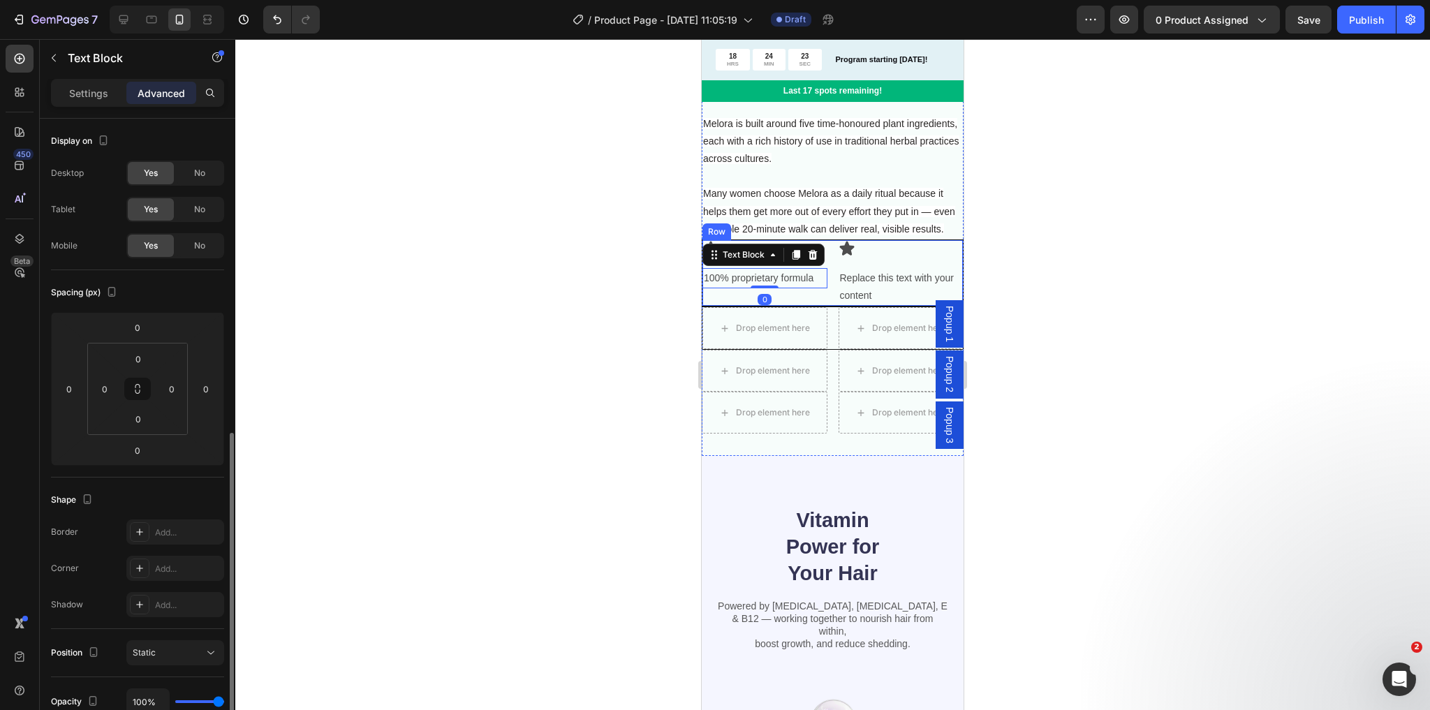
click at [839, 293] on div "Replace this text with your content" at bounding box center [901, 287] width 125 height 38
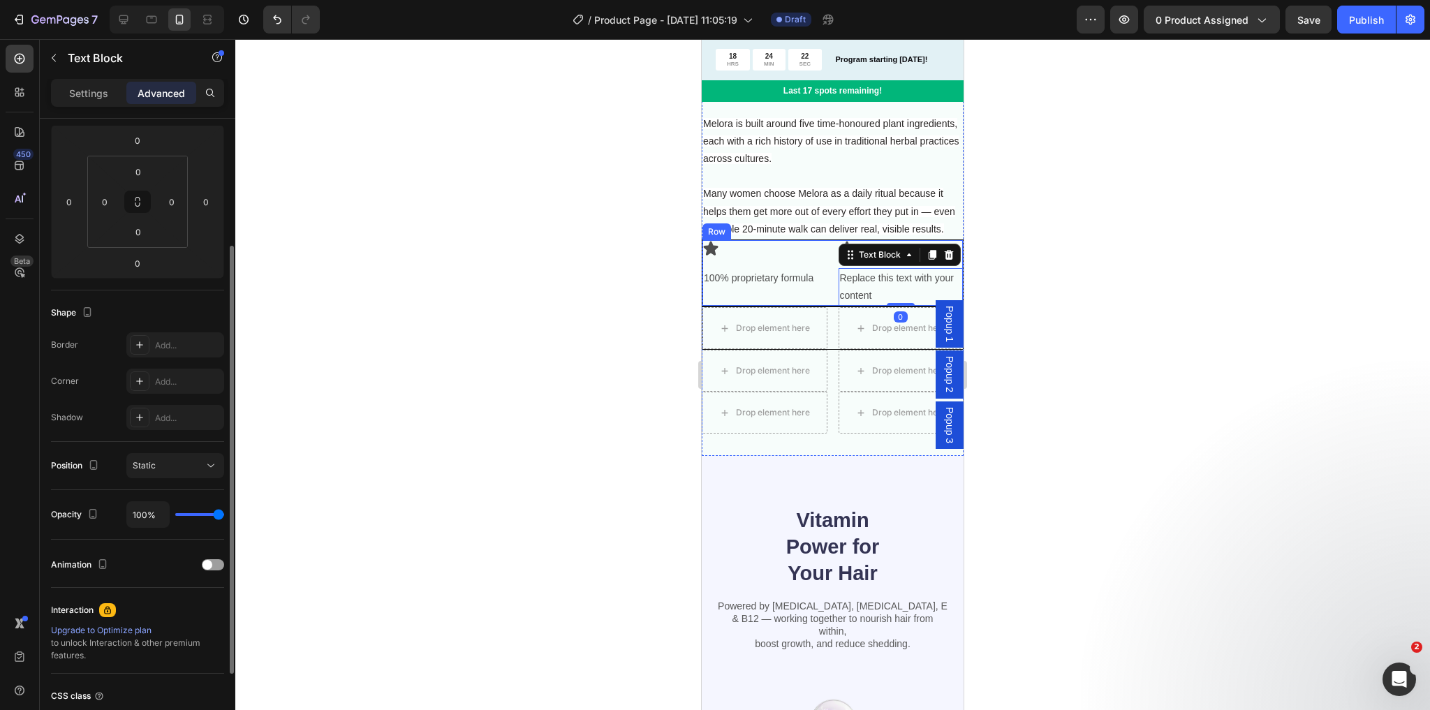
click at [830, 291] on div "Icon 100% proprietary formula Text Block Icon Replace this text with your conte…" at bounding box center [833, 273] width 262 height 67
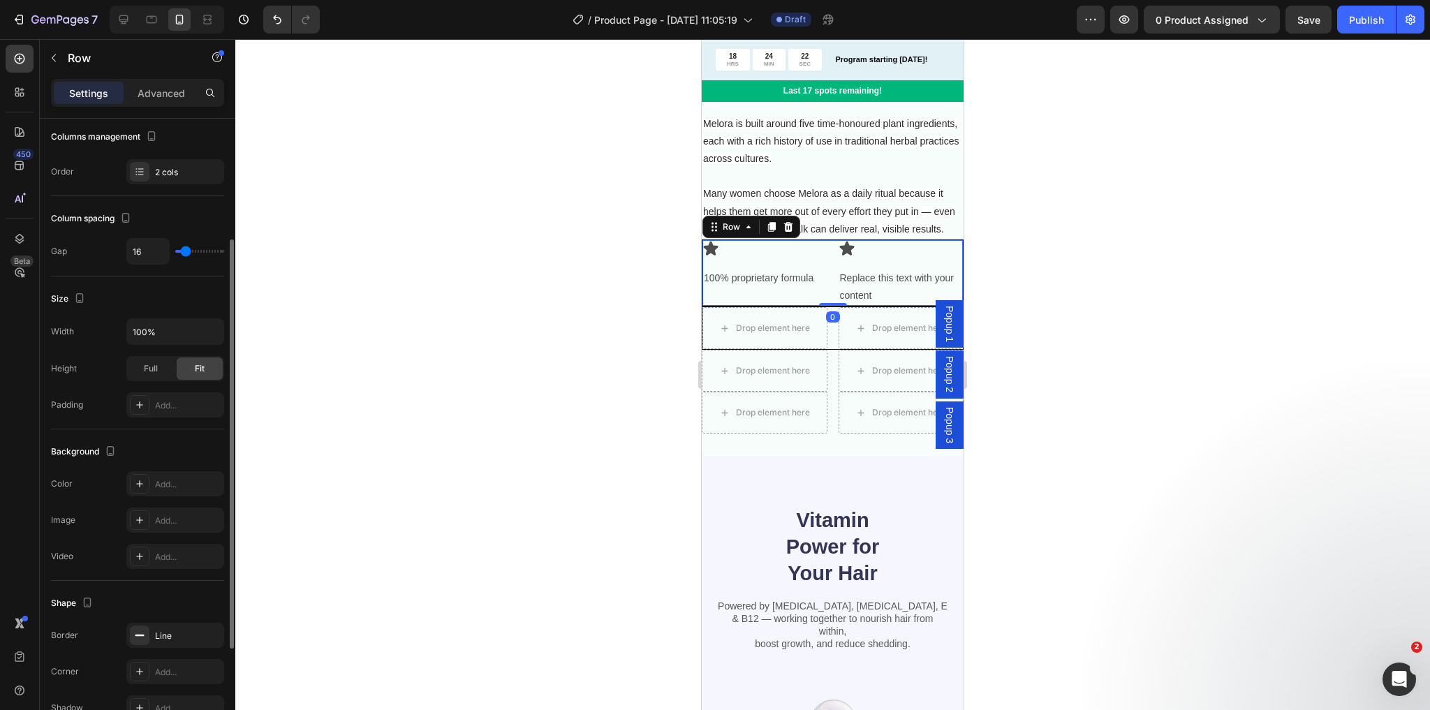
scroll to position [0, 0]
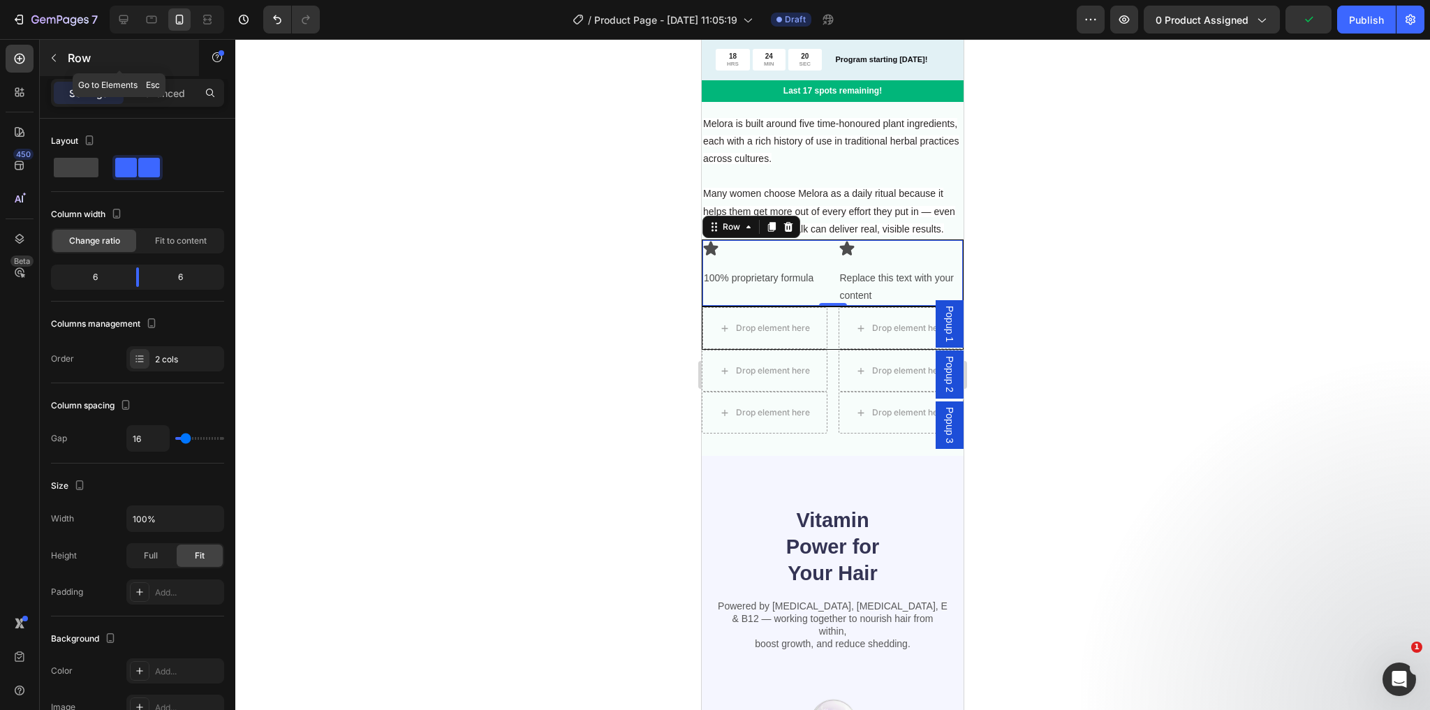
click at [59, 57] on icon "button" at bounding box center [53, 57] width 11 height 11
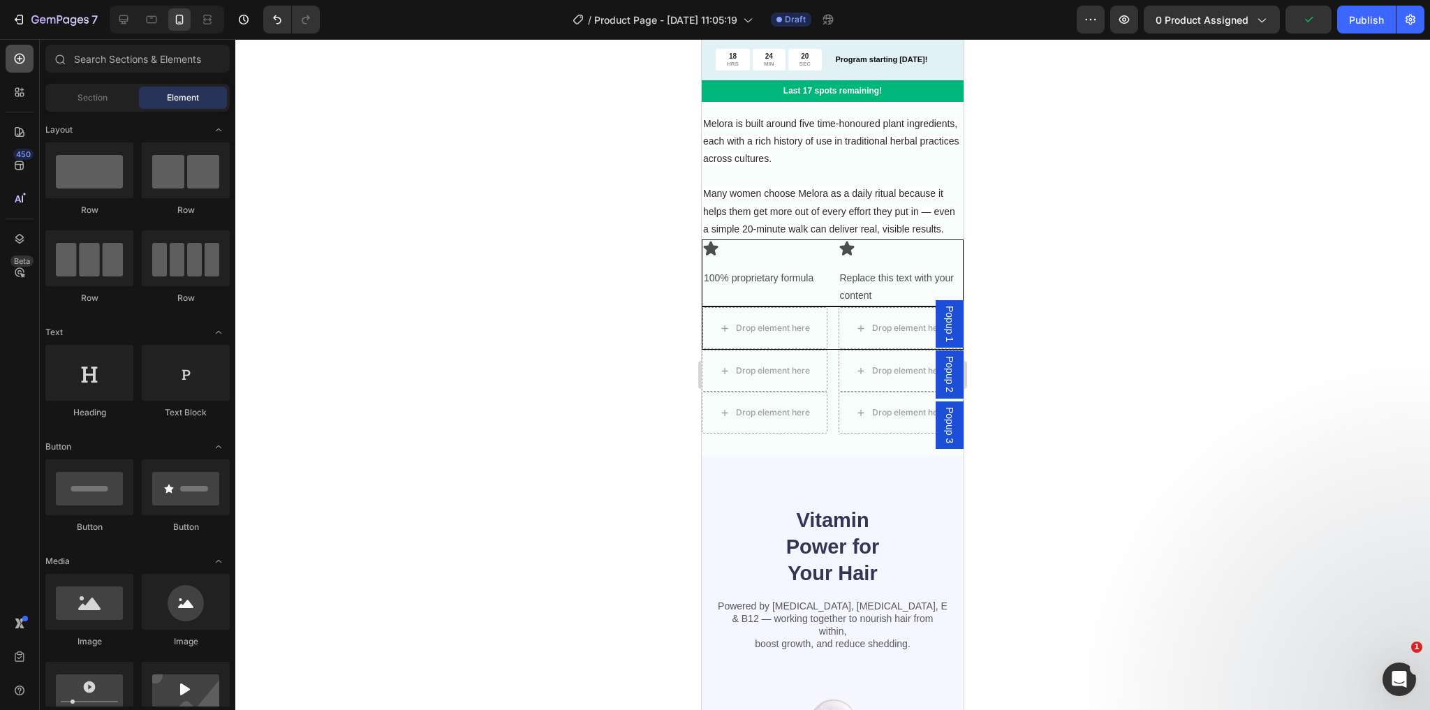
click at [18, 60] on icon at bounding box center [20, 59] width 14 height 14
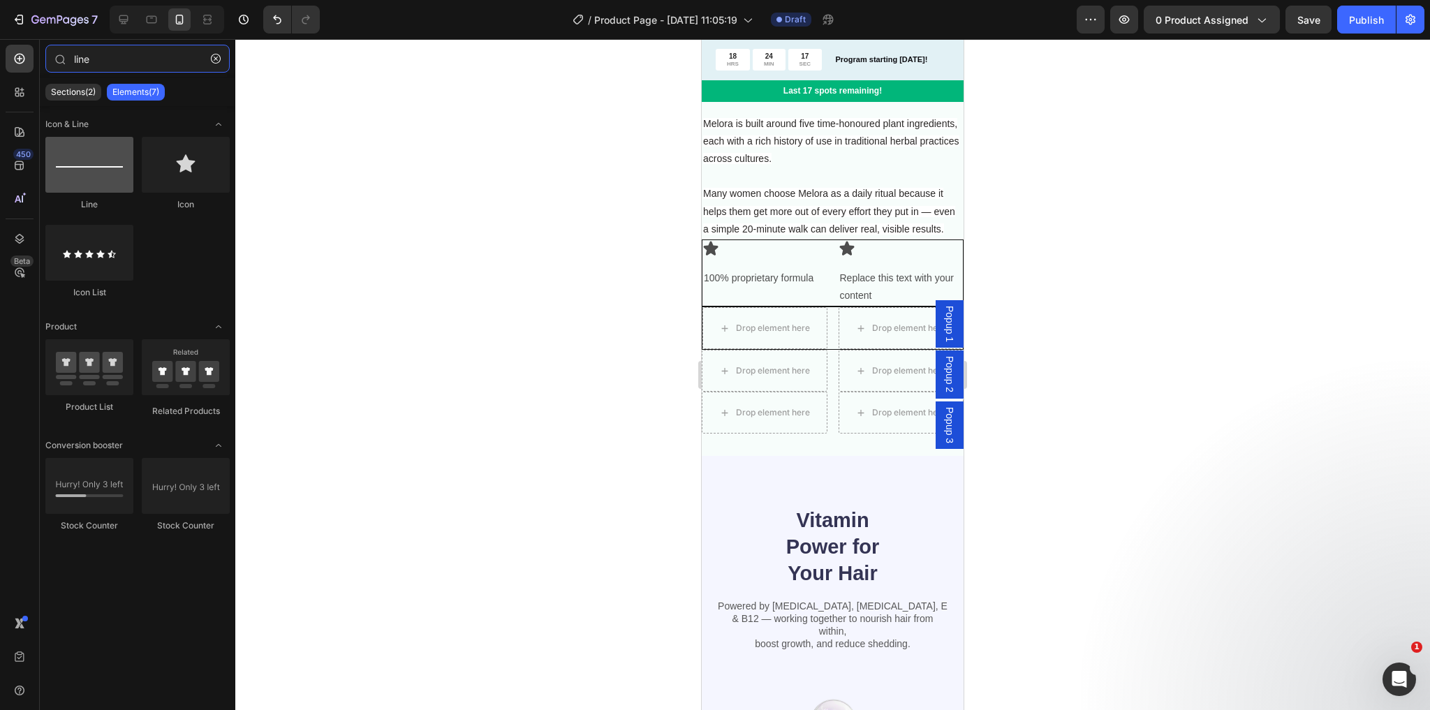
type input "line"
drag, startPoint x: 775, startPoint y: 225, endPoint x: 826, endPoint y: 324, distance: 111.5
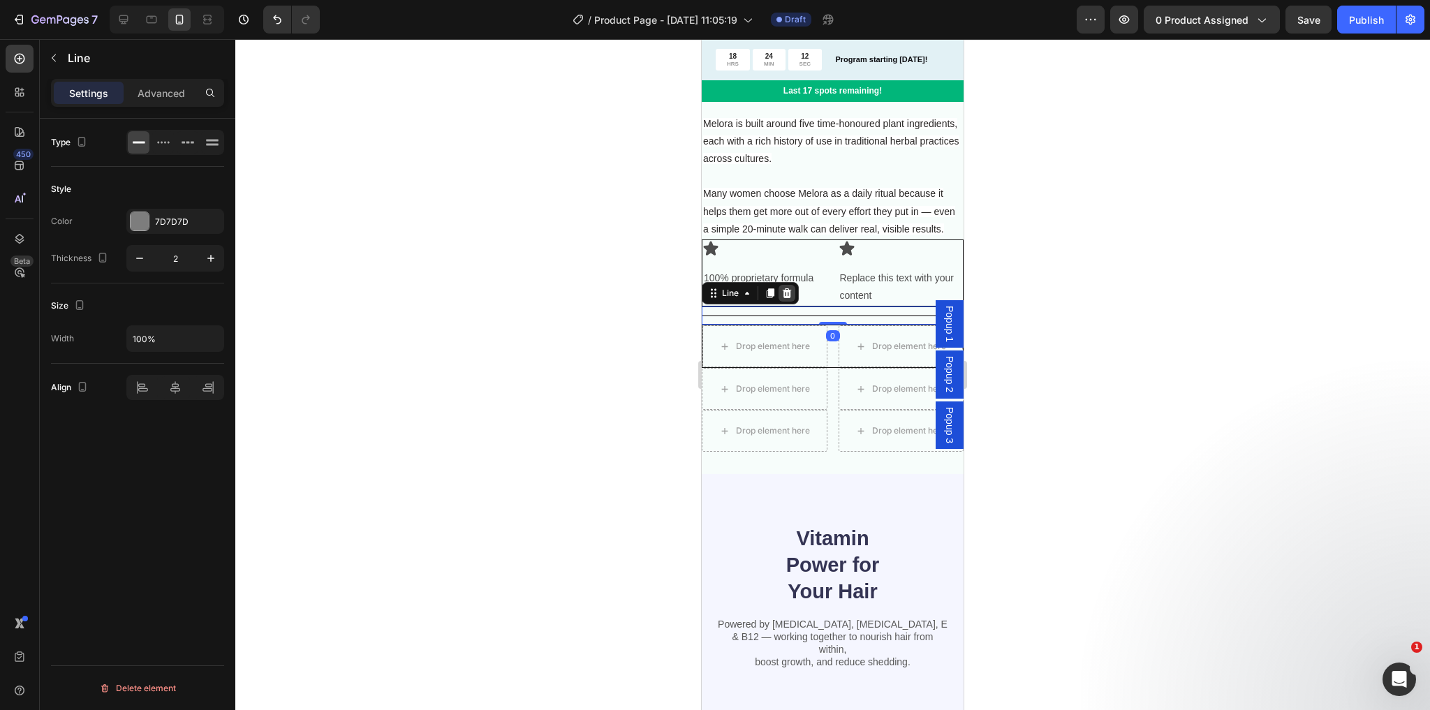
click at [786, 298] on icon at bounding box center [787, 293] width 9 height 10
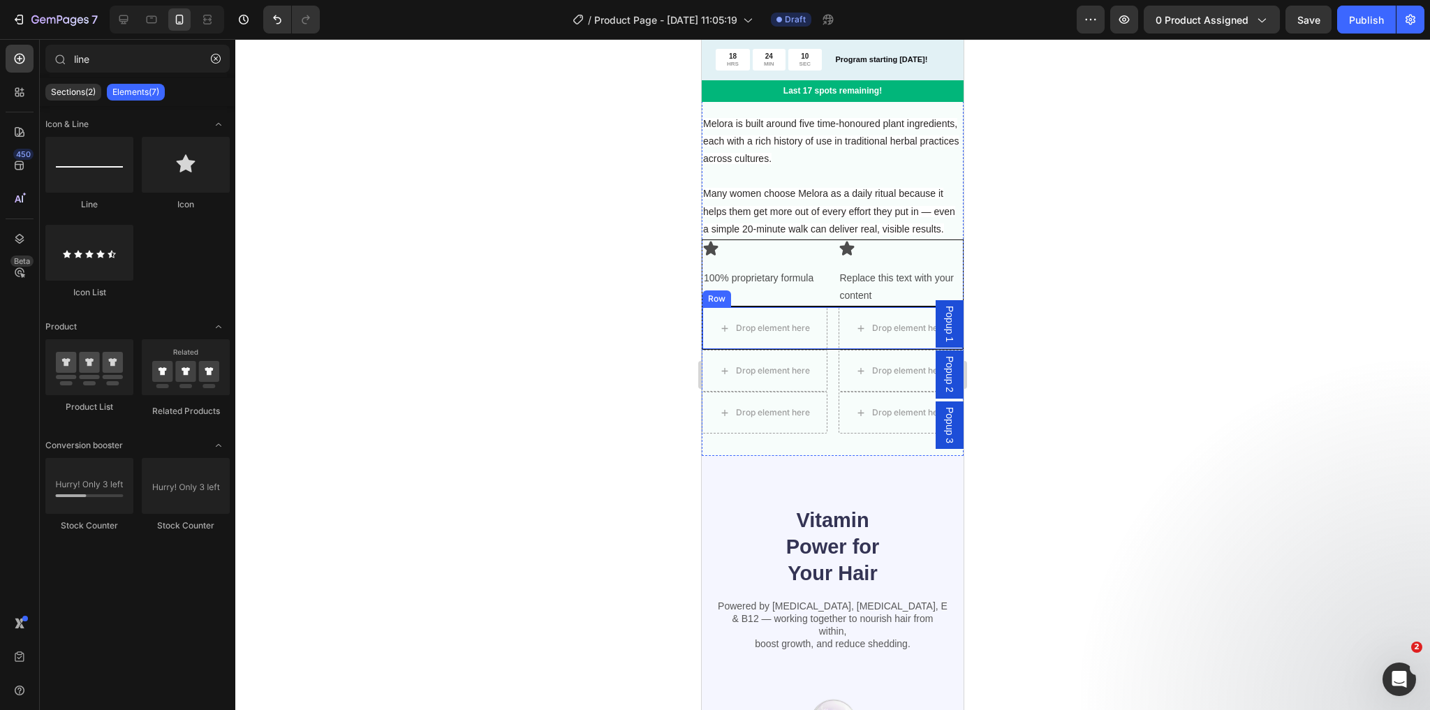
click at [824, 350] on div "Drop element here Drop element here Row" at bounding box center [833, 328] width 262 height 43
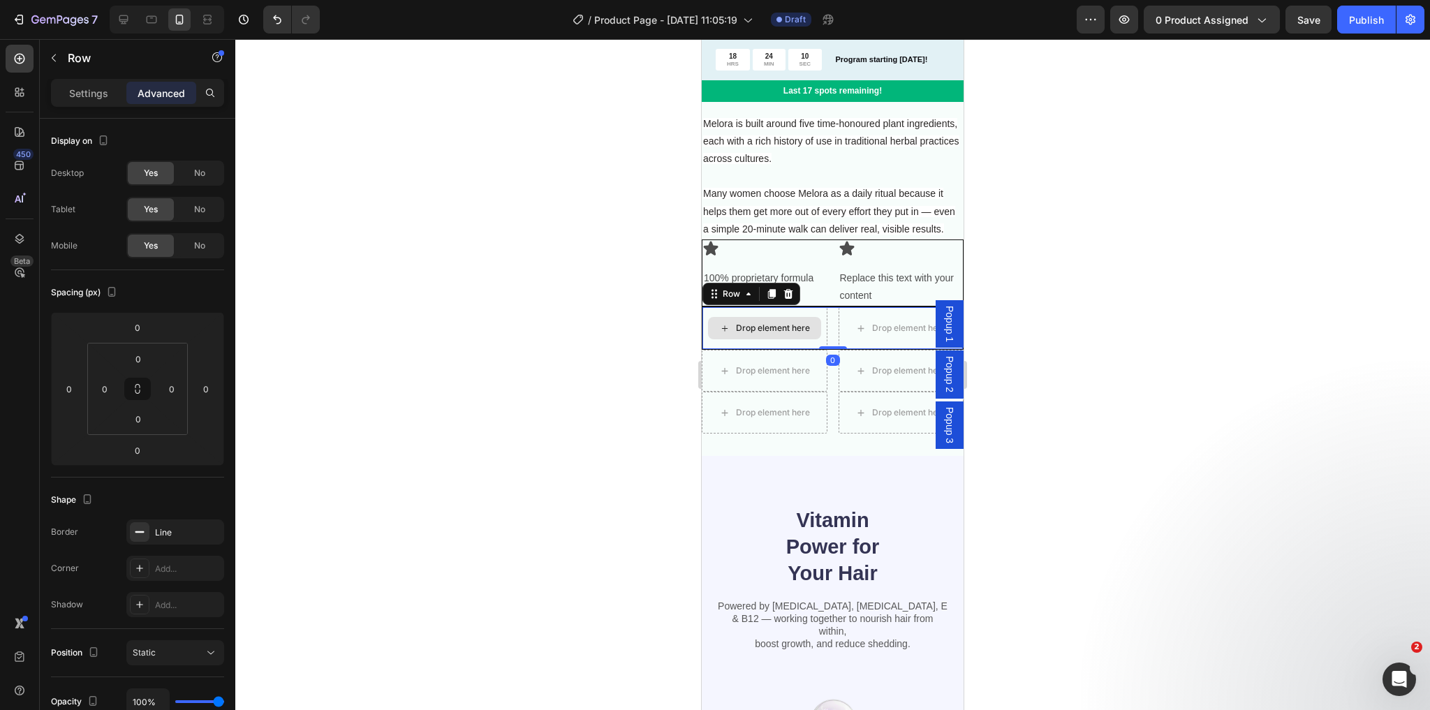
click at [782, 339] on div "Drop element here" at bounding box center [764, 328] width 113 height 22
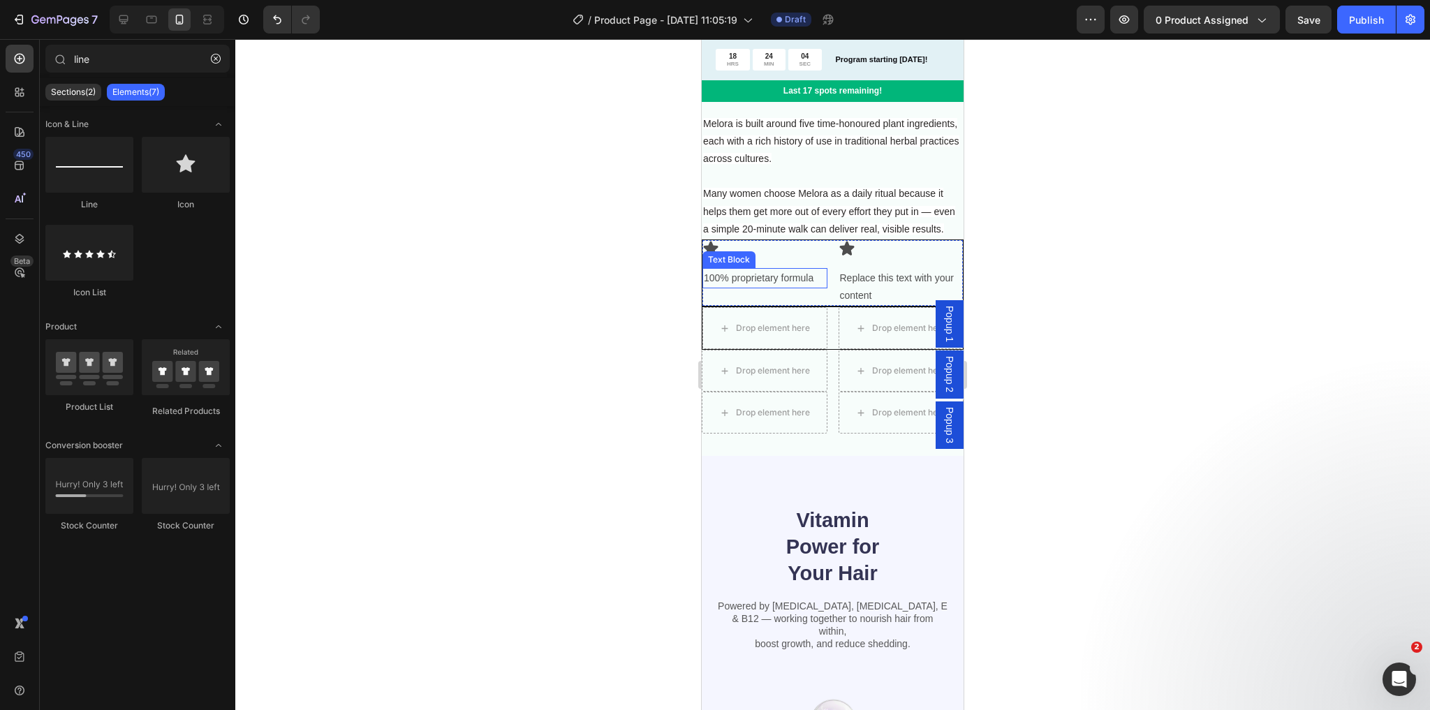
click at [784, 287] on p "100% proprietary formula" at bounding box center [765, 278] width 122 height 17
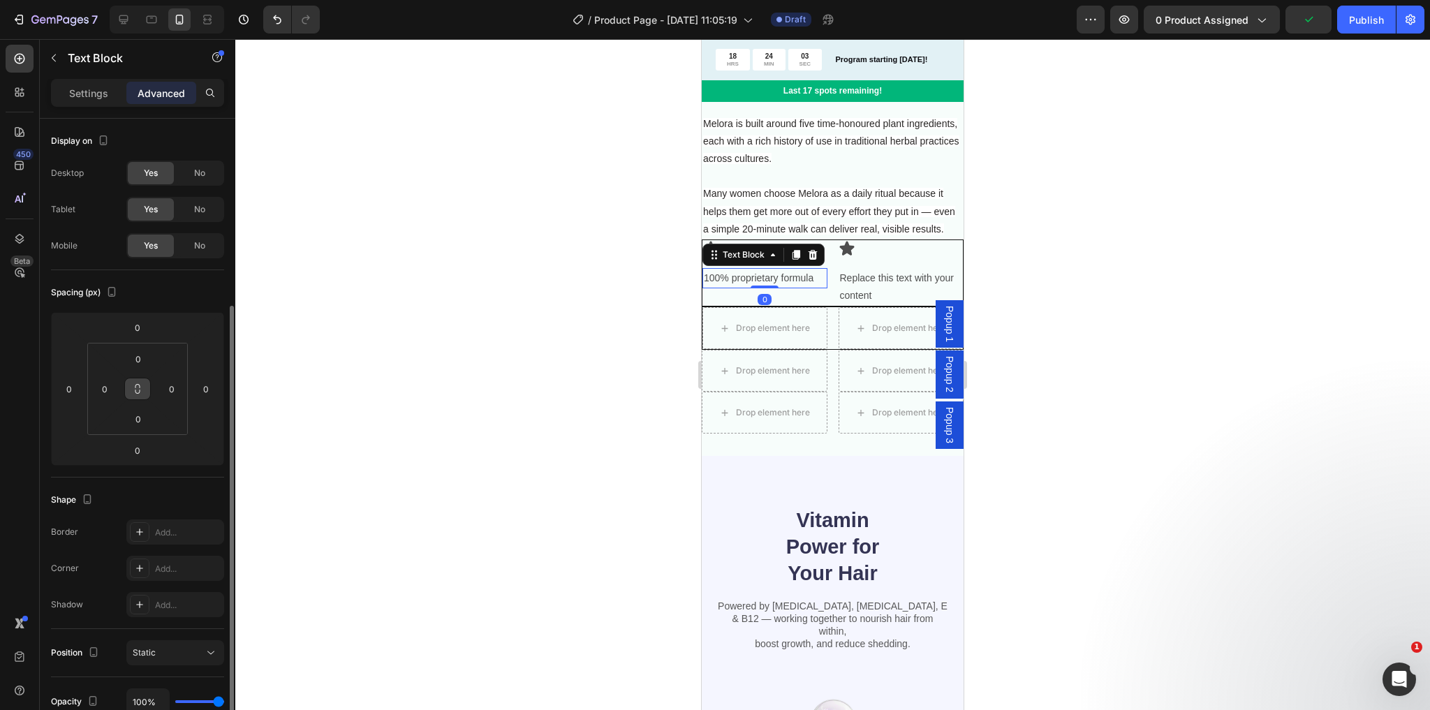
scroll to position [299, 0]
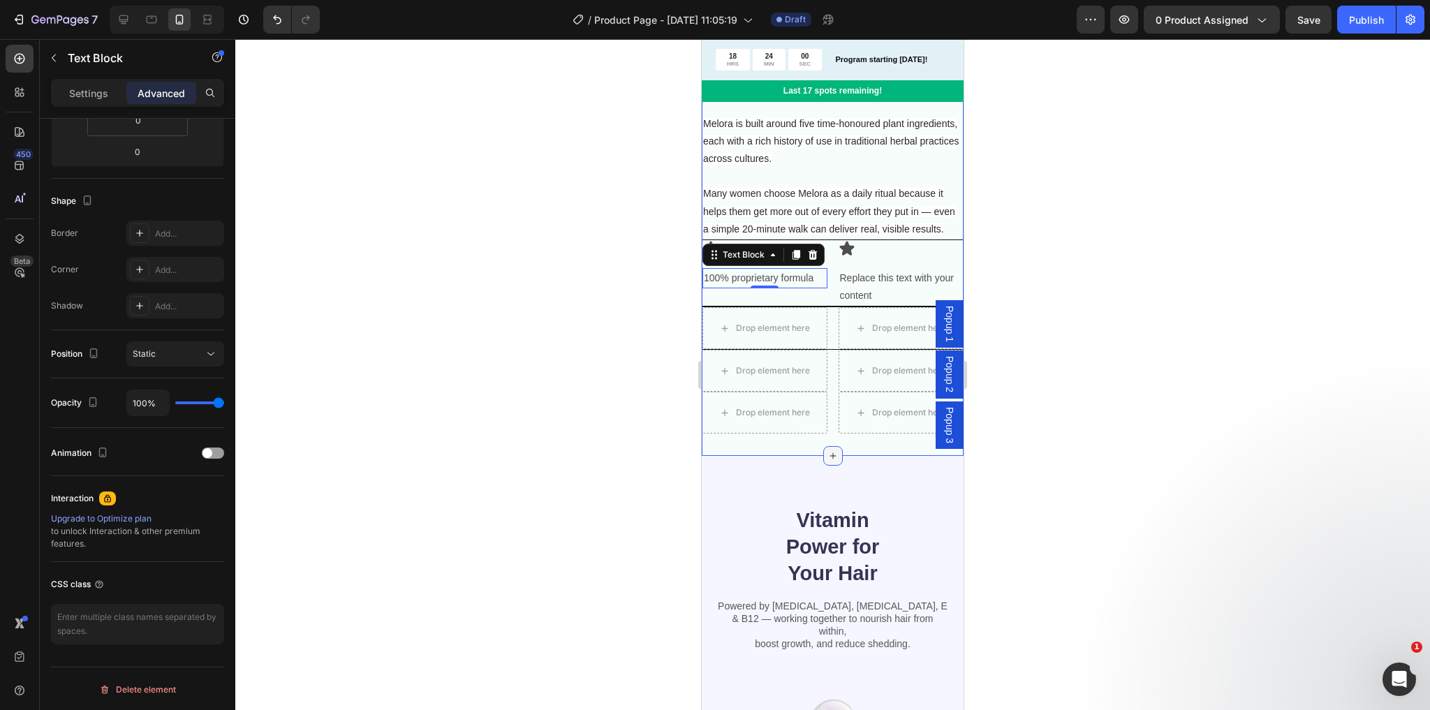
click at [833, 464] on div at bounding box center [833, 456] width 20 height 20
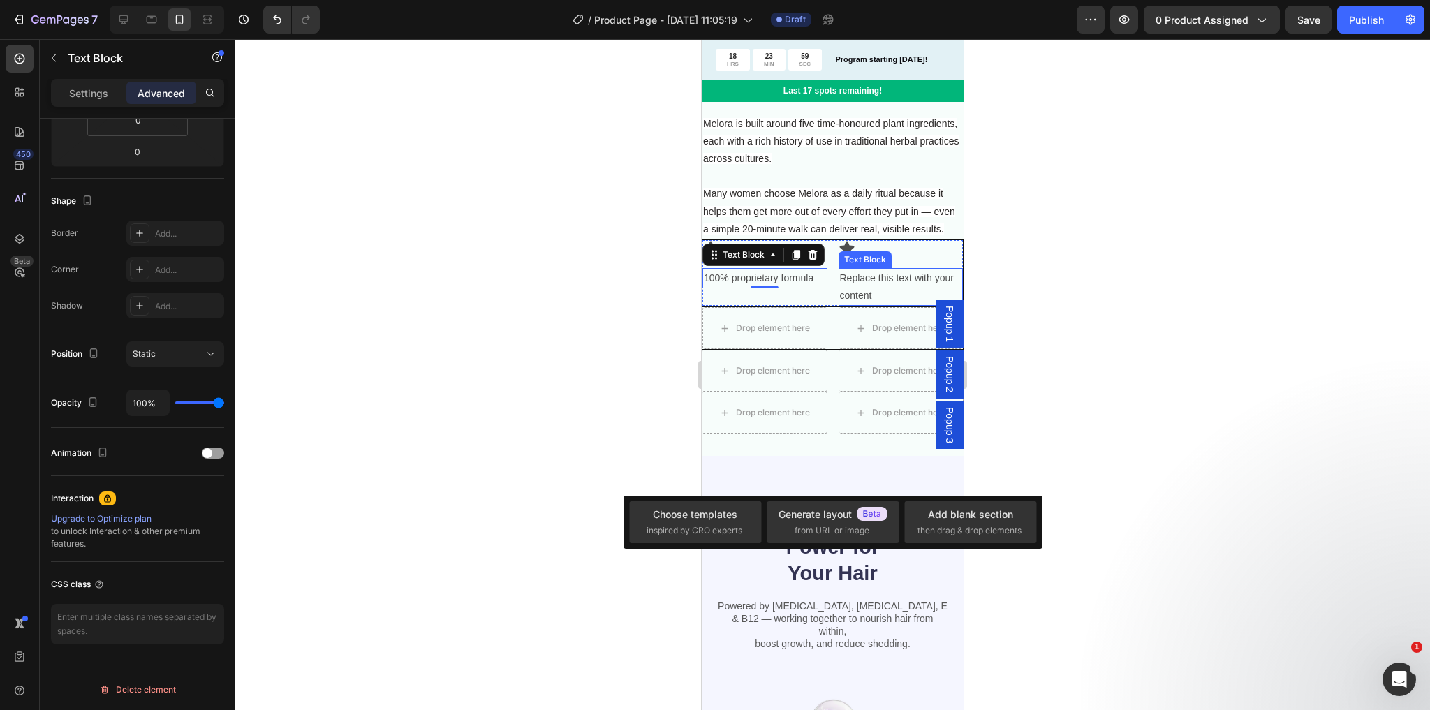
click at [865, 306] on div "Replace this text with your content" at bounding box center [901, 287] width 125 height 38
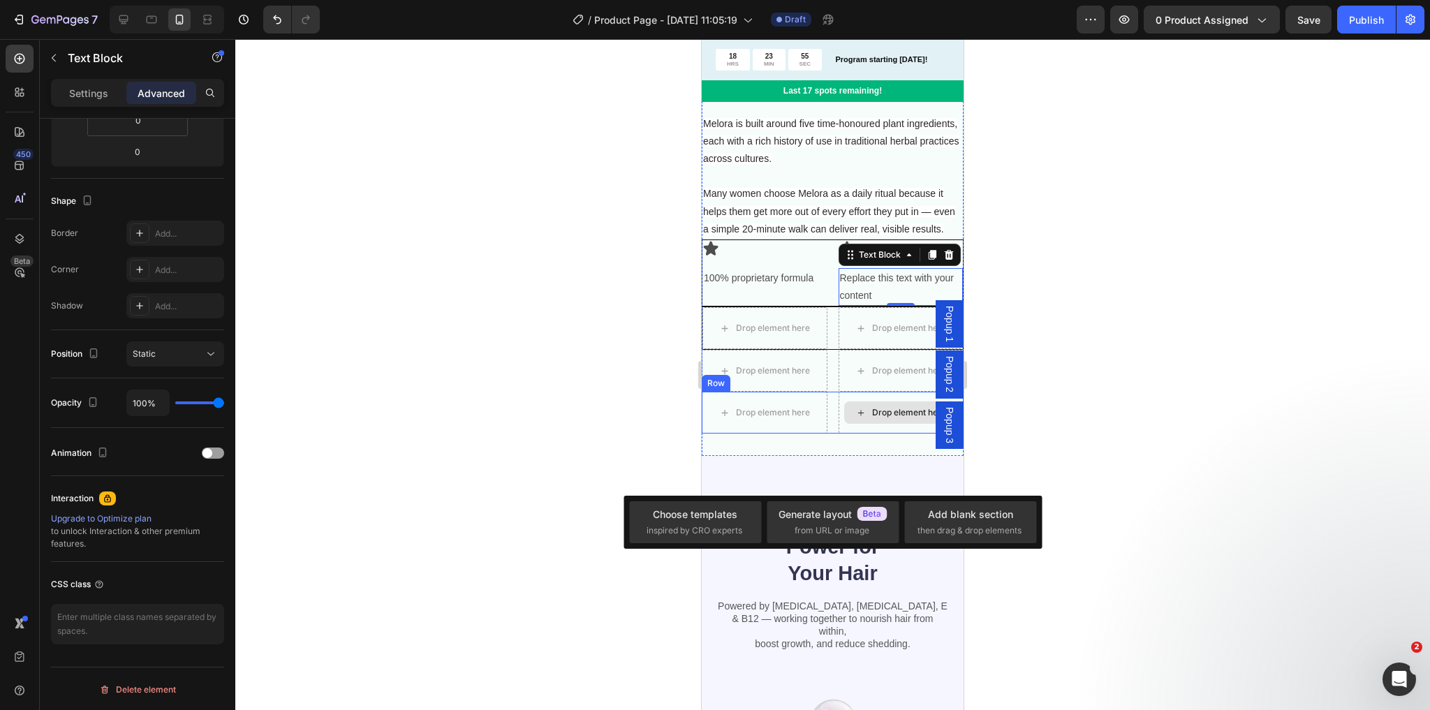
click at [853, 434] on div "Drop element here" at bounding box center [902, 413] width 126 height 42
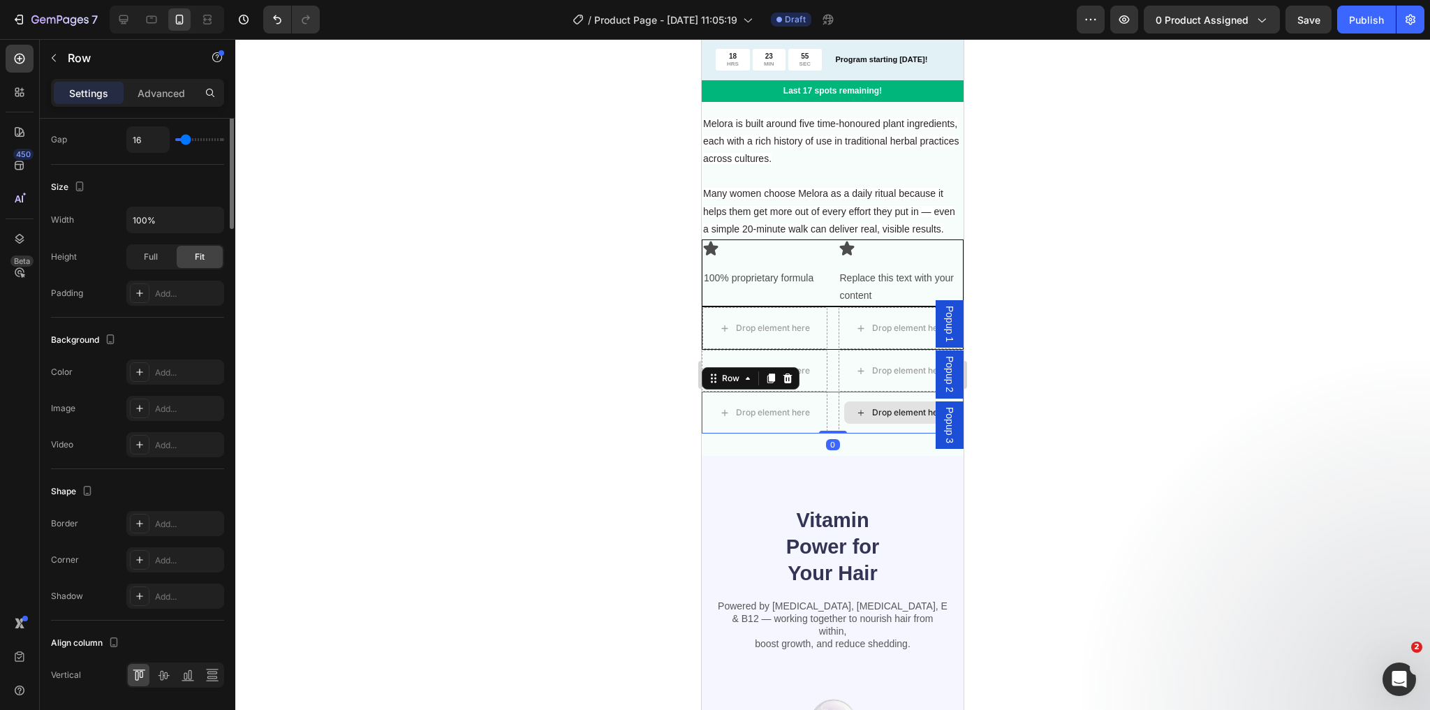
scroll to position [0, 0]
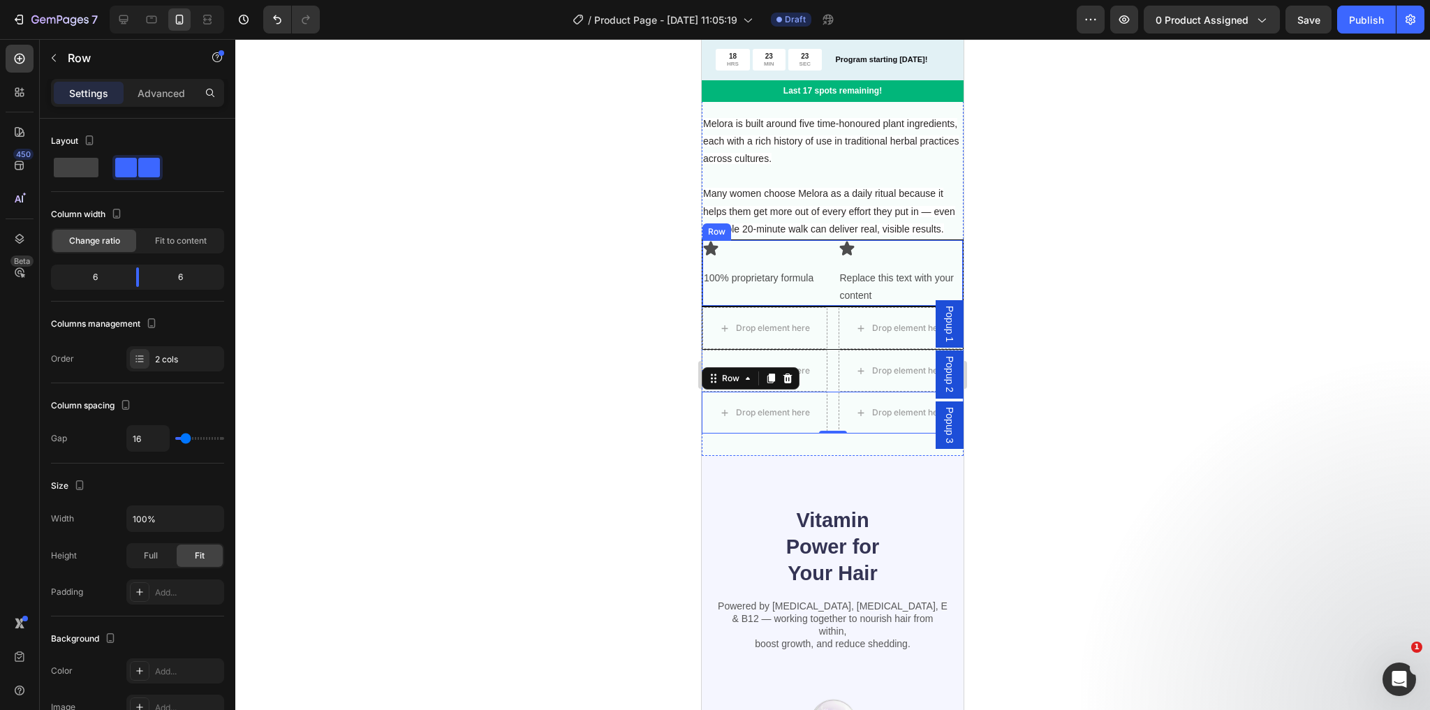
click at [712, 276] on div "Icon 100% proprietary formula Text Block" at bounding box center [765, 273] width 125 height 66
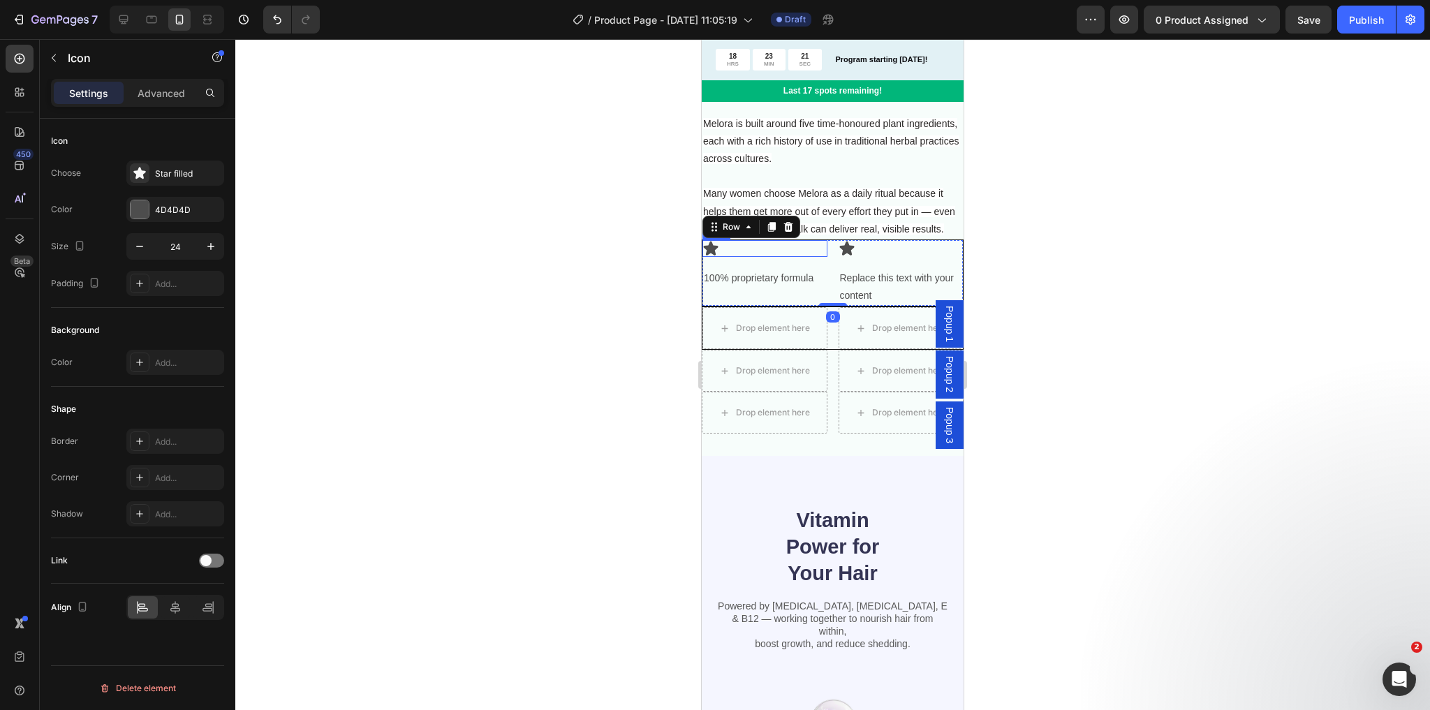
click at [712, 256] on icon at bounding box center [711, 249] width 15 height 14
click at [173, 171] on div "Star filled" at bounding box center [188, 174] width 66 height 13
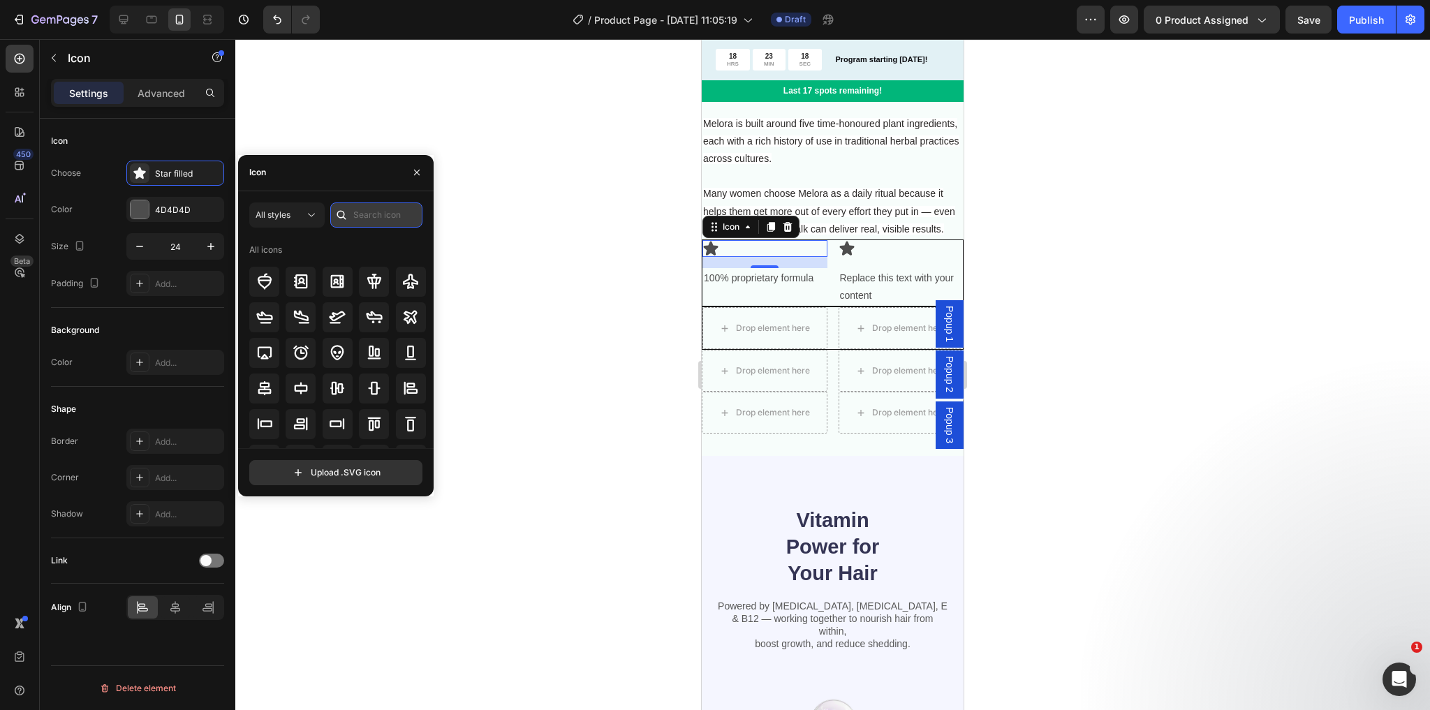
click at [365, 217] on input "text" at bounding box center [376, 215] width 92 height 25
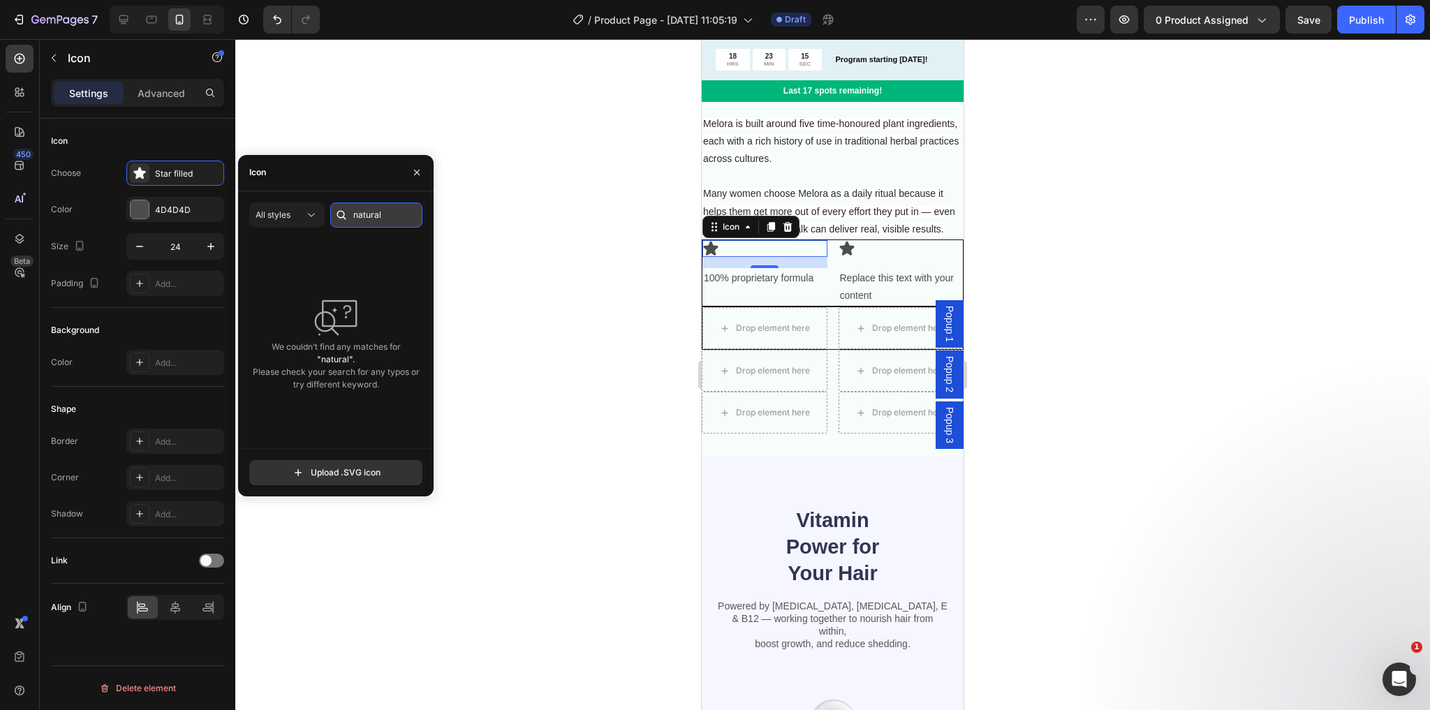
click at [366, 217] on input "natural" at bounding box center [376, 215] width 92 height 25
drag, startPoint x: 382, startPoint y: 214, endPoint x: 330, endPoint y: 210, distance: 52.6
click at [330, 210] on div "All styles natural" at bounding box center [335, 215] width 173 height 25
type input "tree"
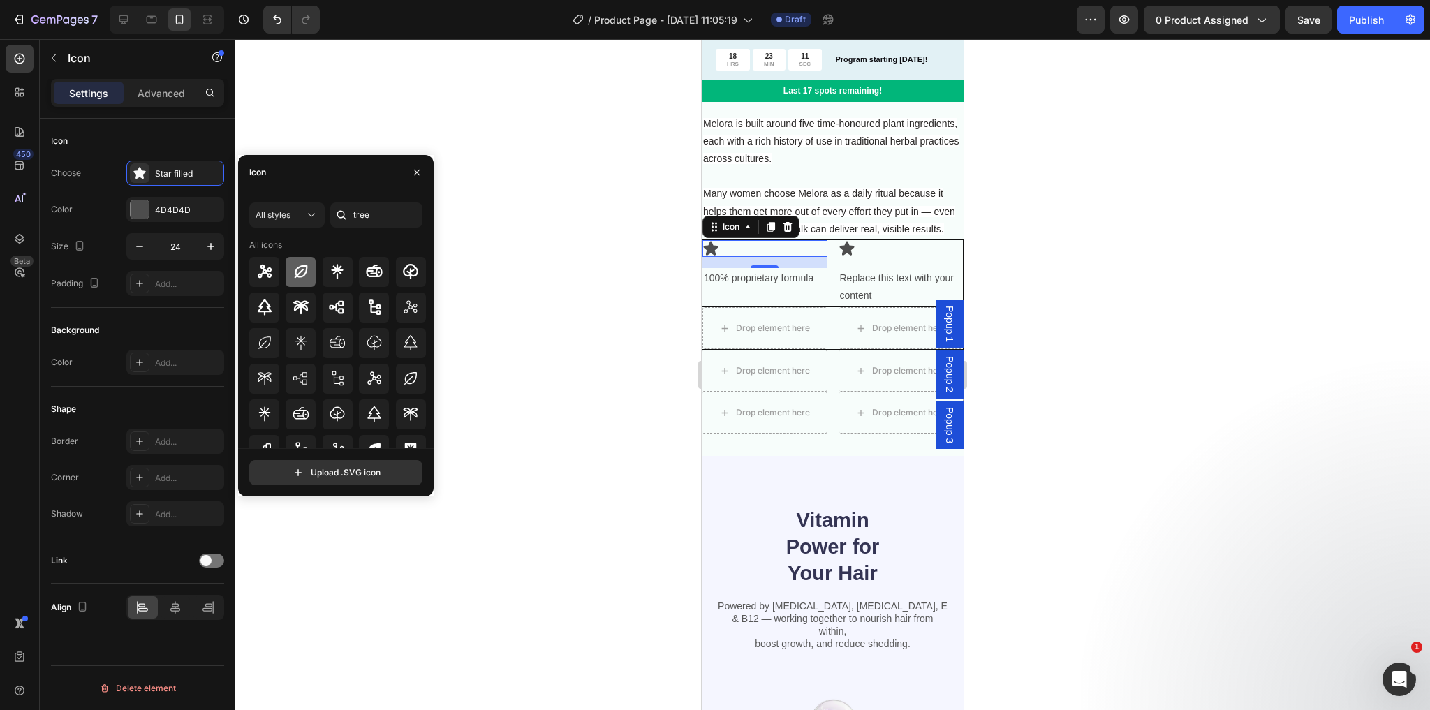
click at [297, 277] on icon at bounding box center [301, 271] width 17 height 17
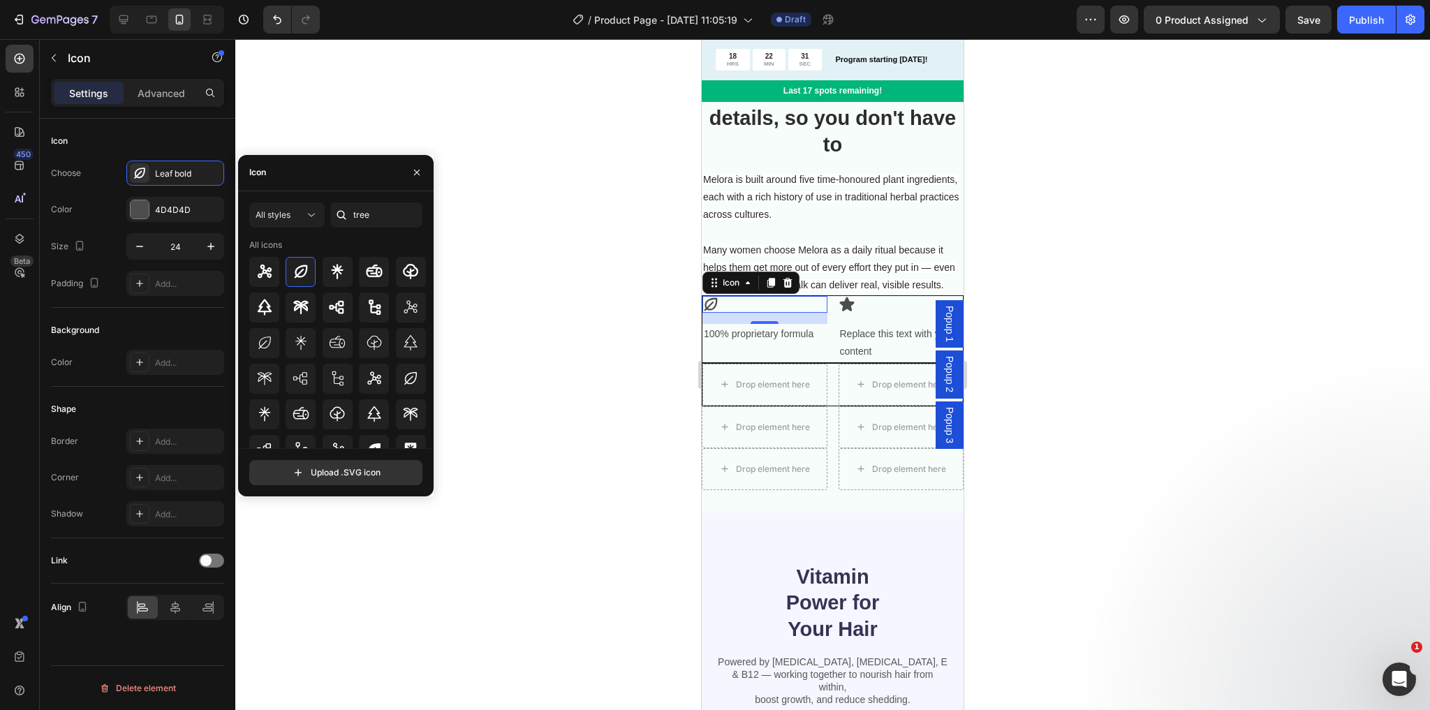
click at [821, 324] on div "16" at bounding box center [765, 318] width 125 height 11
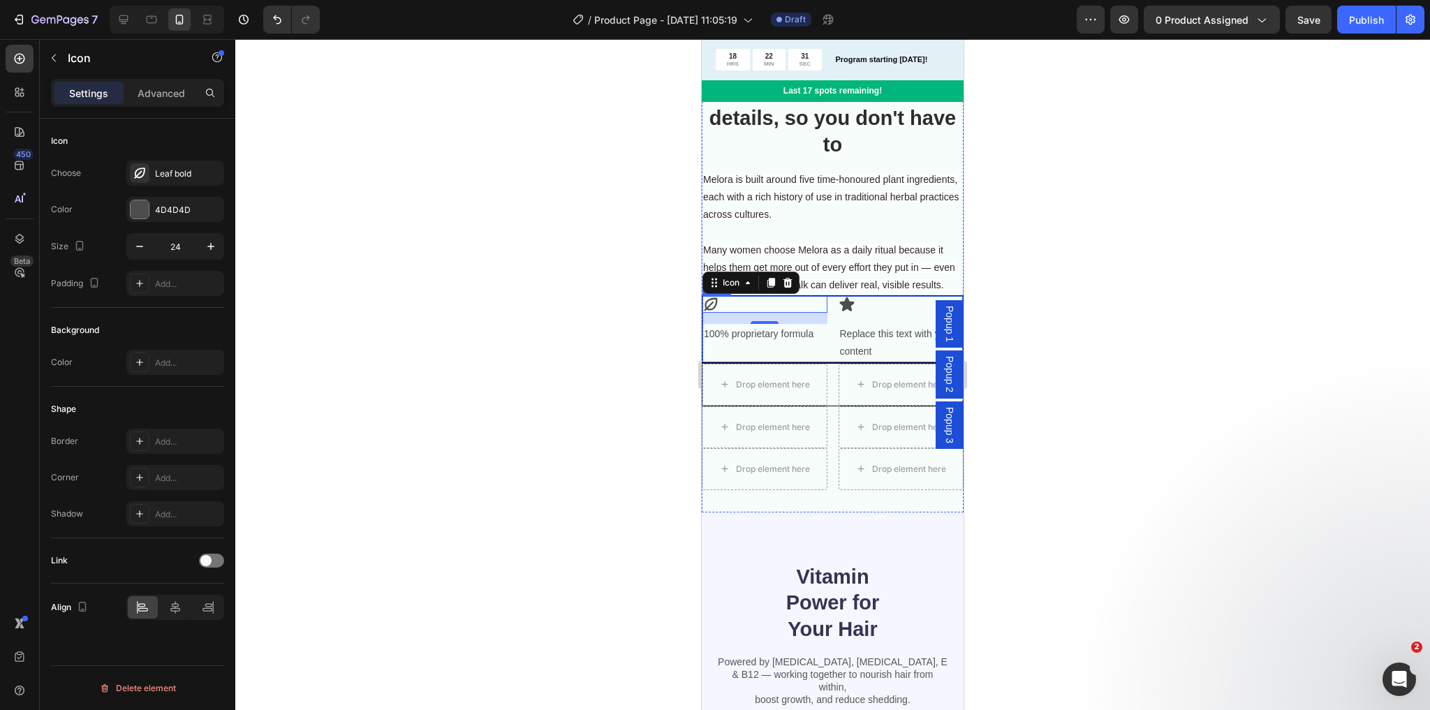
click at [831, 362] on div "Icon 16 100% proprietary formula Text Block Icon Replace this text with your co…" at bounding box center [833, 328] width 262 height 67
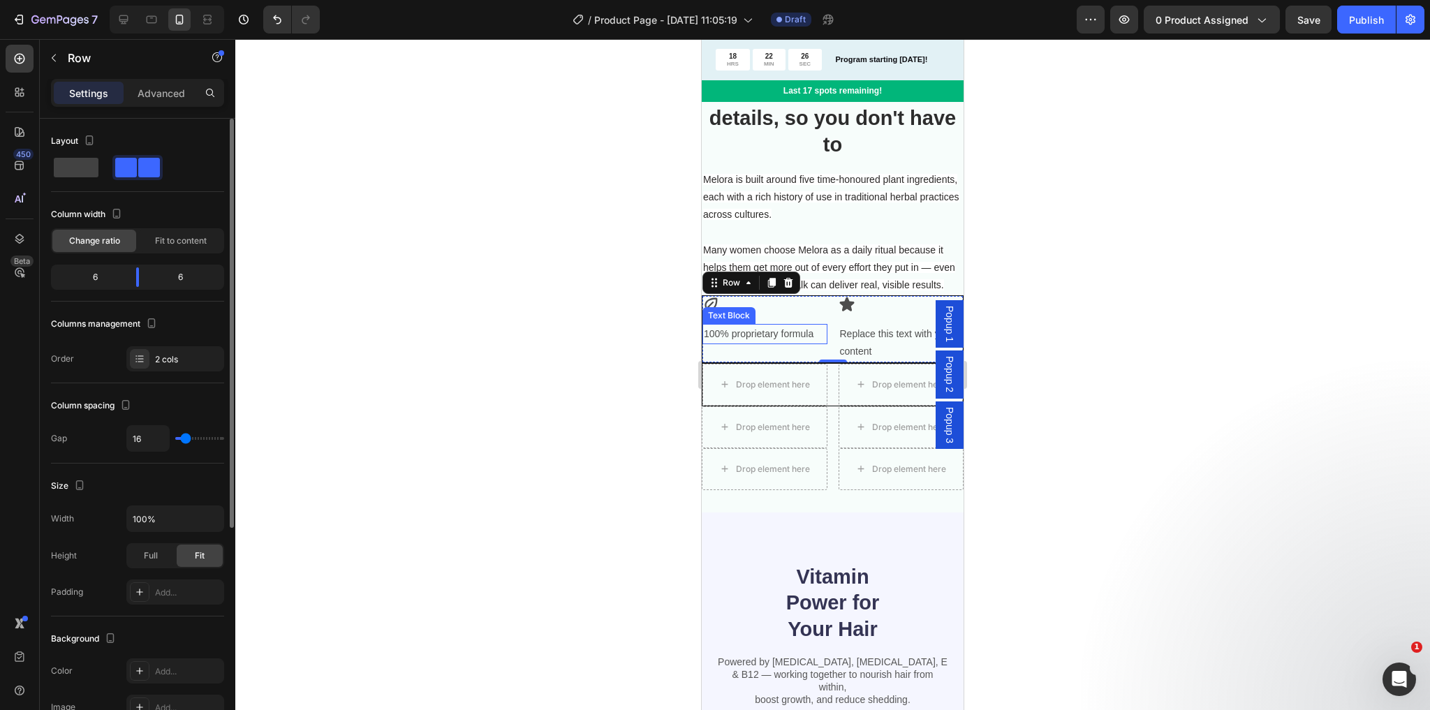
click at [138, 170] on span at bounding box center [149, 168] width 22 height 20
click at [137, 170] on div at bounding box center [137, 168] width 45 height 20
click at [48, 54] on icon "button" at bounding box center [53, 57] width 11 height 11
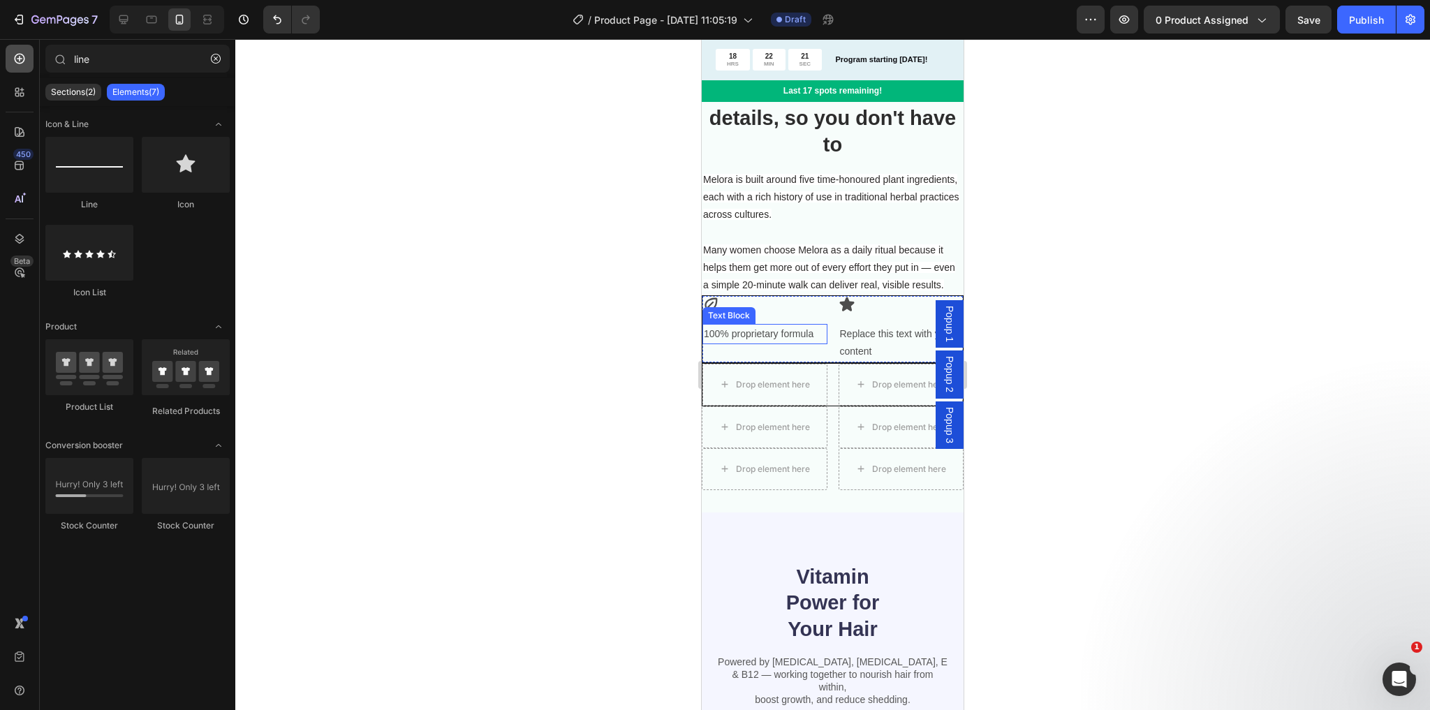
click at [24, 53] on icon at bounding box center [20, 59] width 14 height 14
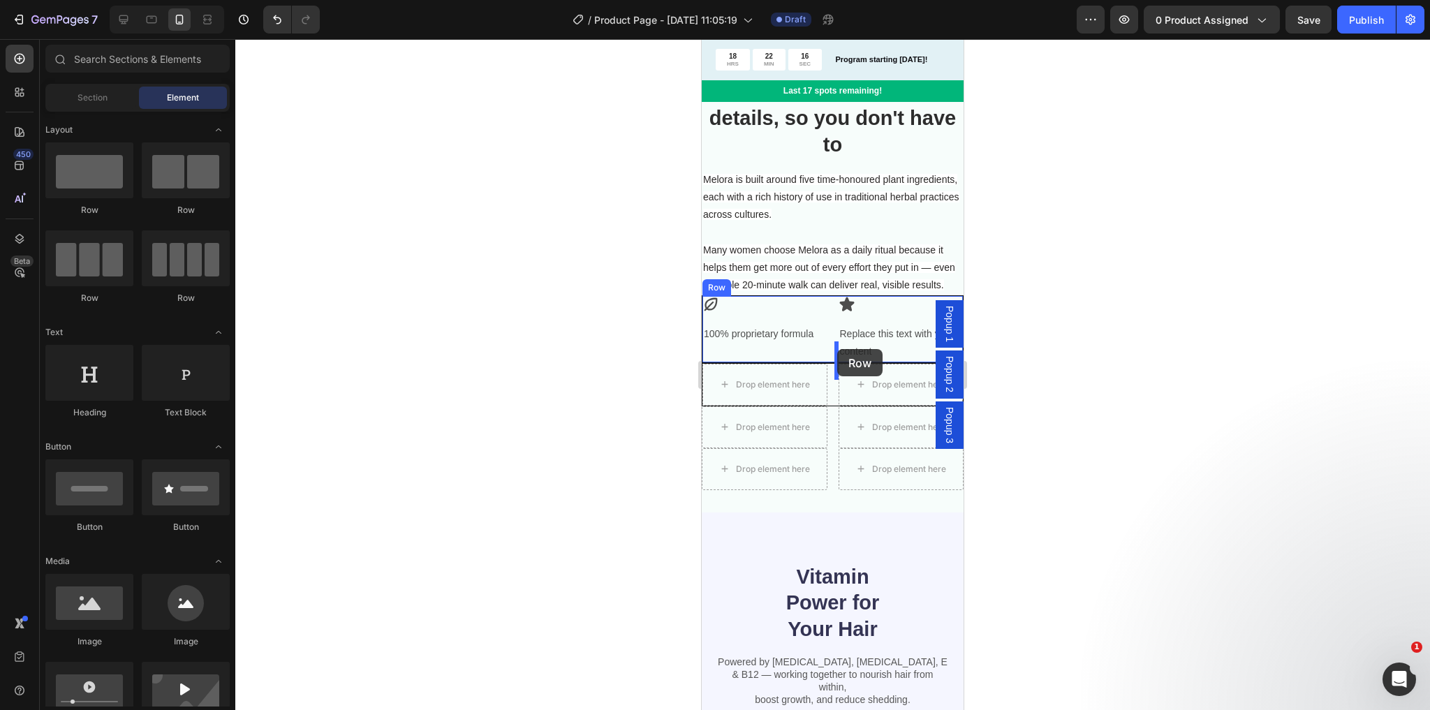
drag, startPoint x: 886, startPoint y: 217, endPoint x: 837, endPoint y: 349, distance: 140.8
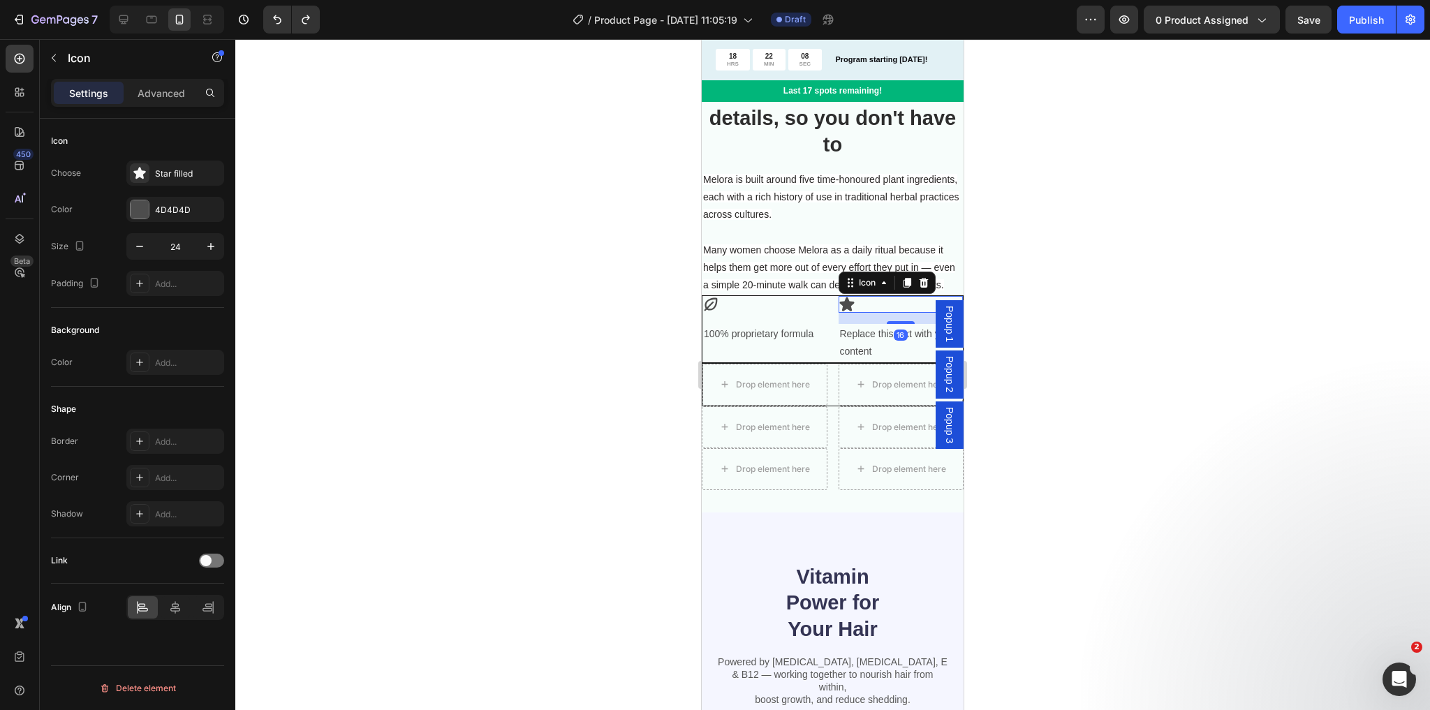
click at [844, 312] on icon at bounding box center [847, 305] width 15 height 14
click at [876, 359] on div "Replace this text with your content" at bounding box center [901, 343] width 125 height 38
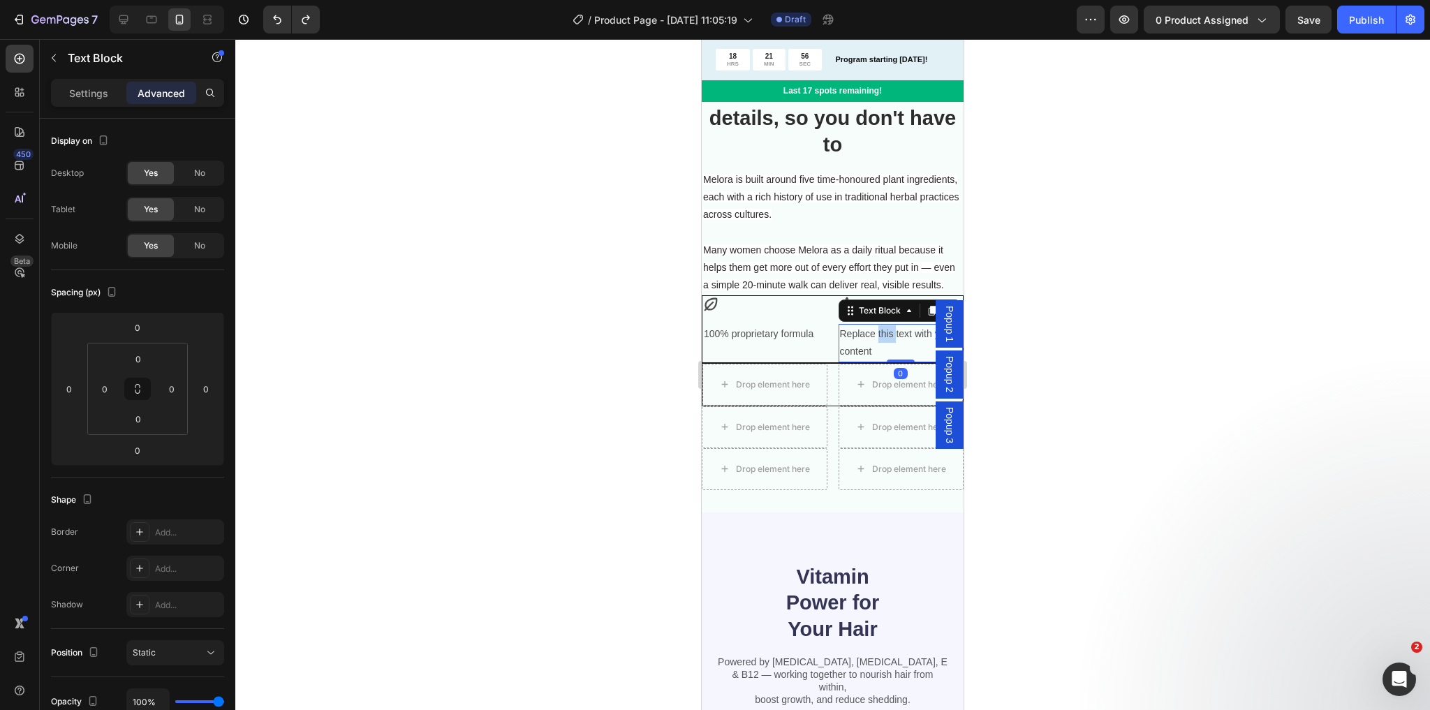
click at [876, 359] on div "Replace this text with your content" at bounding box center [901, 343] width 125 height 38
click at [15, 59] on icon at bounding box center [20, 59] width 10 height 10
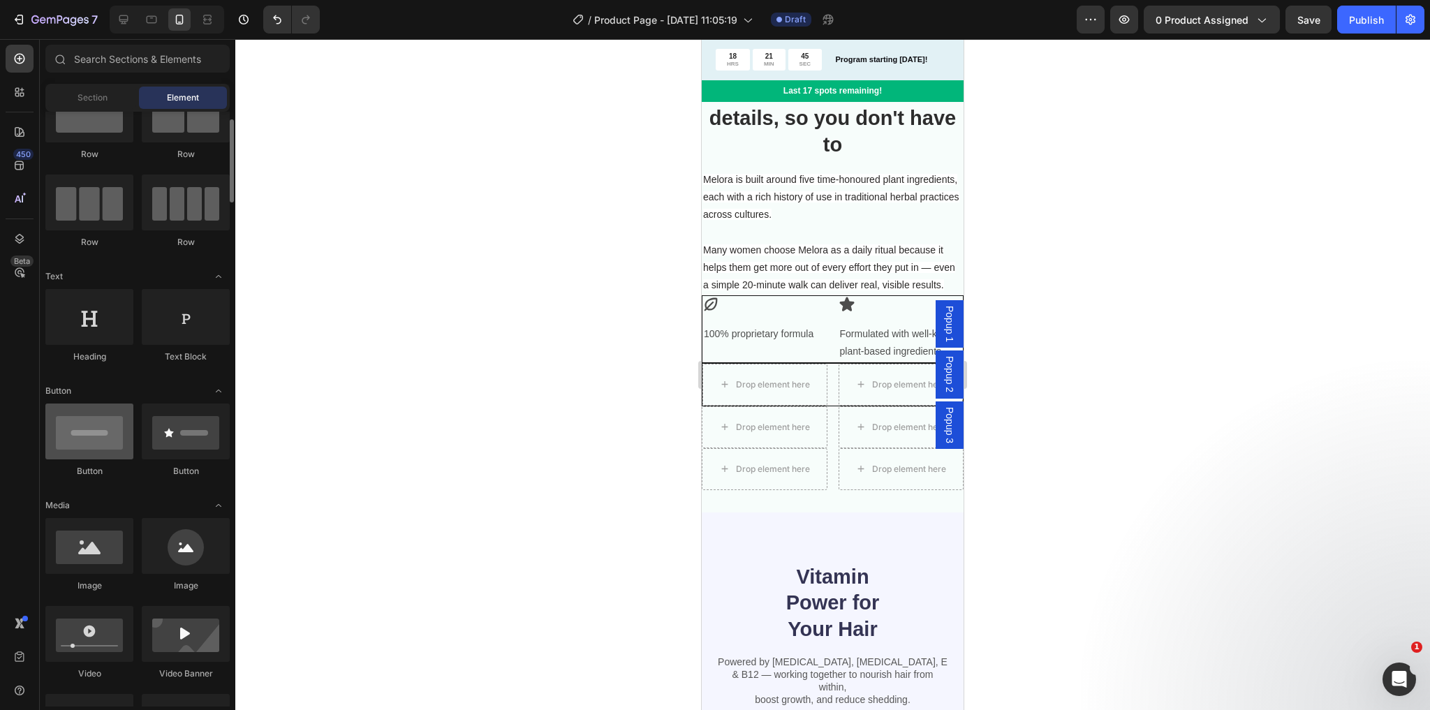
scroll to position [112, 0]
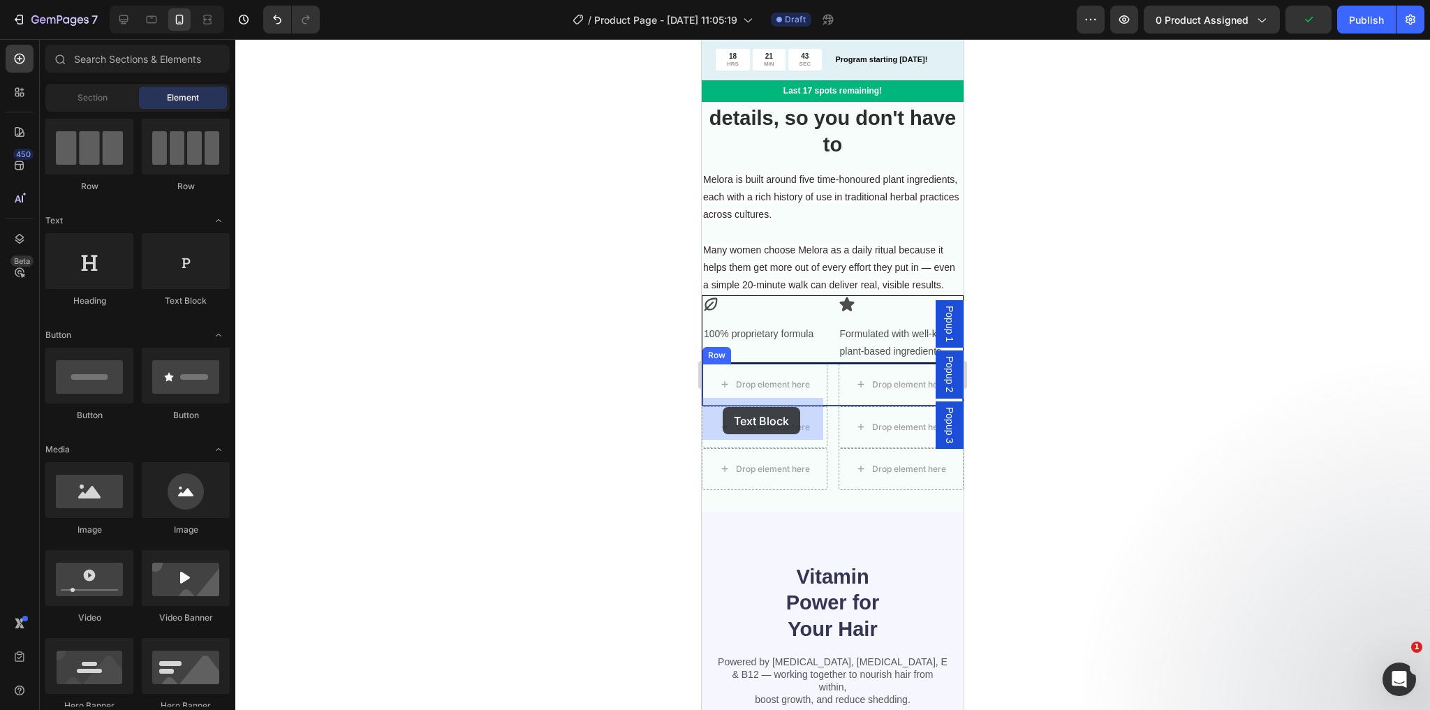
drag, startPoint x: 898, startPoint y: 327, endPoint x: 725, endPoint y: 409, distance: 191.8
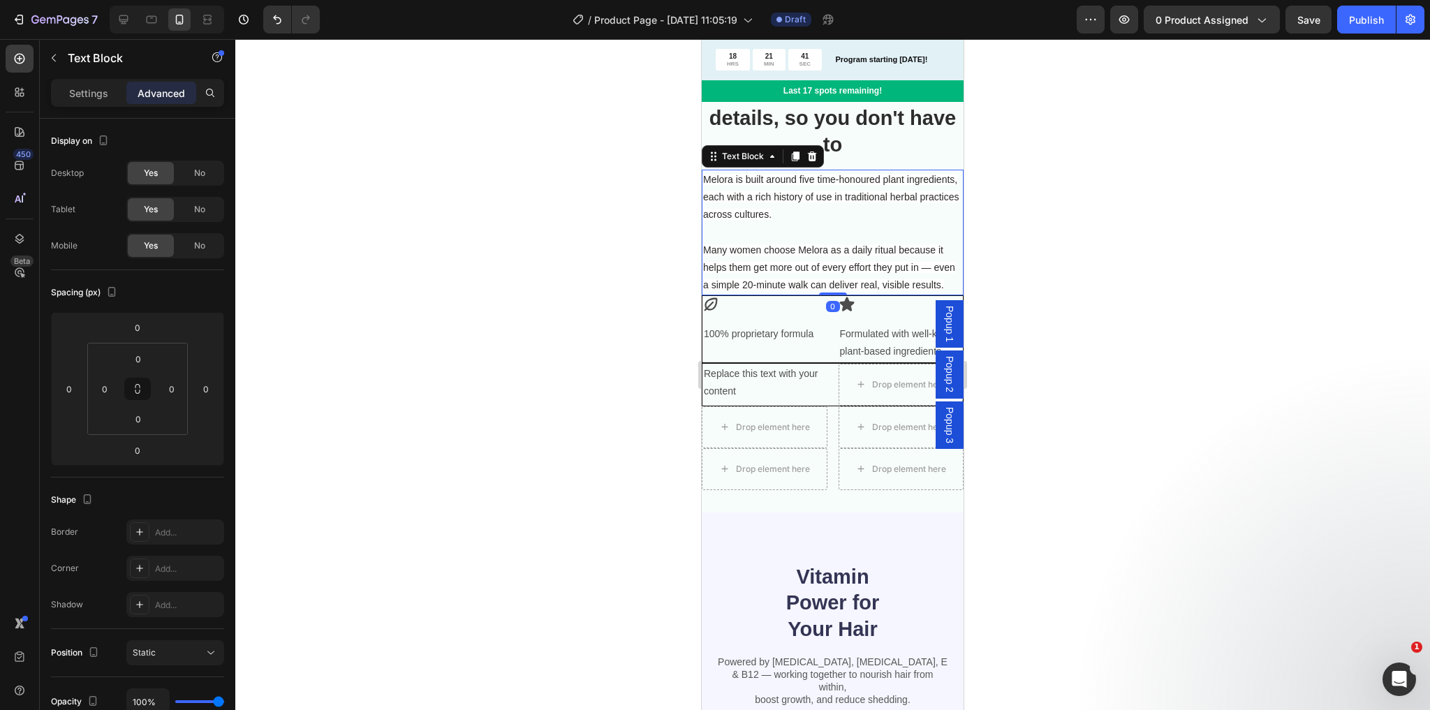
click at [802, 247] on span "Many women choose Melora as a daily ritual because it helps them get more out o…" at bounding box center [829, 267] width 252 height 46
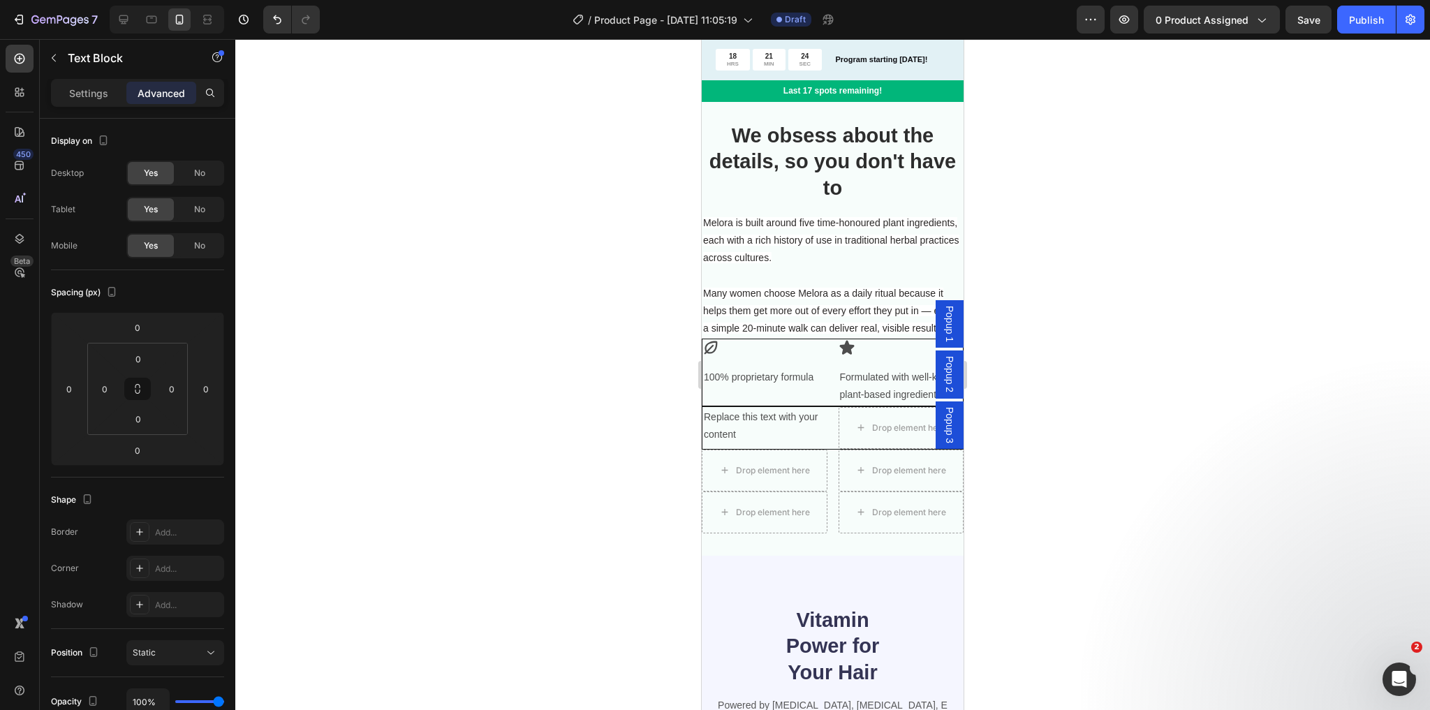
scroll to position [2558, 0]
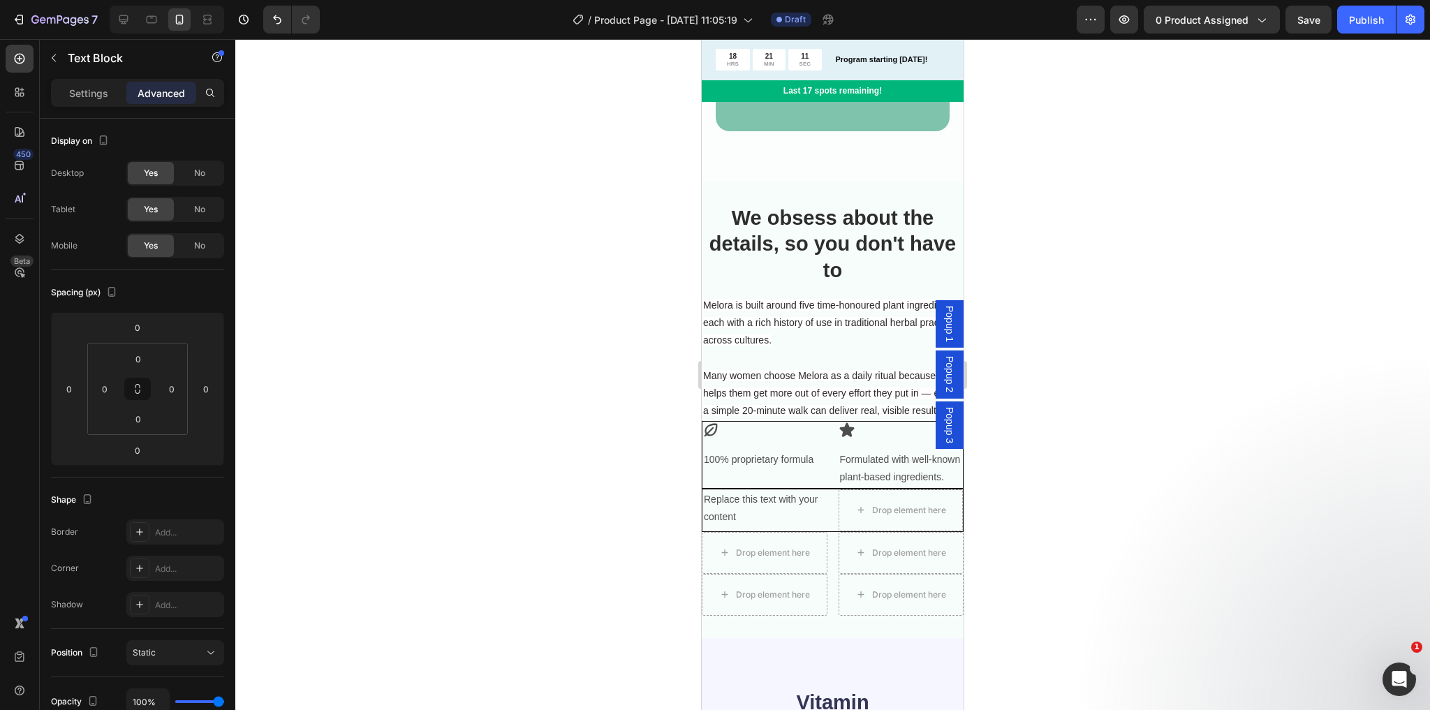
click at [799, 463] on div "Icon 100% proprietary formula Text Block" at bounding box center [765, 455] width 125 height 66
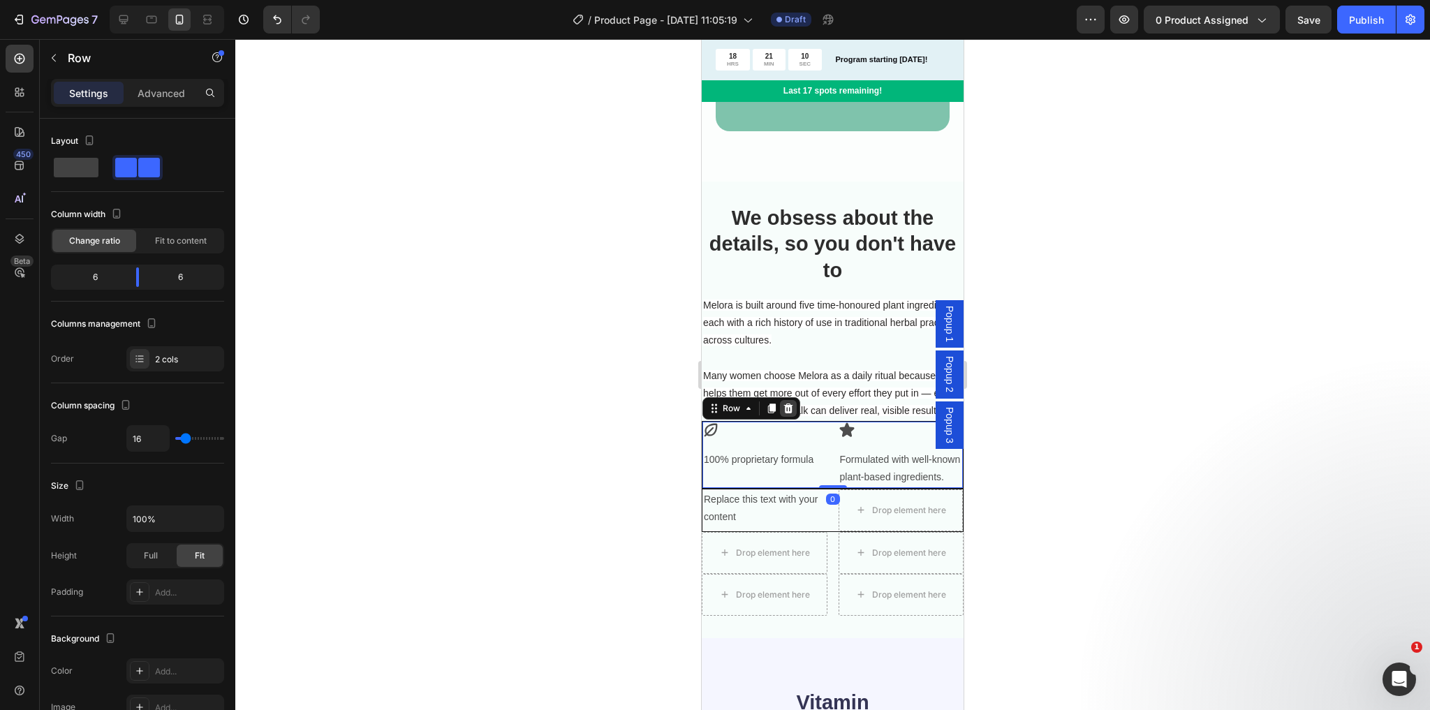
click at [791, 414] on icon at bounding box center [788, 408] width 11 height 11
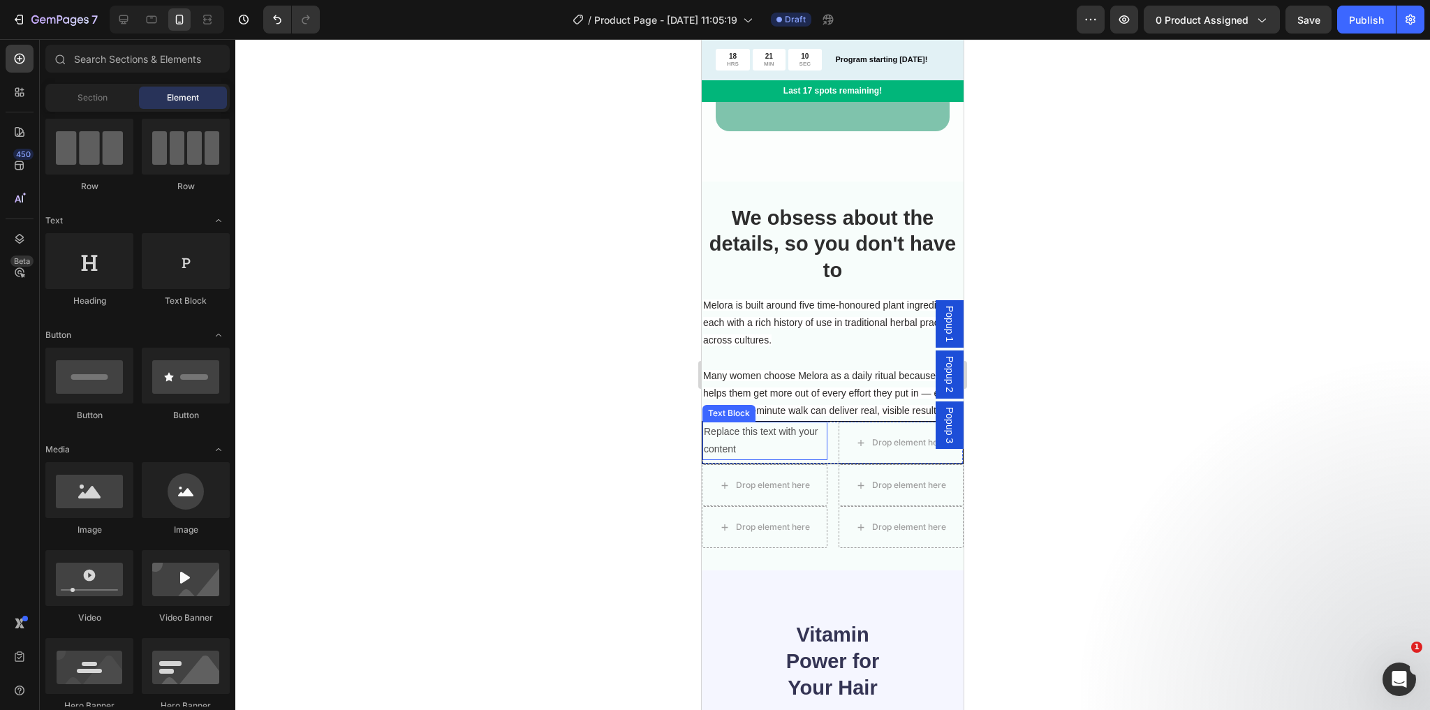
click at [810, 451] on div "Replace this text with your content" at bounding box center [765, 441] width 125 height 38
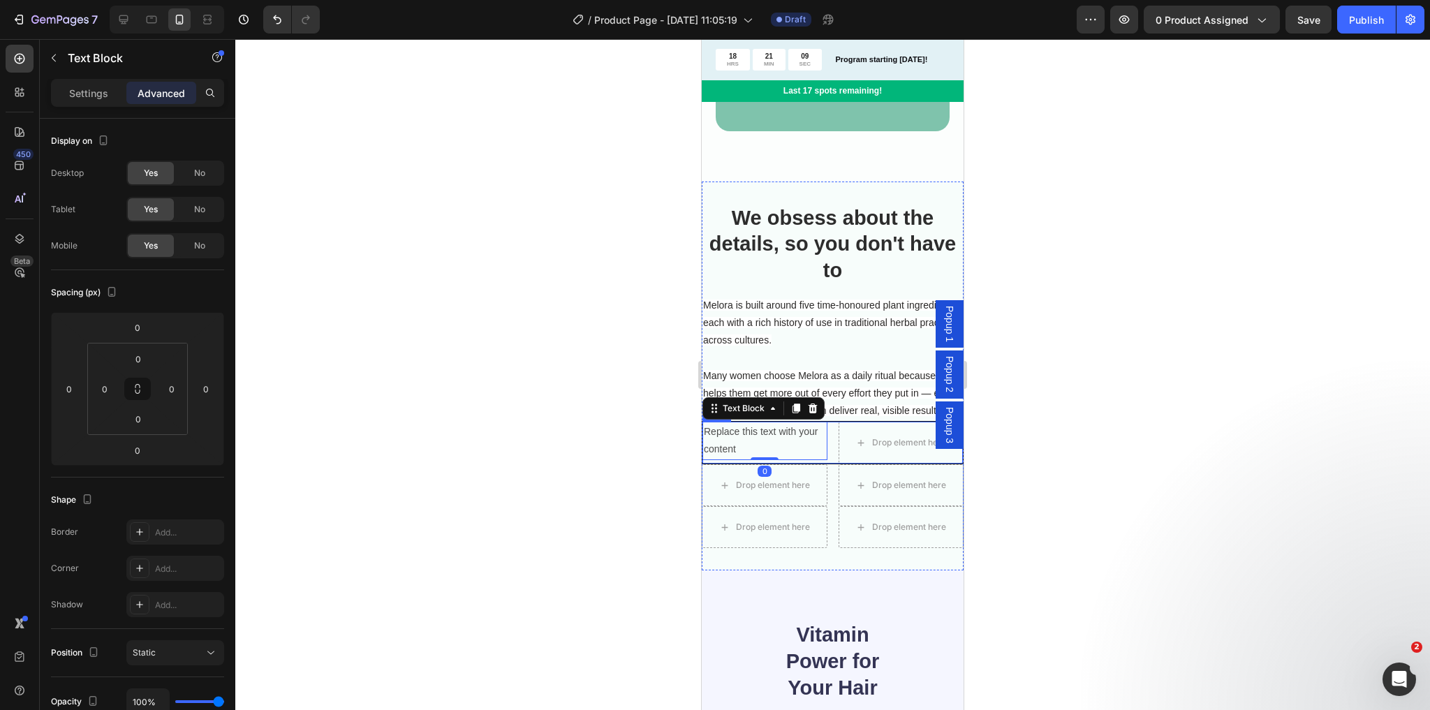
click at [830, 463] on div "Replace this text with your content Text Block 0 Drop element here Row" at bounding box center [833, 442] width 262 height 43
click at [794, 417] on div at bounding box center [788, 408] width 17 height 17
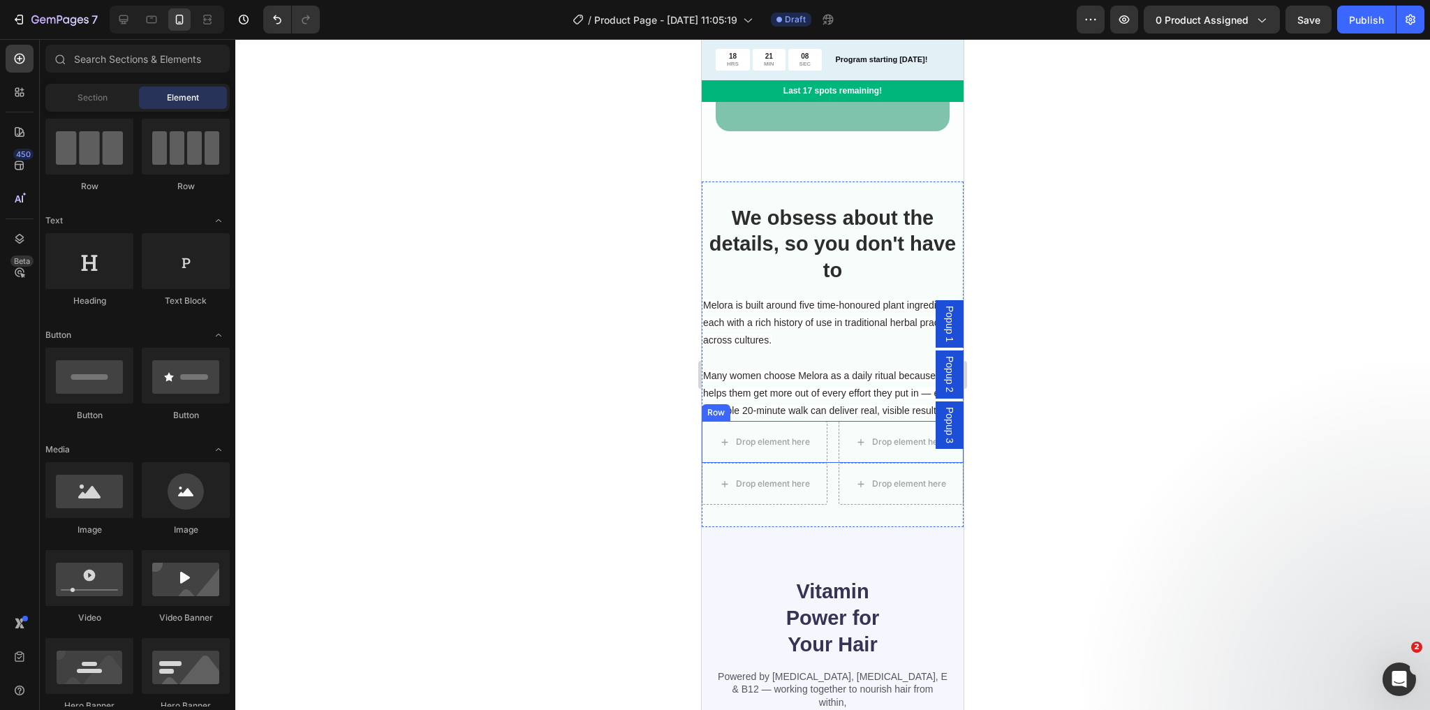
click at [832, 463] on div "Drop element here Drop element here Row" at bounding box center [833, 442] width 262 height 42
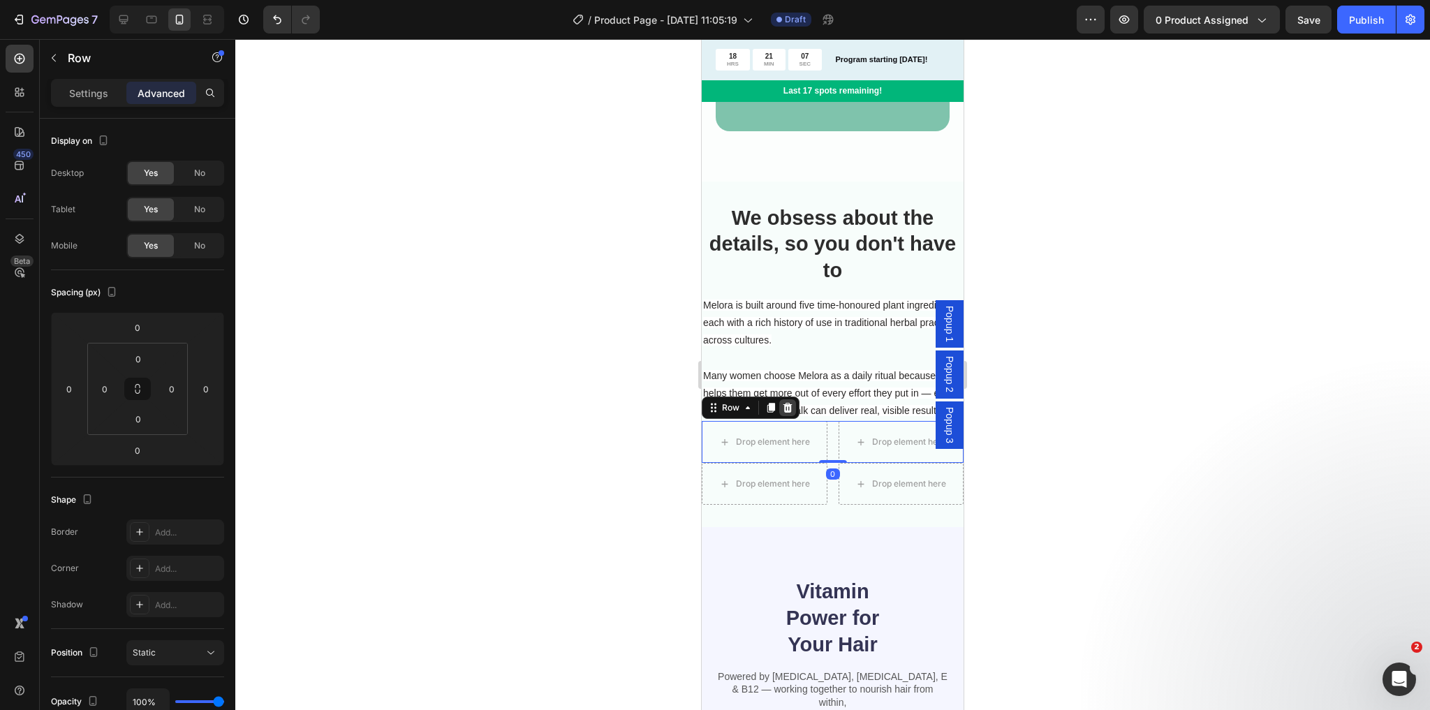
click at [786, 413] on icon at bounding box center [788, 408] width 9 height 10
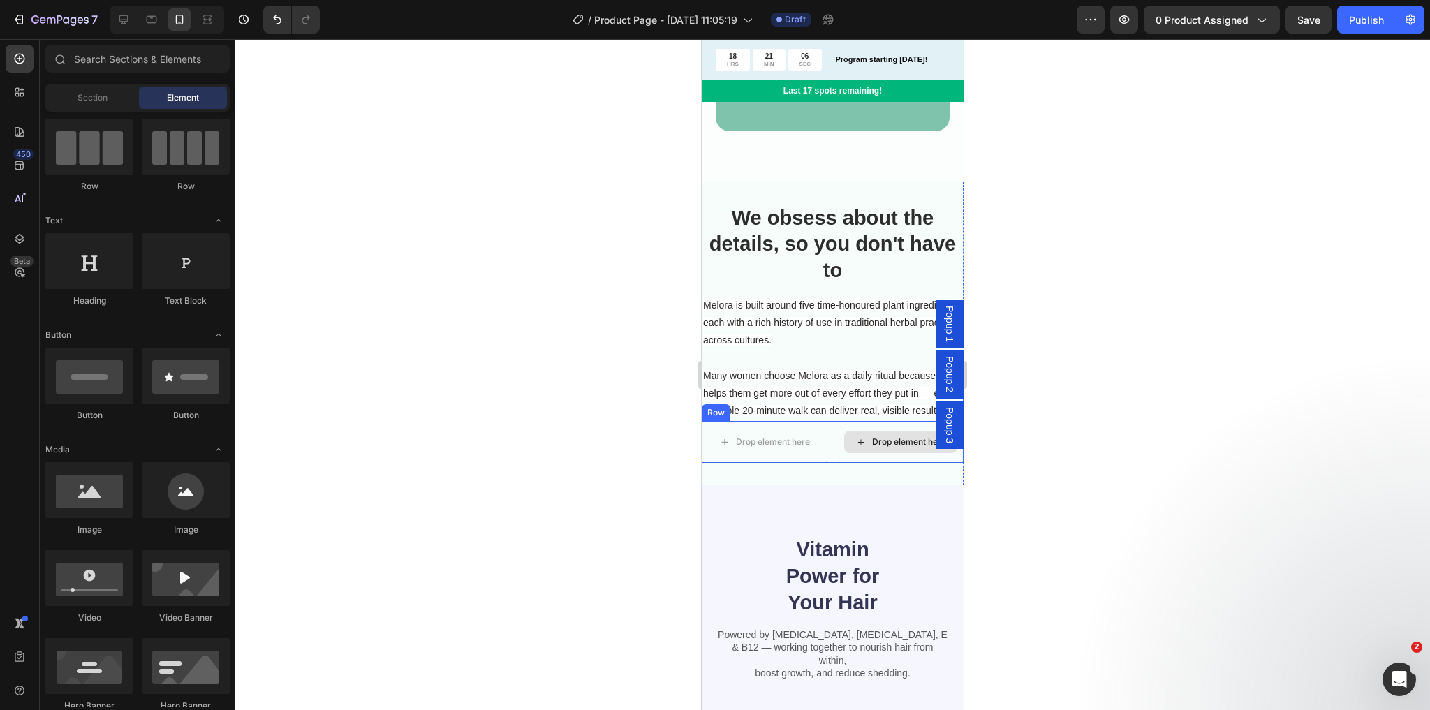
click at [839, 463] on div "Drop element here" at bounding box center [902, 442] width 126 height 42
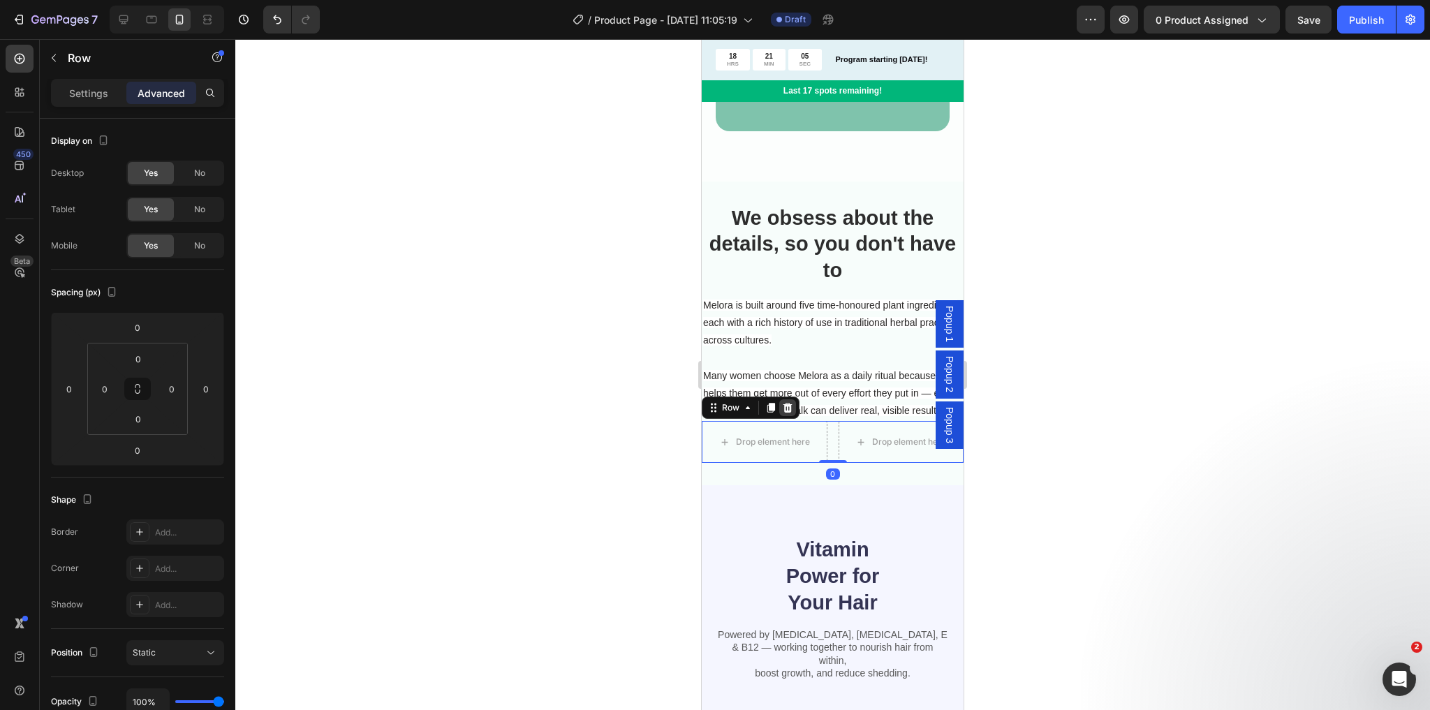
click at [792, 413] on icon at bounding box center [787, 407] width 11 height 11
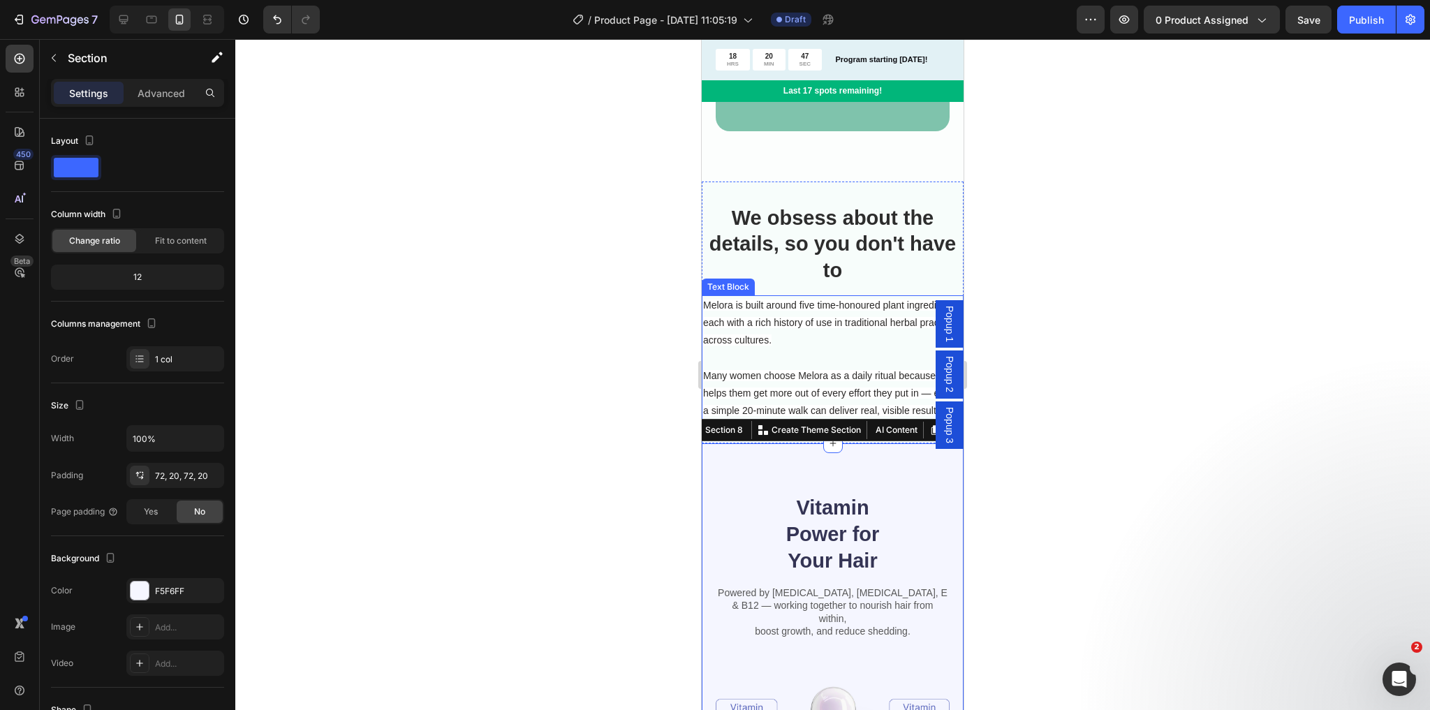
click at [763, 397] on span "Many women choose Melora as a daily ritual because it helps them get more out o…" at bounding box center [829, 393] width 252 height 46
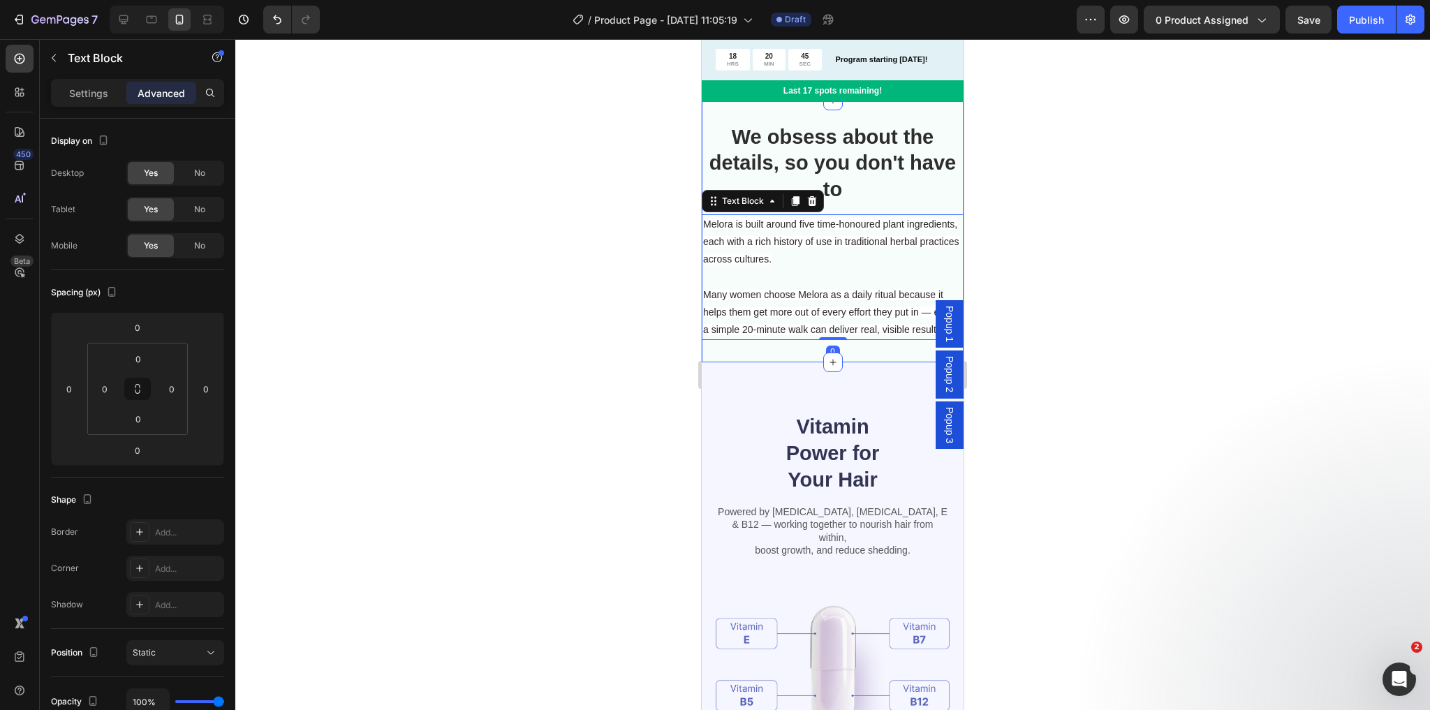
scroll to position [2669, 0]
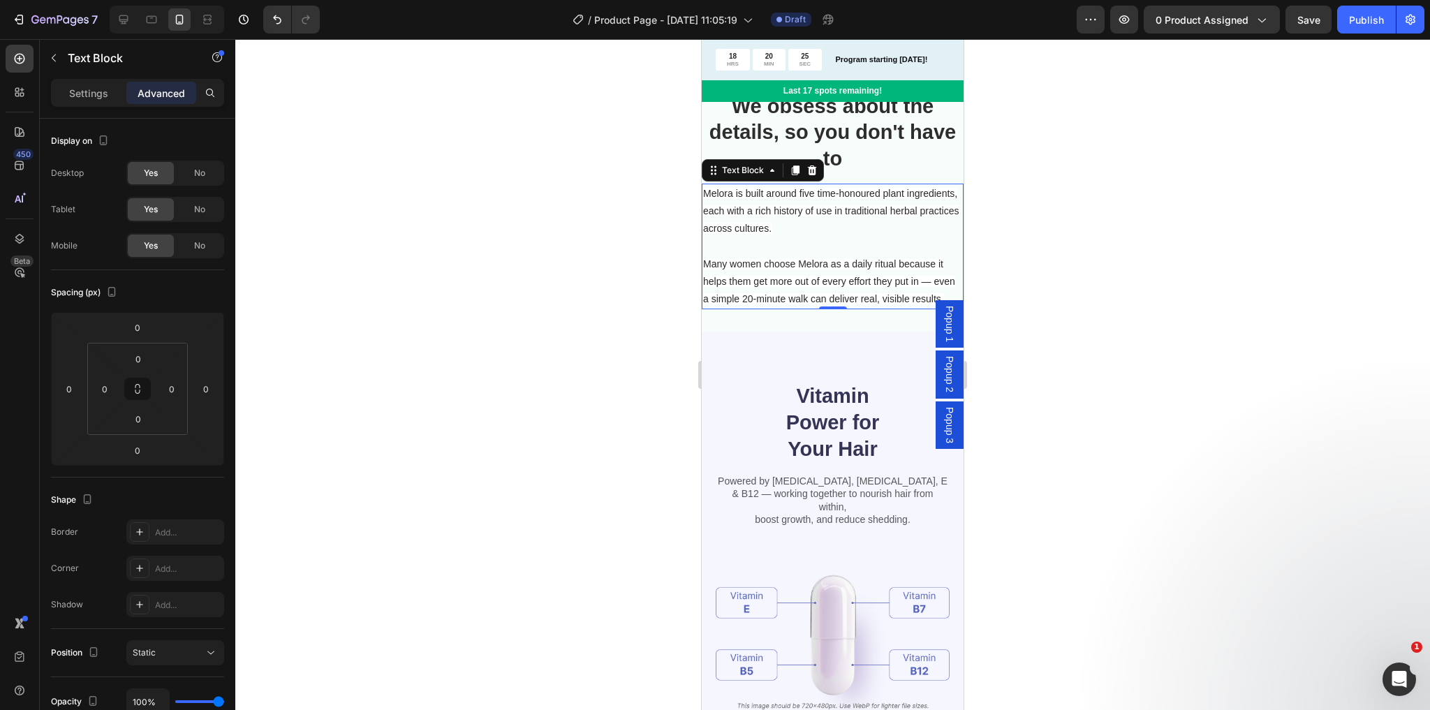
click at [813, 292] on p "Many women choose Melora as a daily ritual because it helps them get more out o…" at bounding box center [832, 282] width 259 height 53
click at [22, 56] on icon at bounding box center [20, 59] width 14 height 14
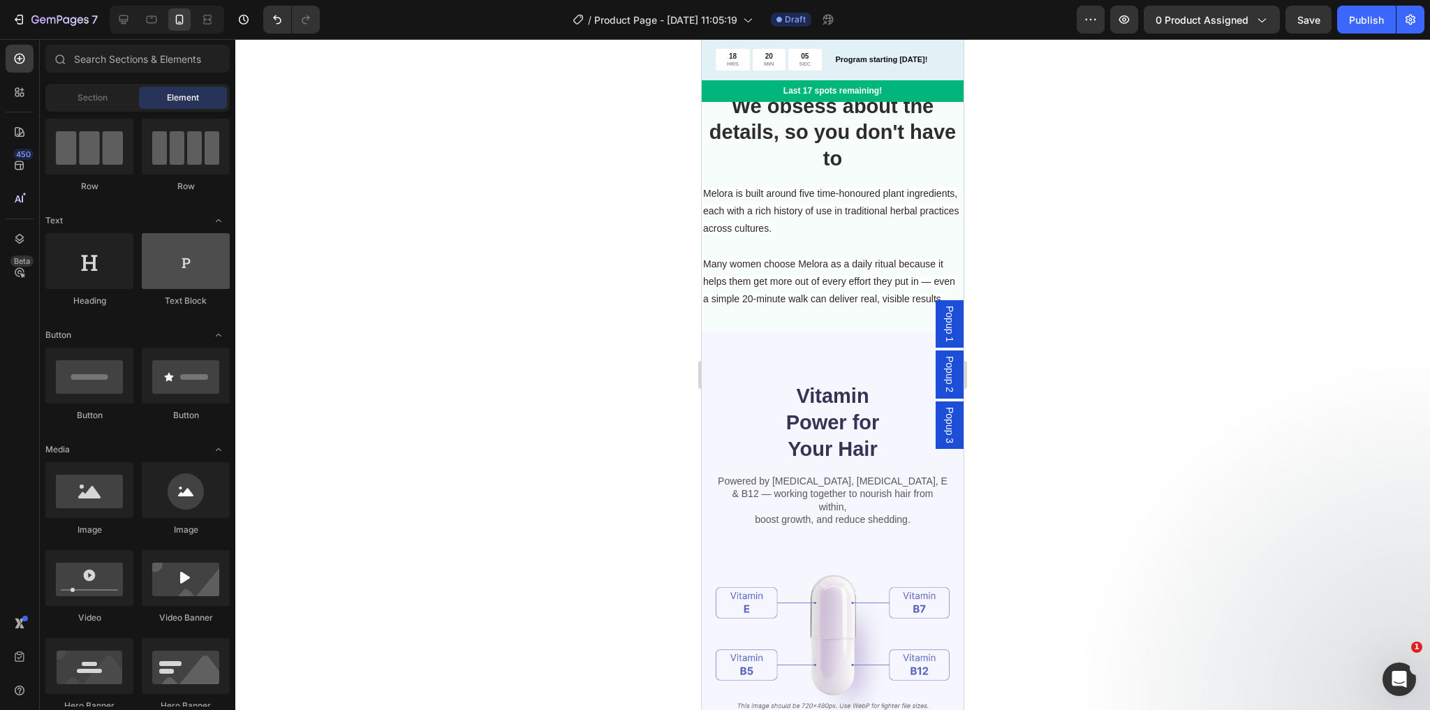
scroll to position [0, 0]
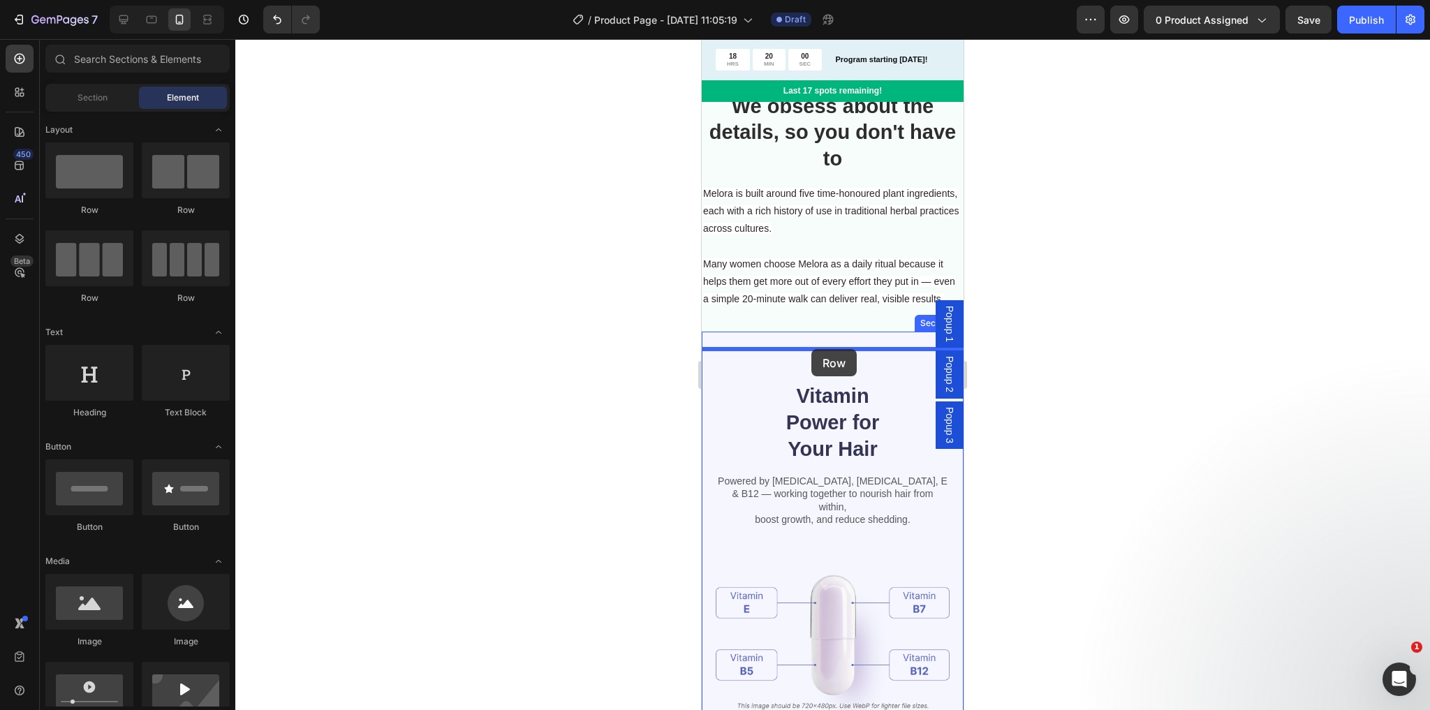
drag, startPoint x: 1052, startPoint y: 379, endPoint x: 802, endPoint y: 351, distance: 251.5
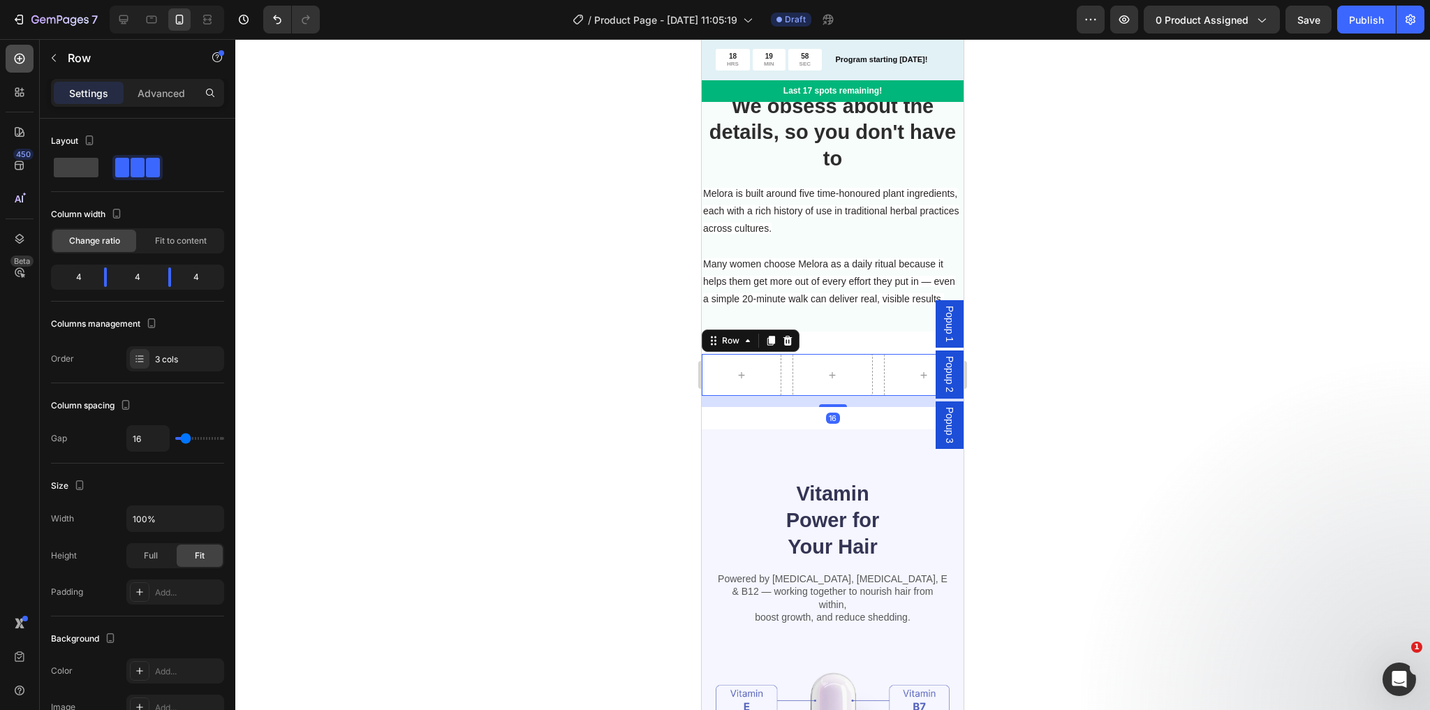
click at [11, 64] on div at bounding box center [20, 59] width 28 height 28
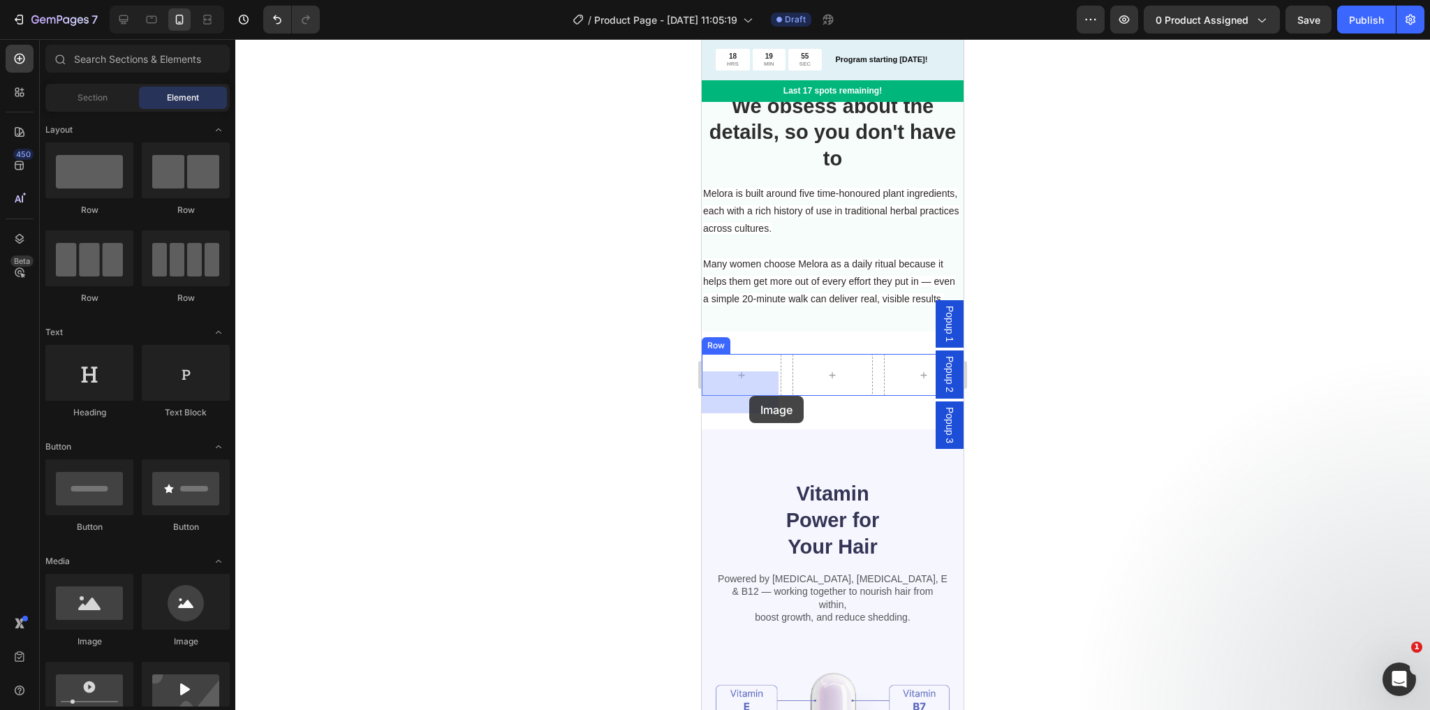
drag, startPoint x: 848, startPoint y: 626, endPoint x: 749, endPoint y: 396, distance: 250.0
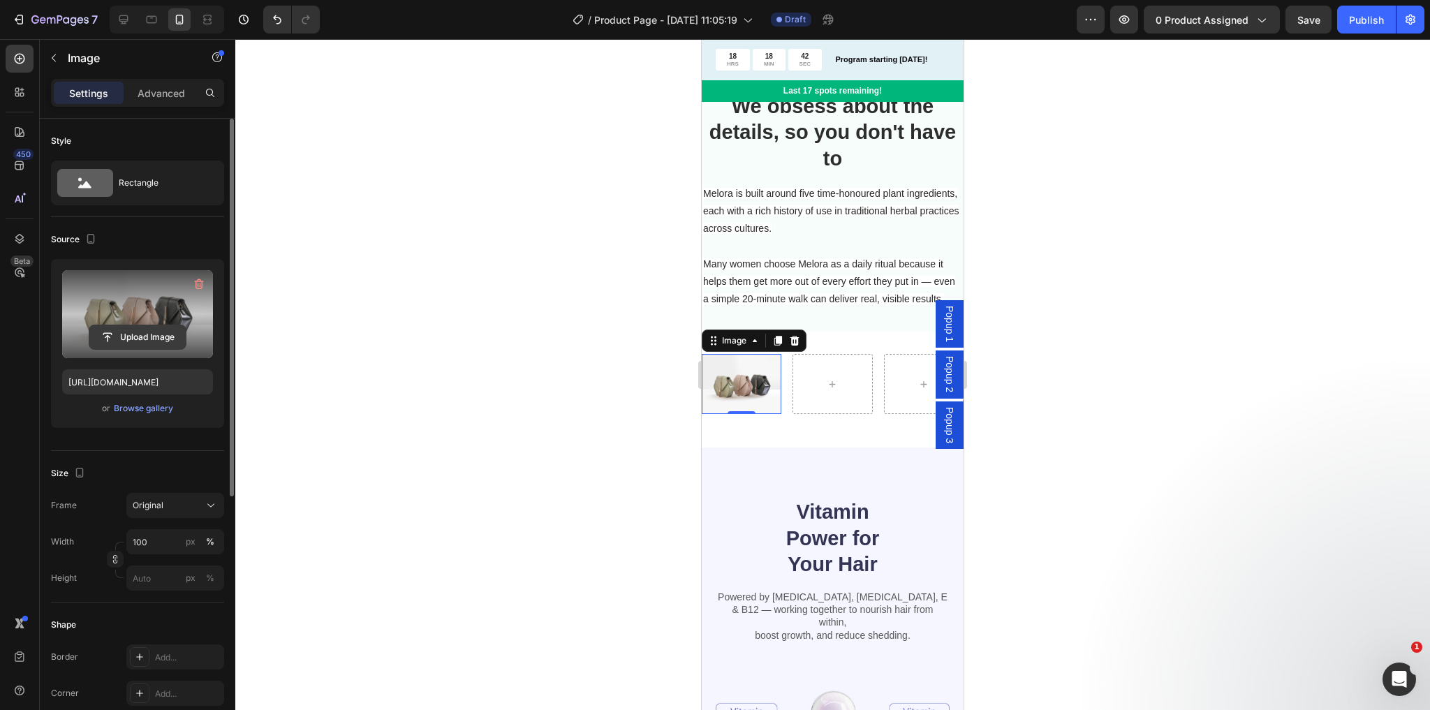
click at [154, 338] on input "file" at bounding box center [137, 337] width 96 height 24
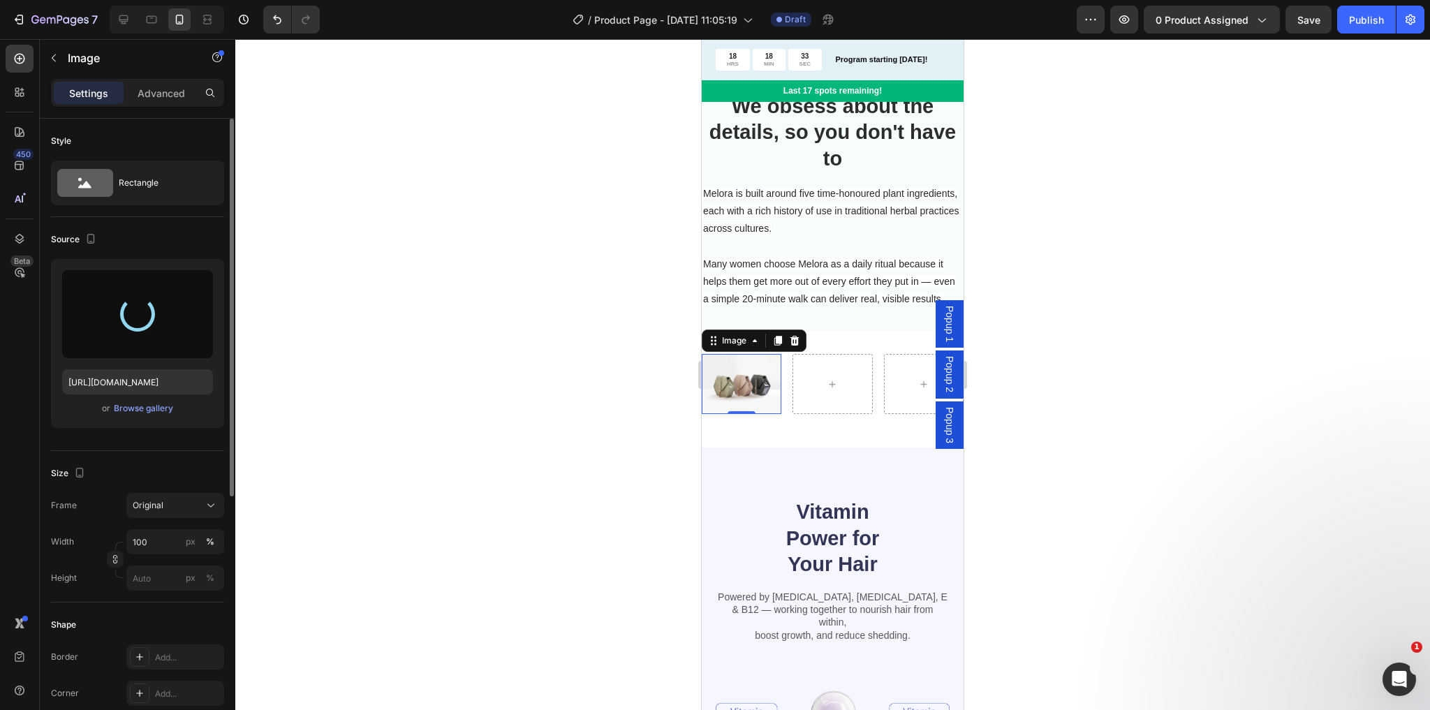
type input "[URL][DOMAIN_NAME]"
